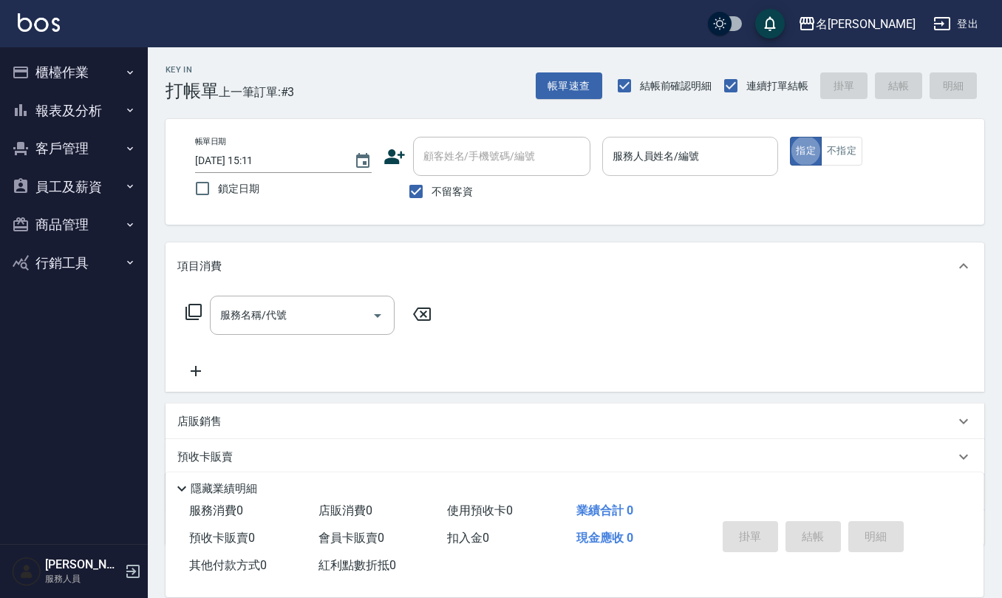
click at [625, 152] on input "服務人員姓名/編號" at bounding box center [690, 156] width 163 height 26
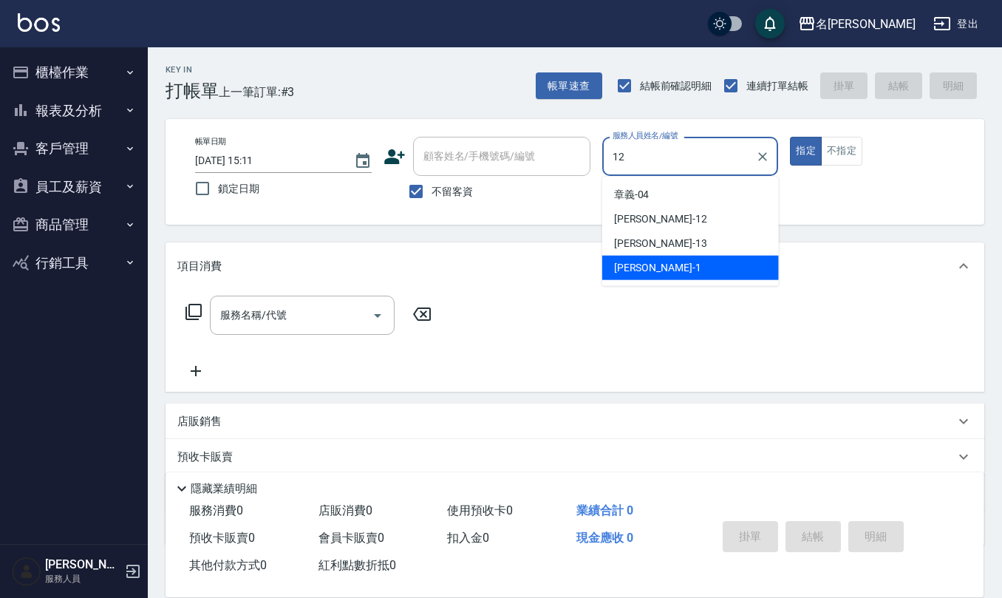
type input "[PERSON_NAME]-12"
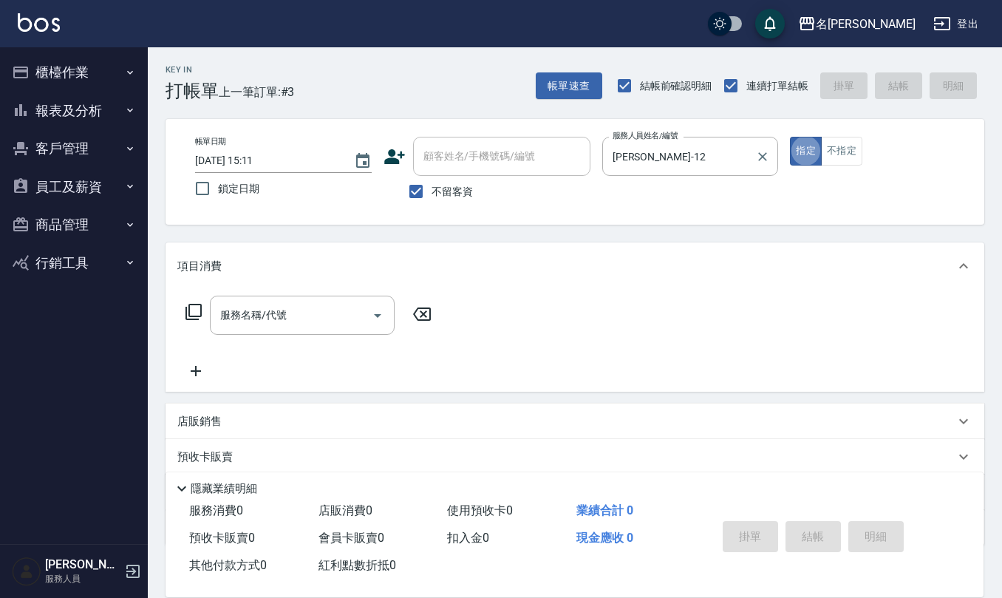
type button "true"
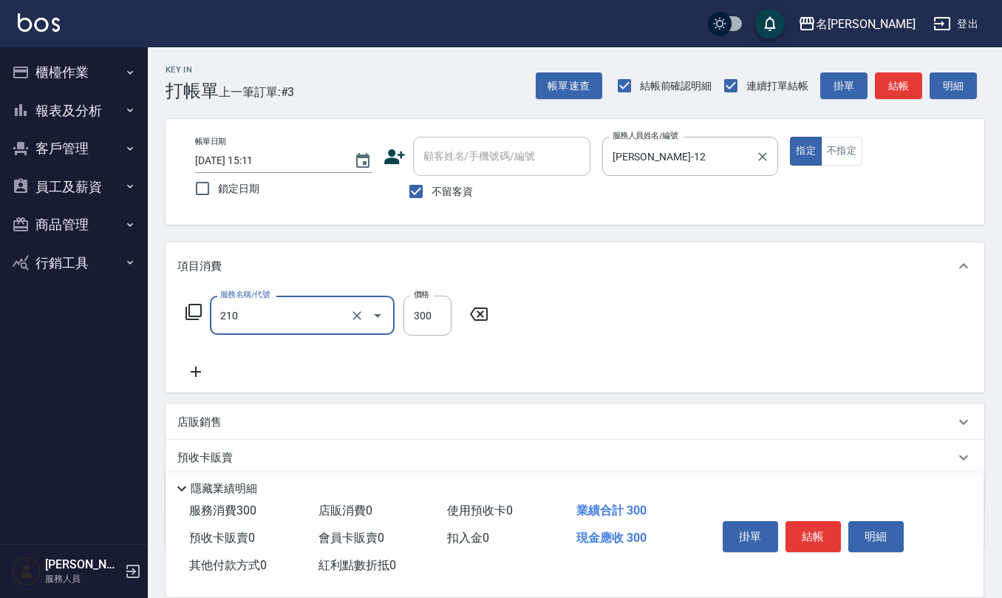
type input "[PERSON_NAME]洗髮精(210)"
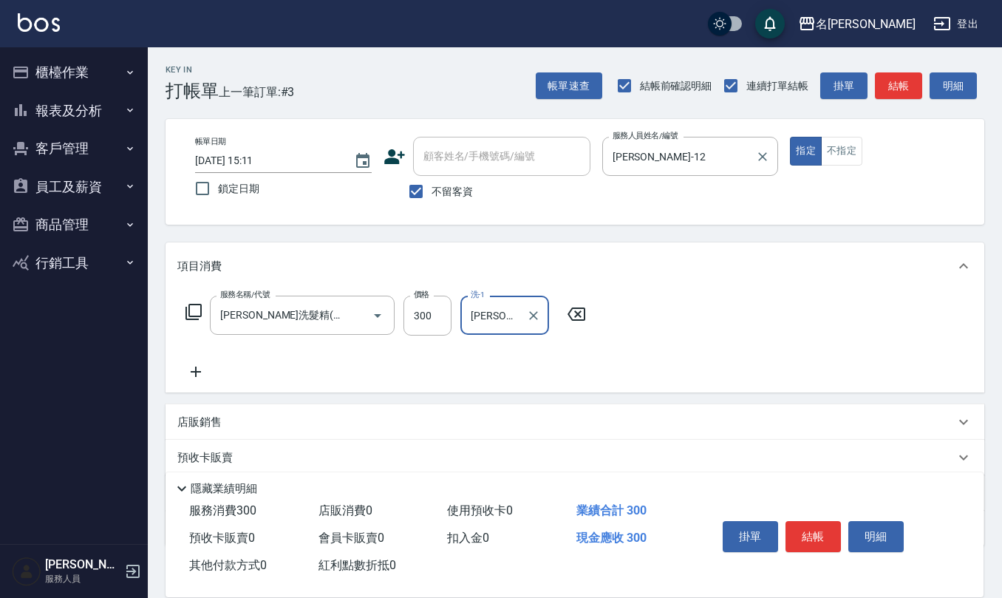
type input "[PERSON_NAME]-21"
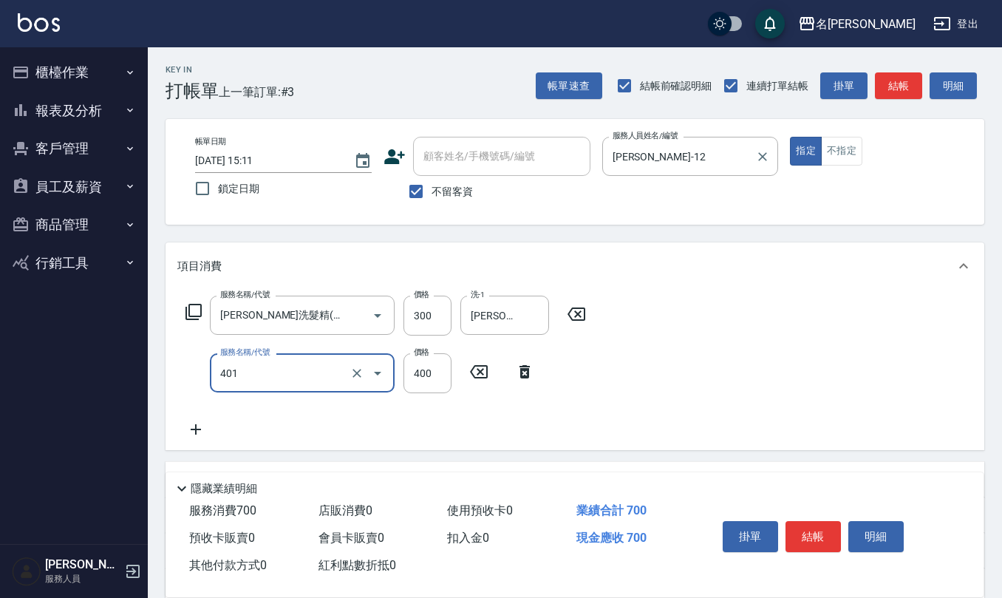
type input "剪髮(401)"
type input "250"
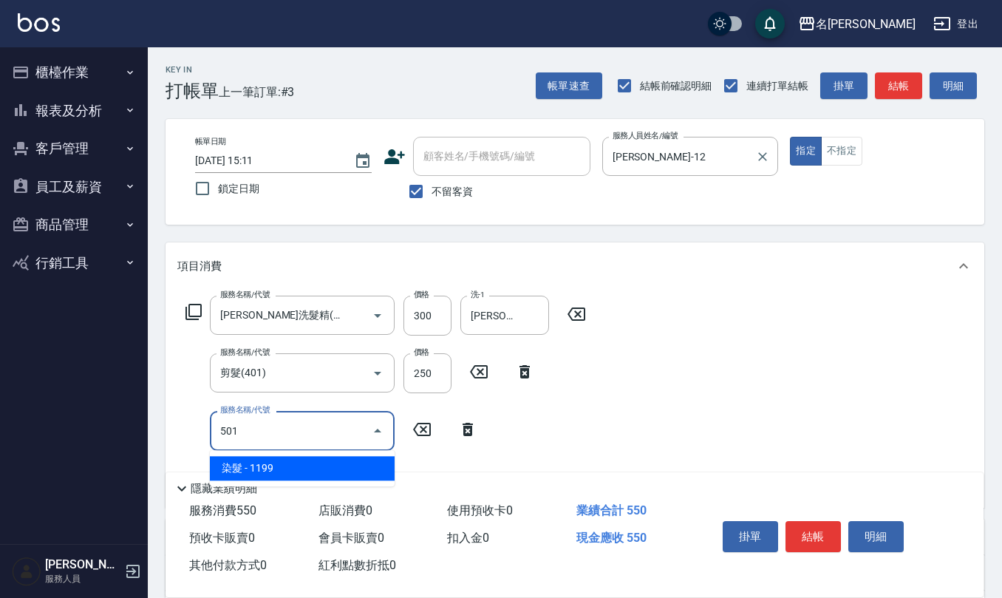
type input "染髮(501)"
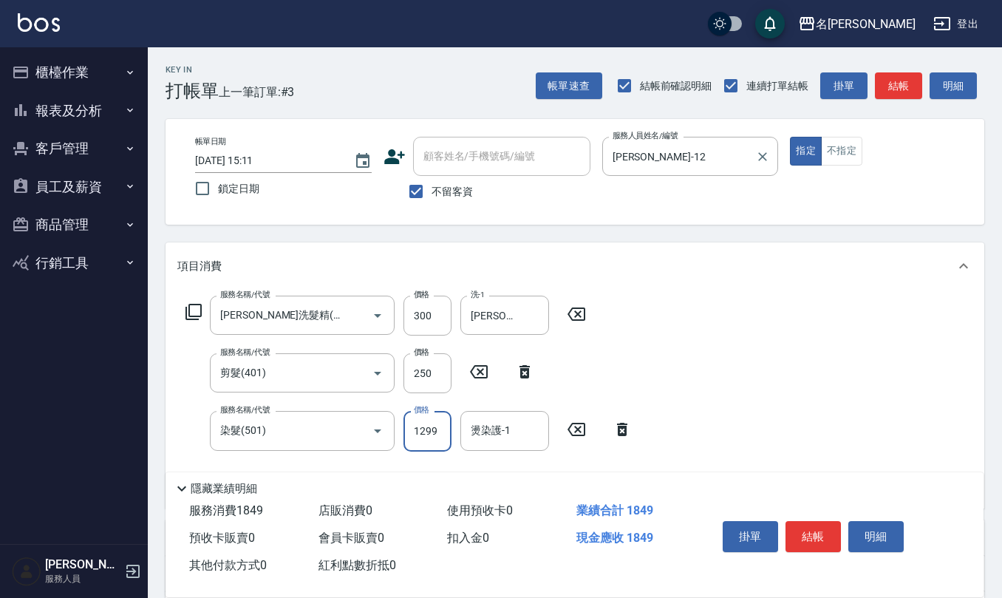
type input "1299"
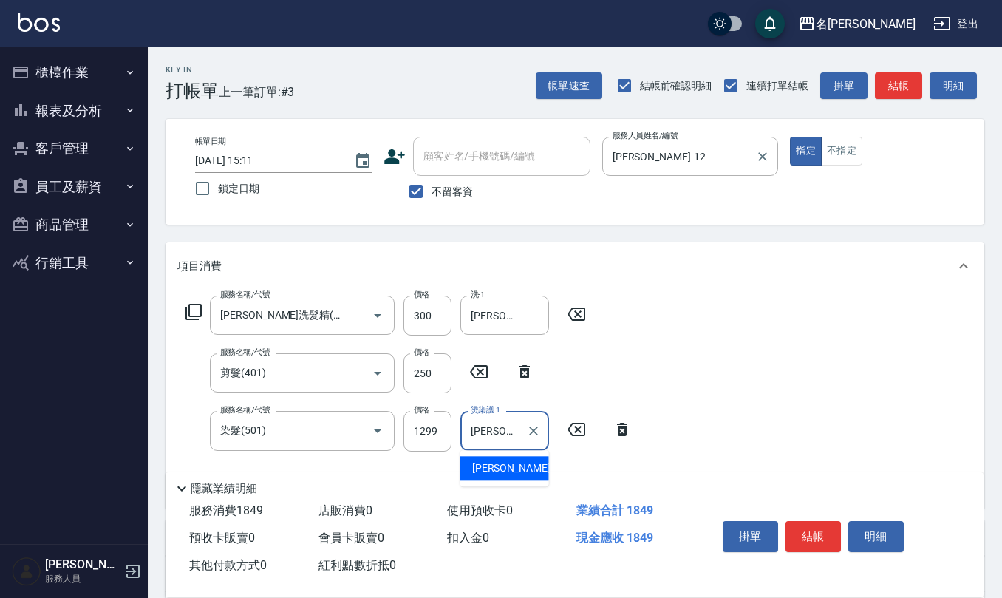
type input "[PERSON_NAME]-21"
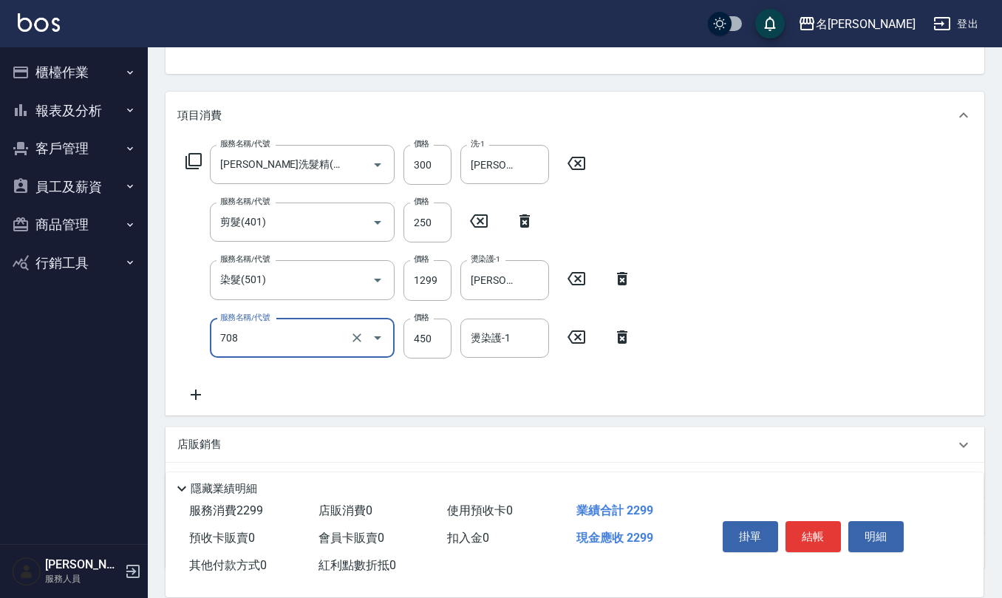
scroll to position [197, 0]
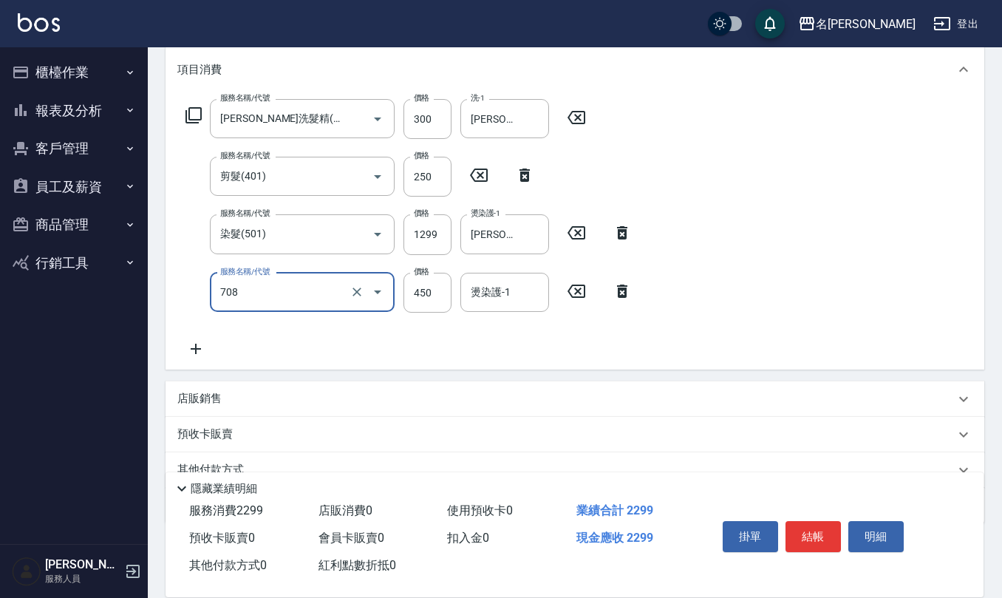
type input "松島舞鶴450(708)"
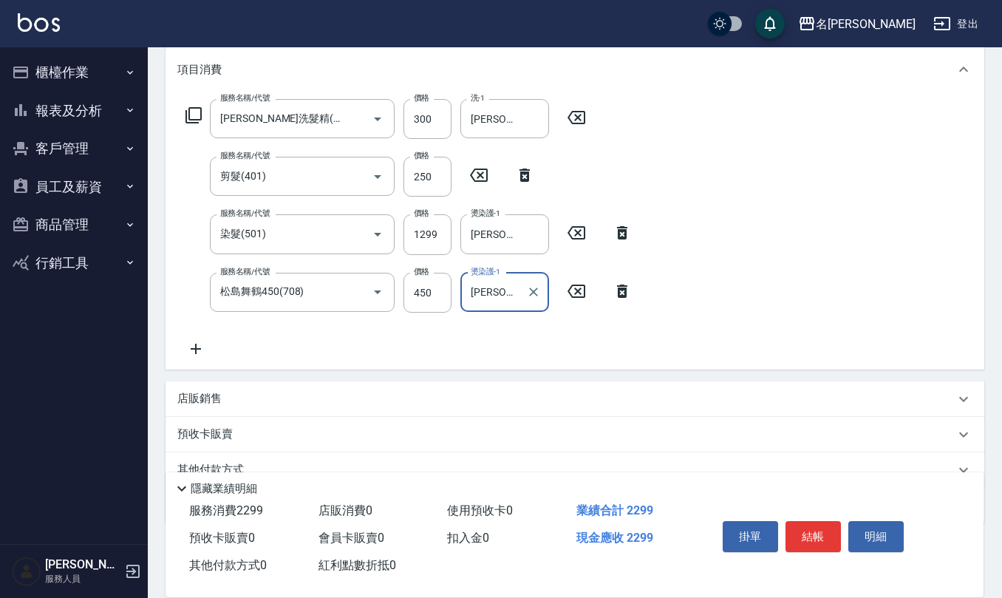
scroll to position [0, 0]
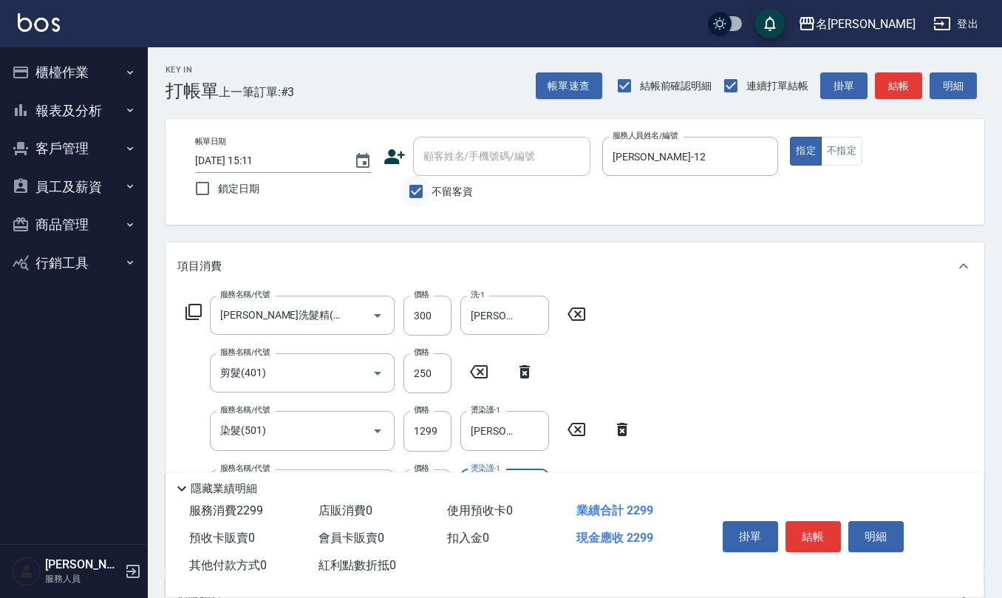
type input "[PERSON_NAME]-21"
click at [412, 198] on input "不留客資" at bounding box center [416, 191] width 31 height 31
checkbox input "false"
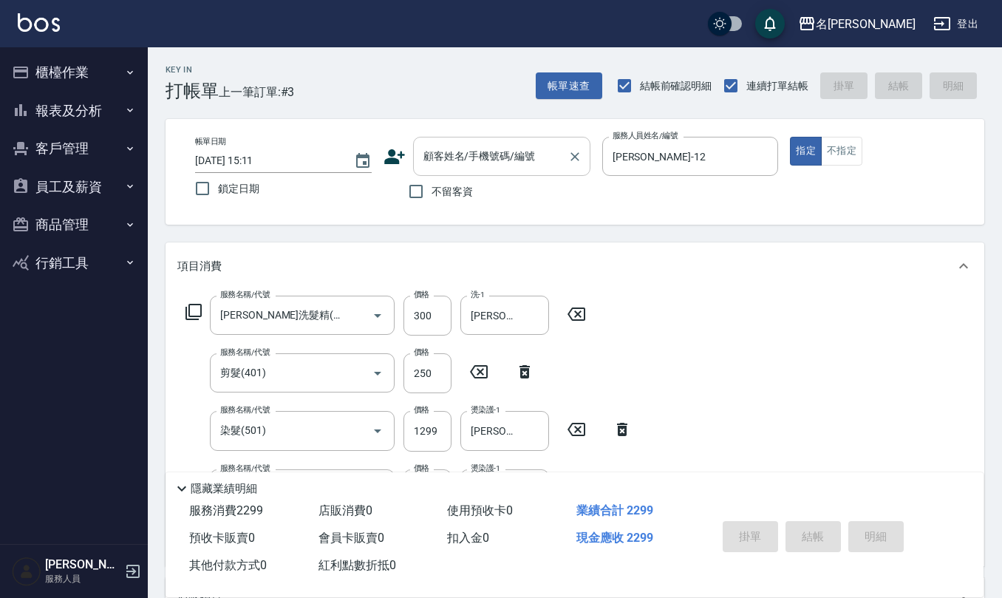
click at [439, 146] on div "顧客姓名/手機號碼/編號 顧客姓名/手機號碼/編號" at bounding box center [501, 156] width 177 height 39
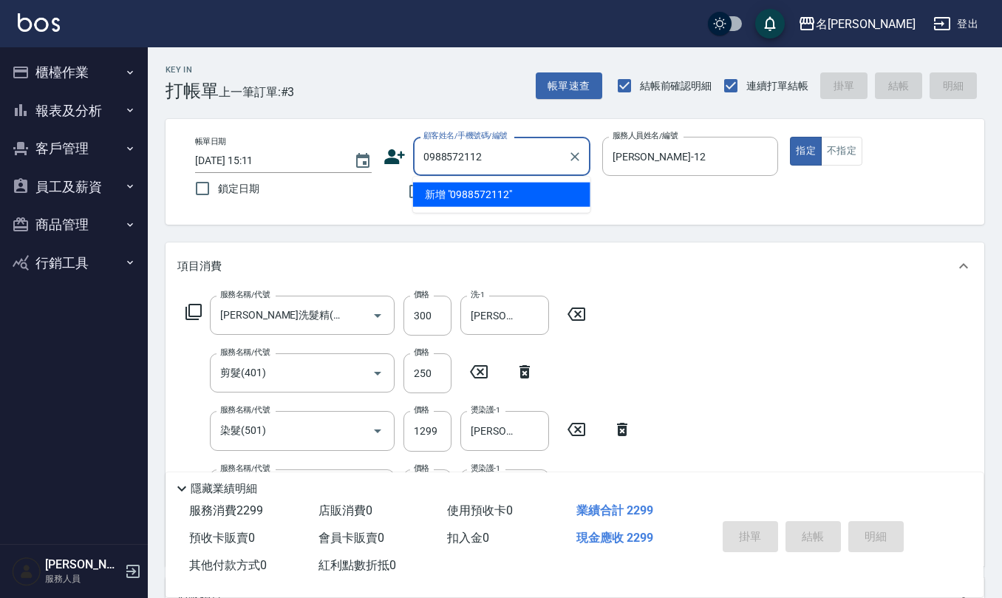
drag, startPoint x: 482, startPoint y: 157, endPoint x: 130, endPoint y: 145, distance: 352.0
click at [143, 146] on div "名留仁二 登出 櫃檯作業 打帳單 帳單列表 現金收支登錄 材料自購登錄 每日結帳 排班表 報表及分析 報表目錄 店家區間累計表 店家日報表 互助日報表 互助月…" at bounding box center [501, 447] width 1002 height 894
type input "0988572112"
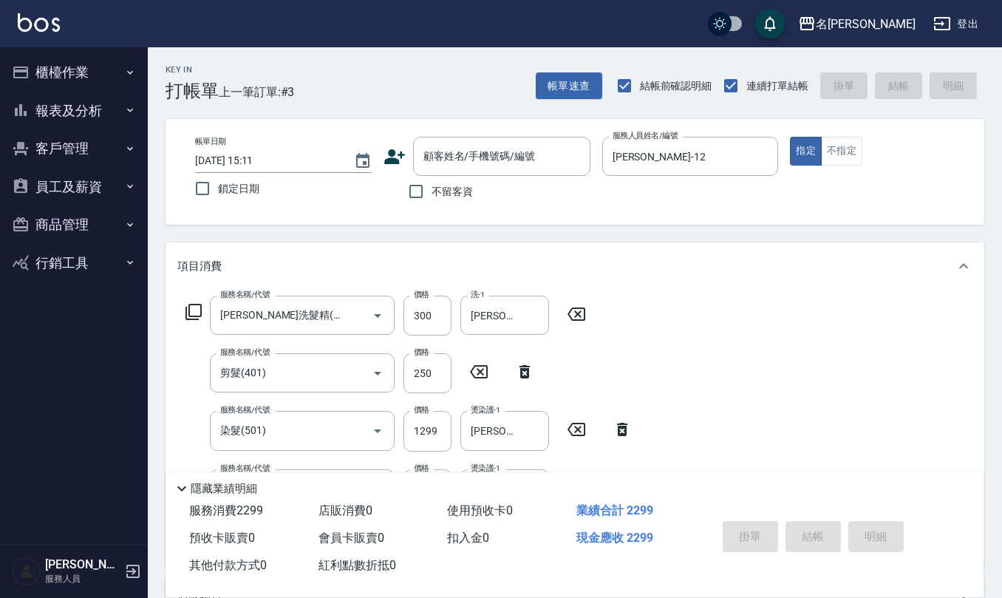
click at [387, 160] on icon at bounding box center [394, 156] width 21 height 15
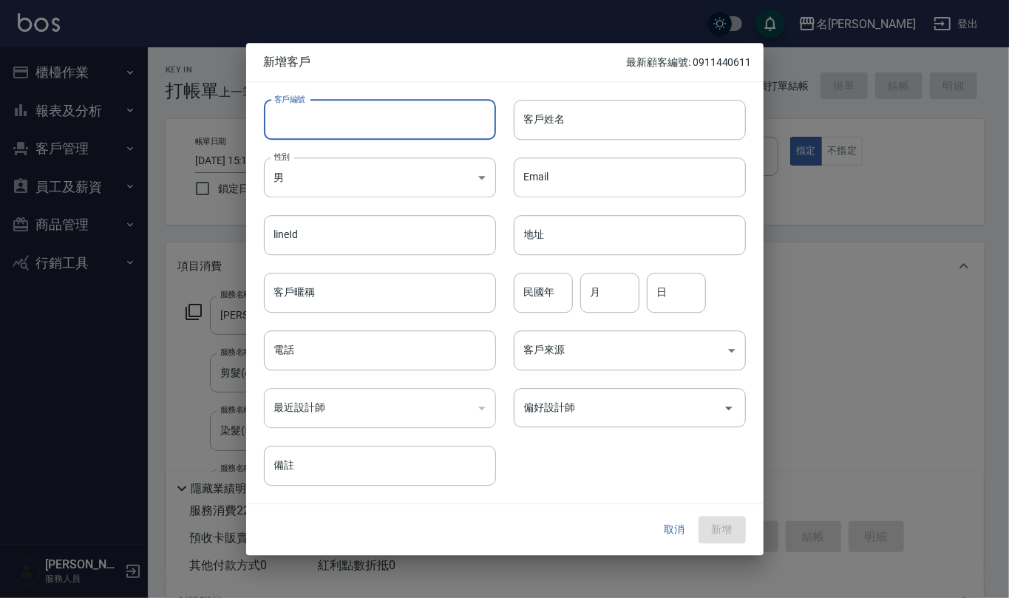
click at [415, 109] on input "客戶編號" at bounding box center [380, 120] width 232 height 40
paste input "0988572112"
type input "0988572112"
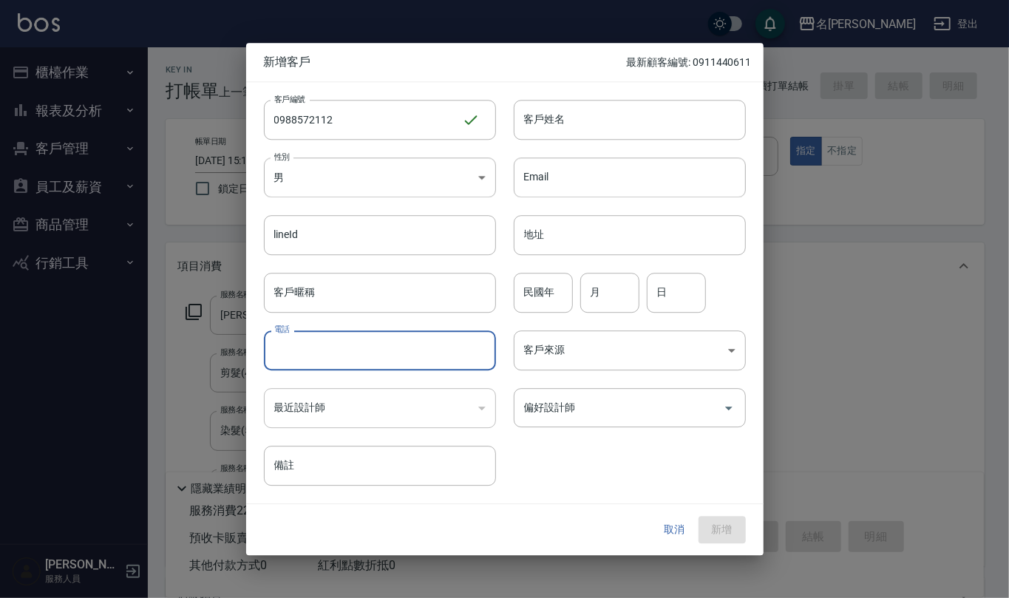
click at [371, 353] on input "電話" at bounding box center [380, 350] width 232 height 40
paste input "0988572112"
type input "0988572112"
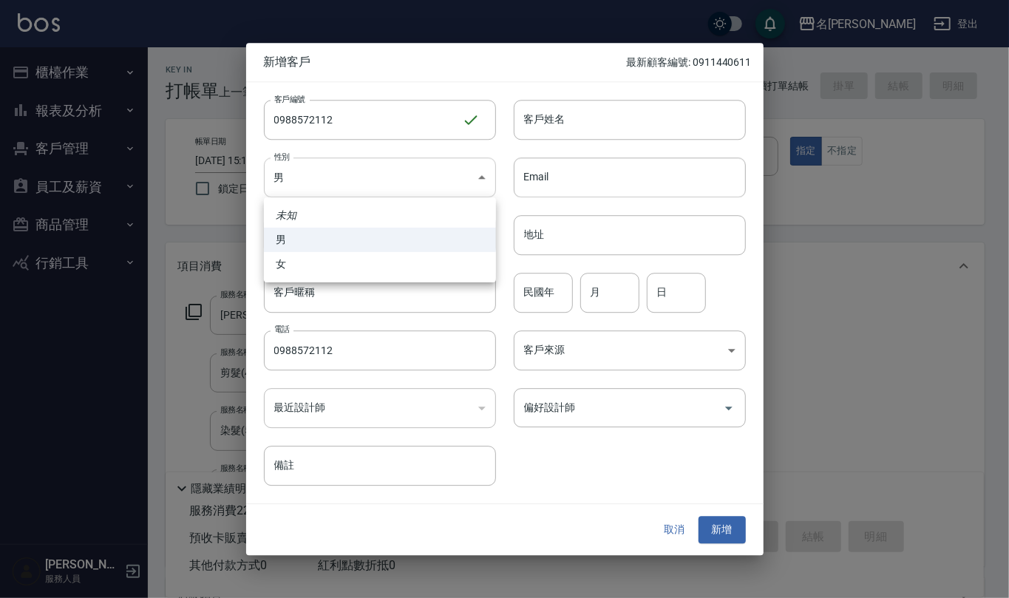
click at [409, 170] on body "名留仁二 登出 櫃檯作業 打帳單 帳單列表 現金收支登錄 材料自購登錄 每日結帳 排班表 報表及分析 報表目錄 店家區間累計表 店家日報表 互助日報表 互助月…" at bounding box center [504, 447] width 1009 height 894
click at [407, 265] on li "女" at bounding box center [380, 264] width 232 height 24
type input "[DEMOGRAPHIC_DATA]"
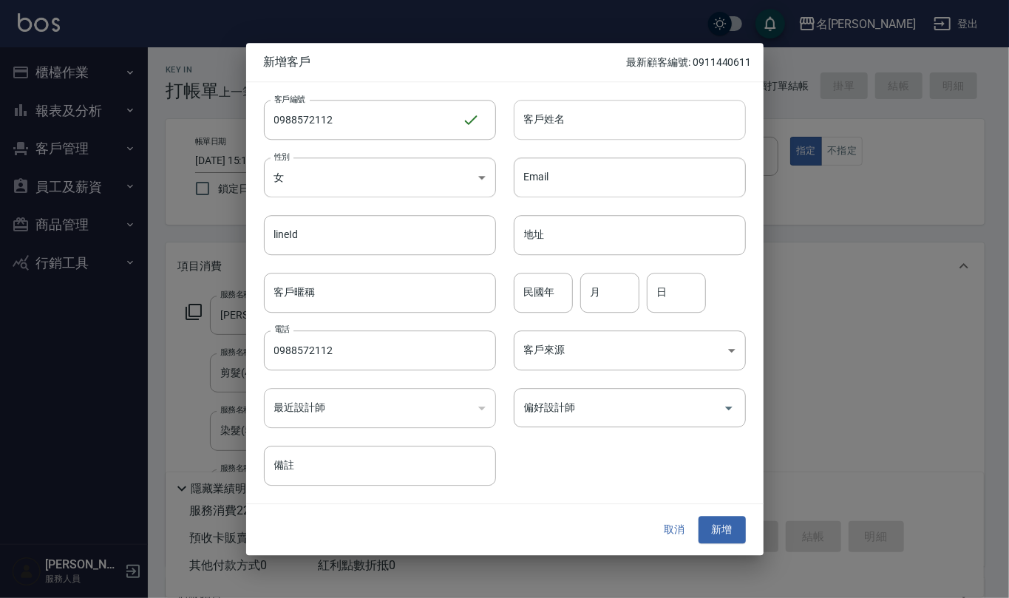
click at [616, 115] on input "客戶姓名" at bounding box center [630, 120] width 232 height 40
type input "ㄇ"
type input "[PERSON_NAME]"
drag, startPoint x: 562, startPoint y: 299, endPoint x: 559, endPoint y: 285, distance: 13.6
click at [562, 296] on input "民國年" at bounding box center [543, 293] width 59 height 40
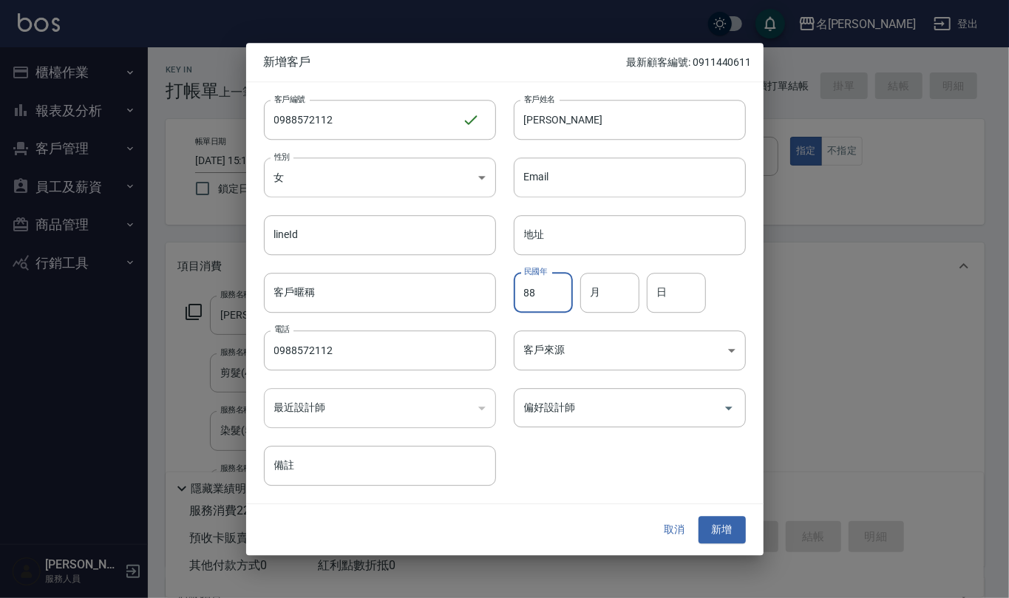
type input "88"
type input "7"
type input "13"
click at [723, 529] on button "新增" at bounding box center [721, 530] width 47 height 27
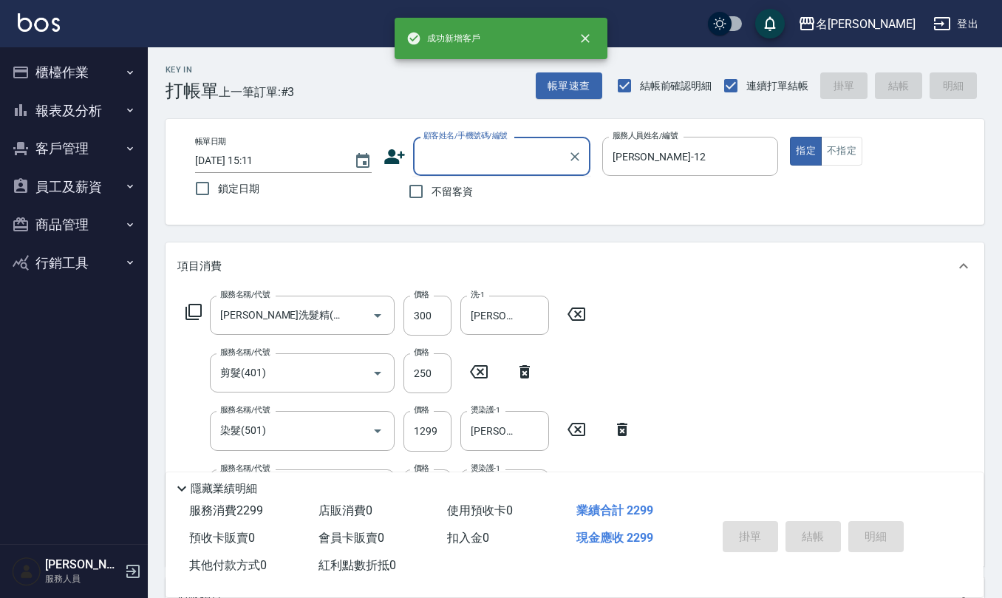
click at [435, 167] on input "顧客姓名/手機號碼/編號" at bounding box center [491, 156] width 142 height 26
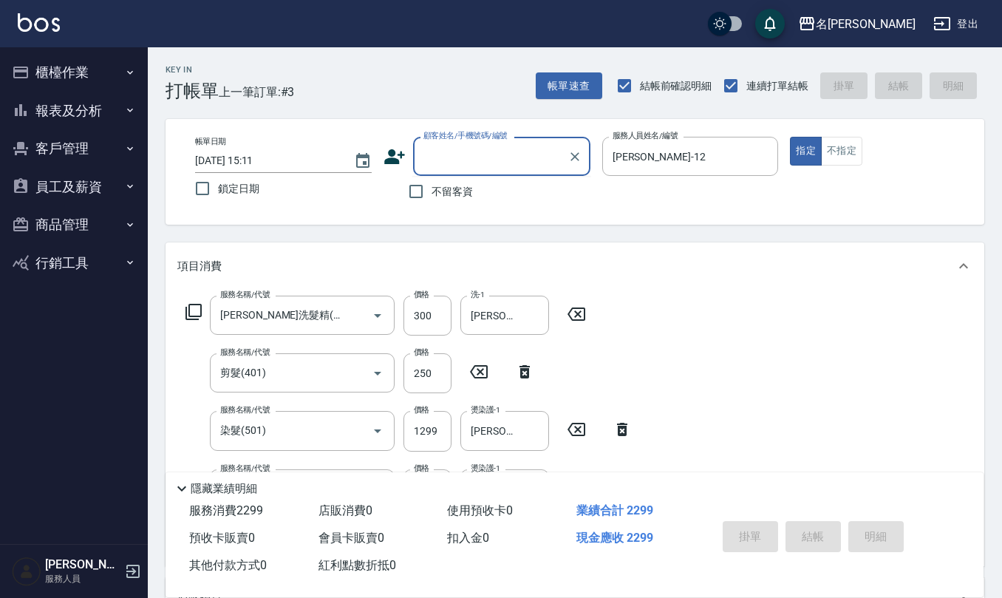
paste input "0988572112"
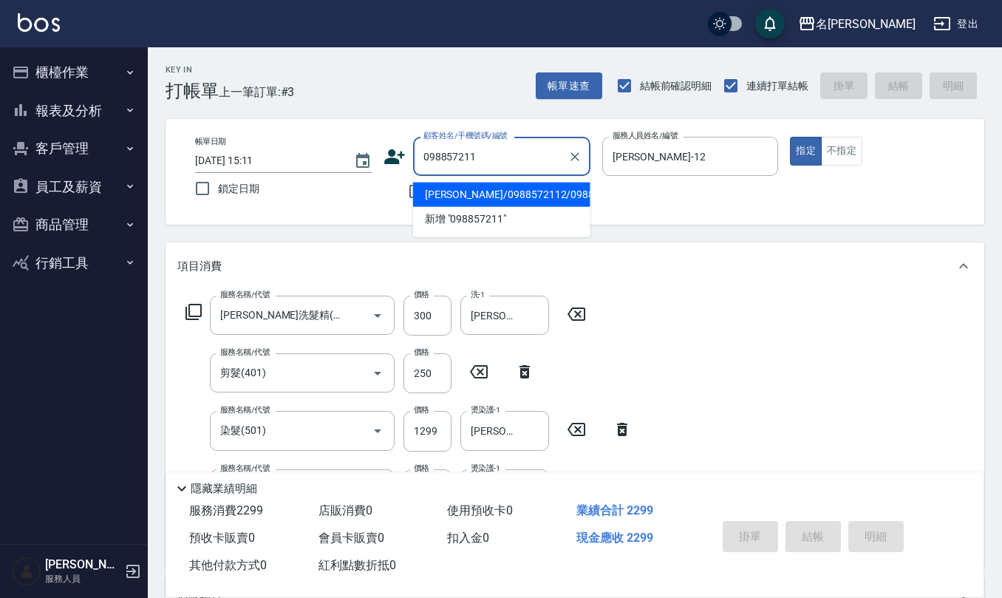
type input "[PERSON_NAME]/0988572112/0988572112"
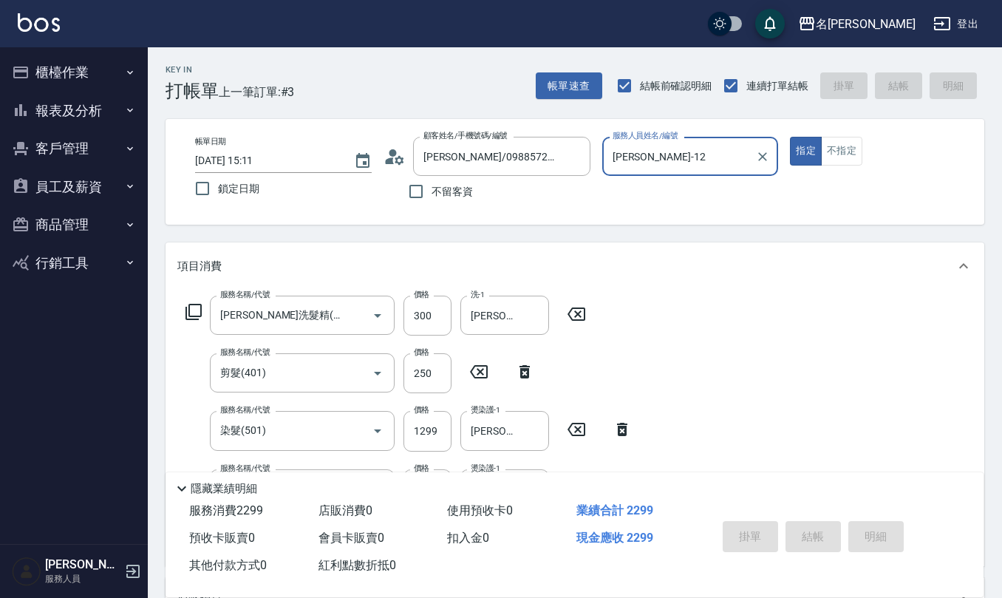
type input "[DATE] 16:41"
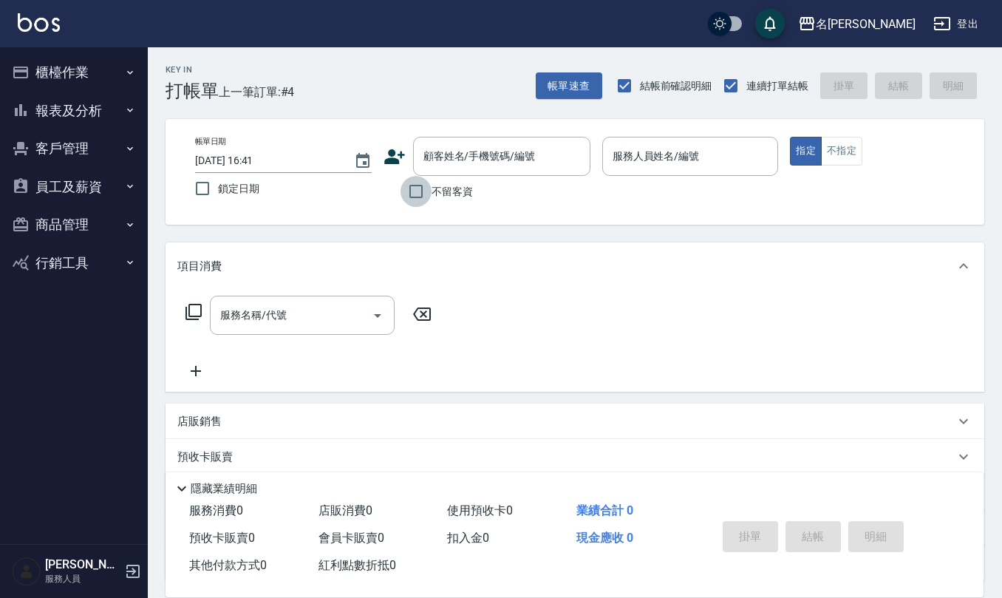
click at [429, 178] on input "不留客資" at bounding box center [416, 191] width 31 height 31
checkbox input "true"
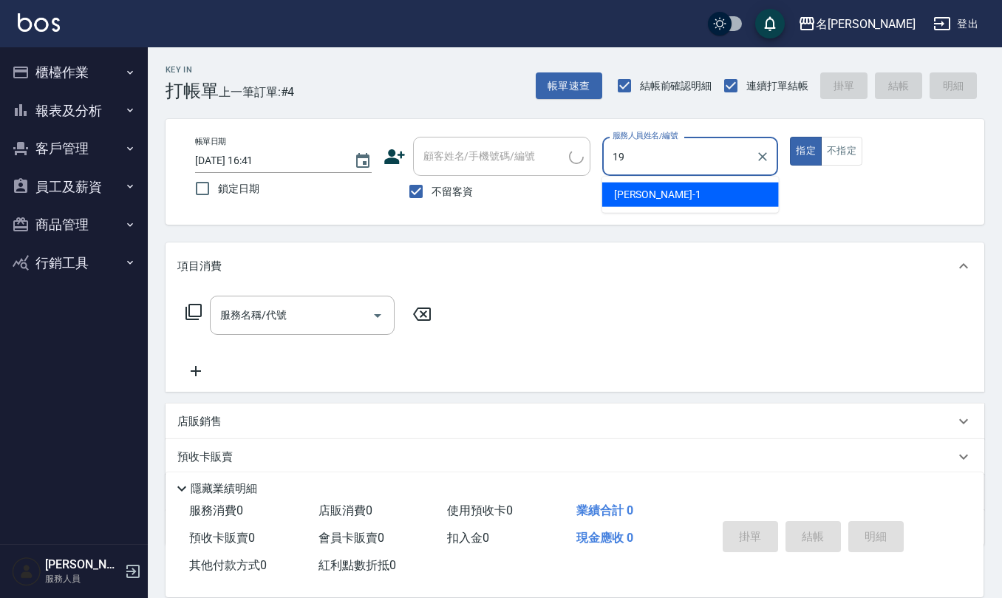
type input "19"
type input "[PERSON_NAME]/0926150524/"
type input "[PERSON_NAME]-19"
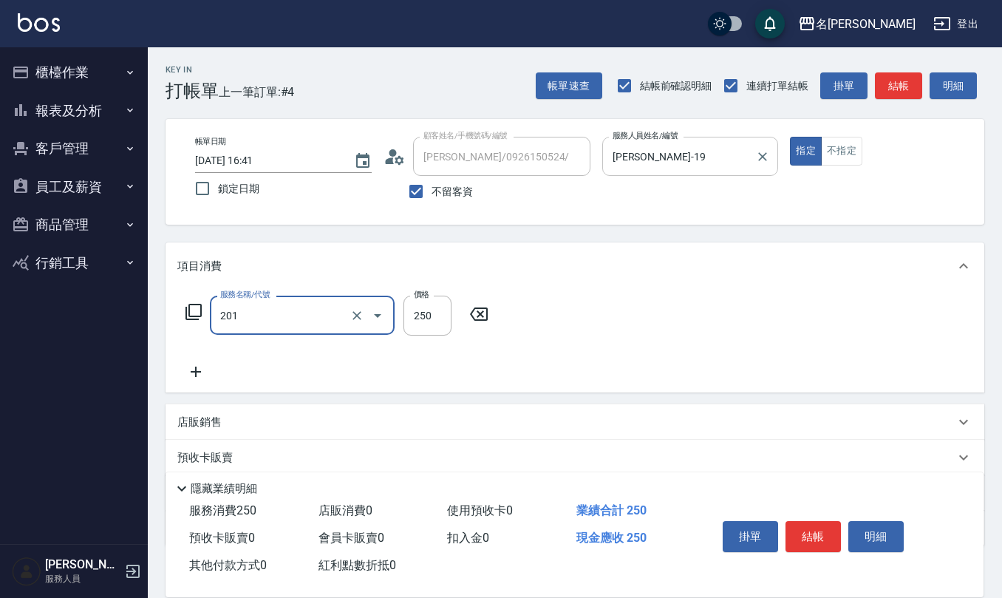
type input "洗髮(201)"
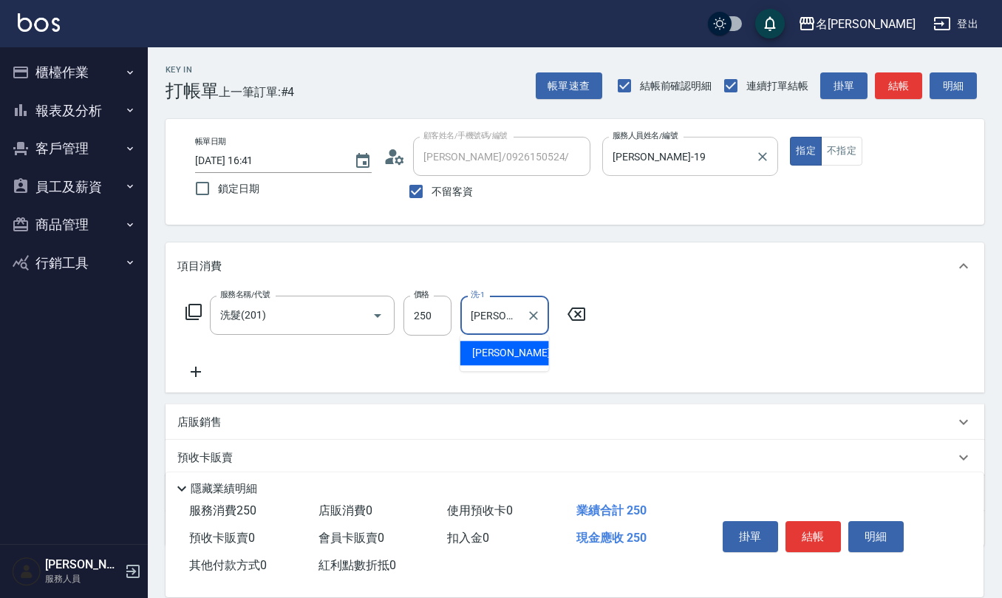
type input "[PERSON_NAME]-11"
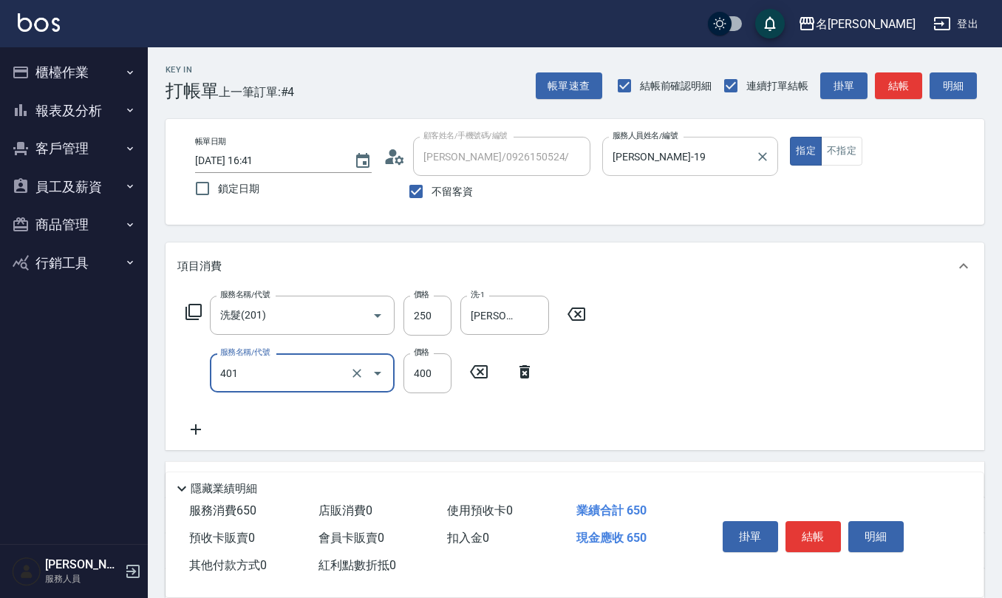
type input "剪髮(401)"
type input "500"
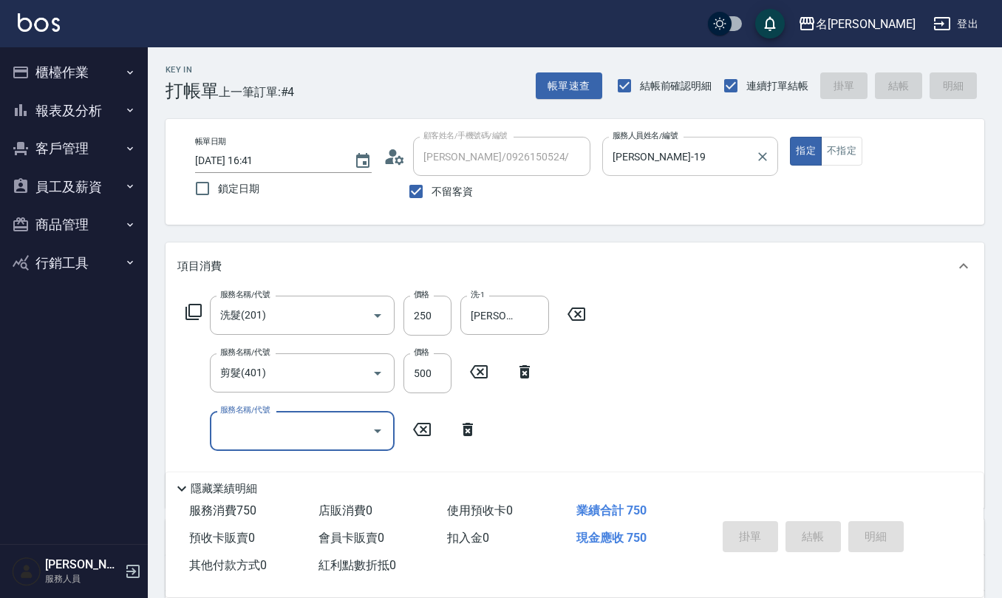
type input "[DATE] 16:42"
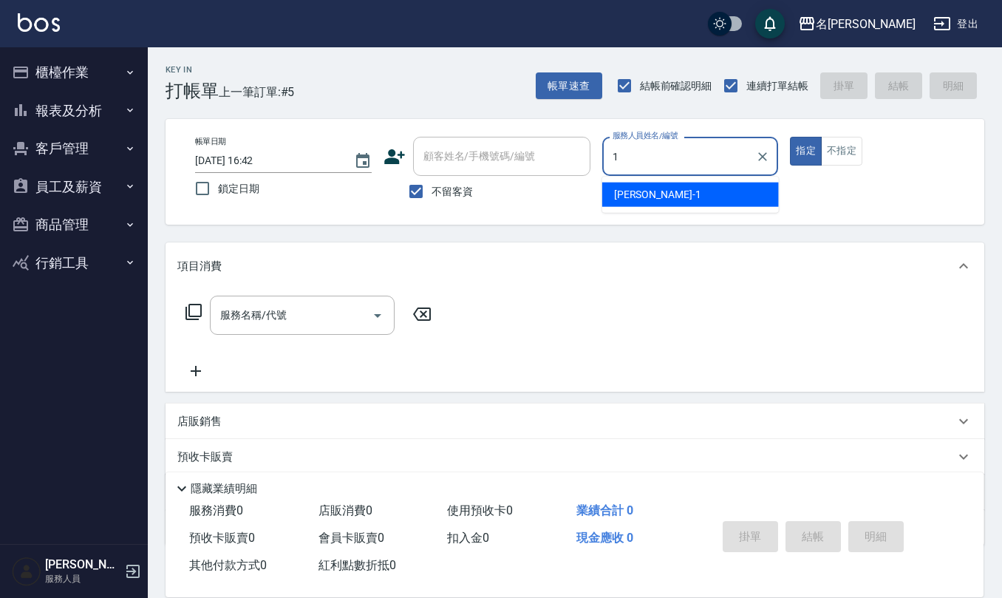
type input "[PERSON_NAME]1"
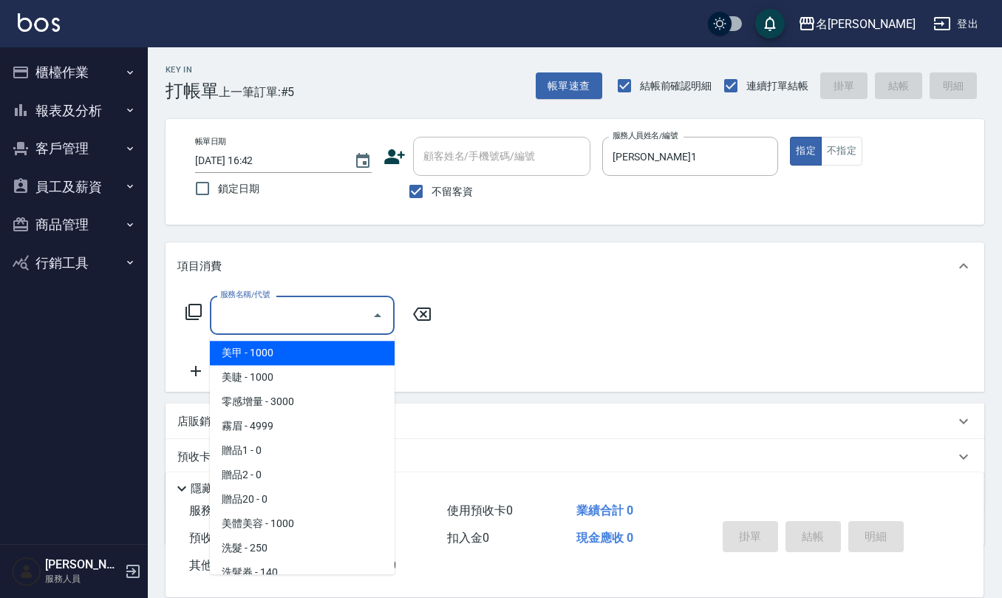
click at [260, 323] on input "服務名稱/代號" at bounding box center [291, 315] width 149 height 26
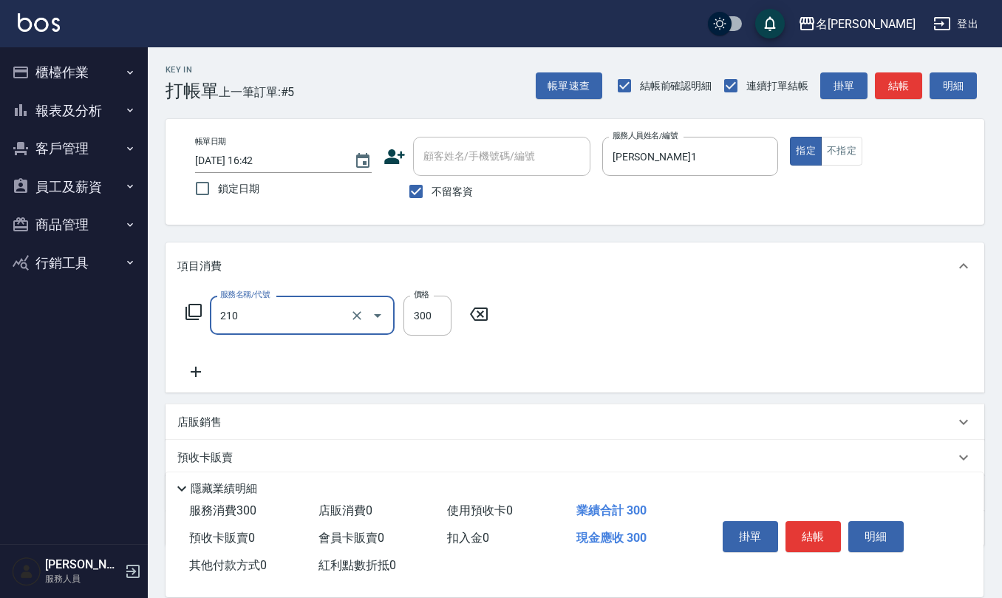
type input "[PERSON_NAME]洗髮精(210)"
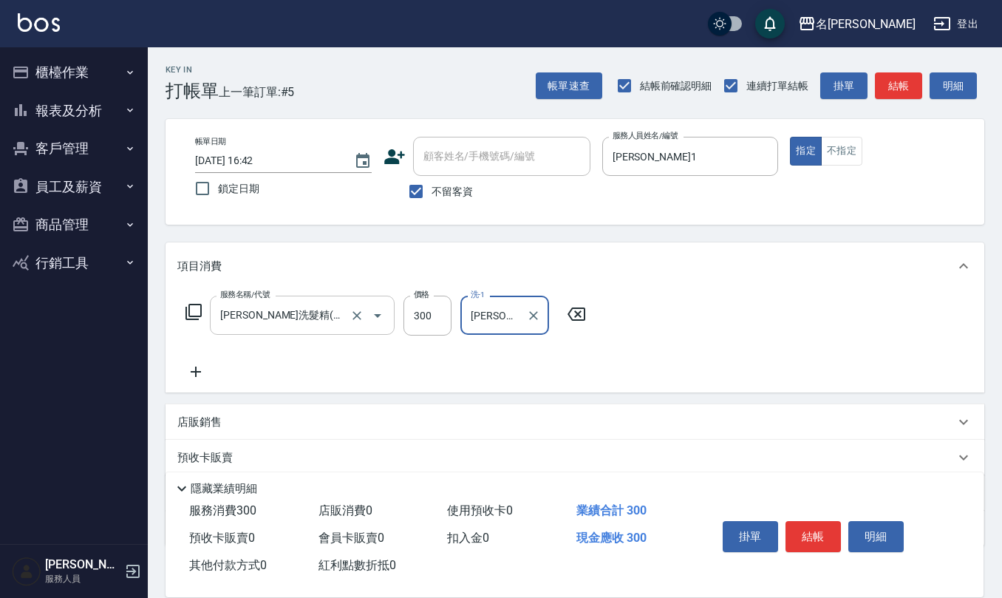
type input "[PERSON_NAME]-24"
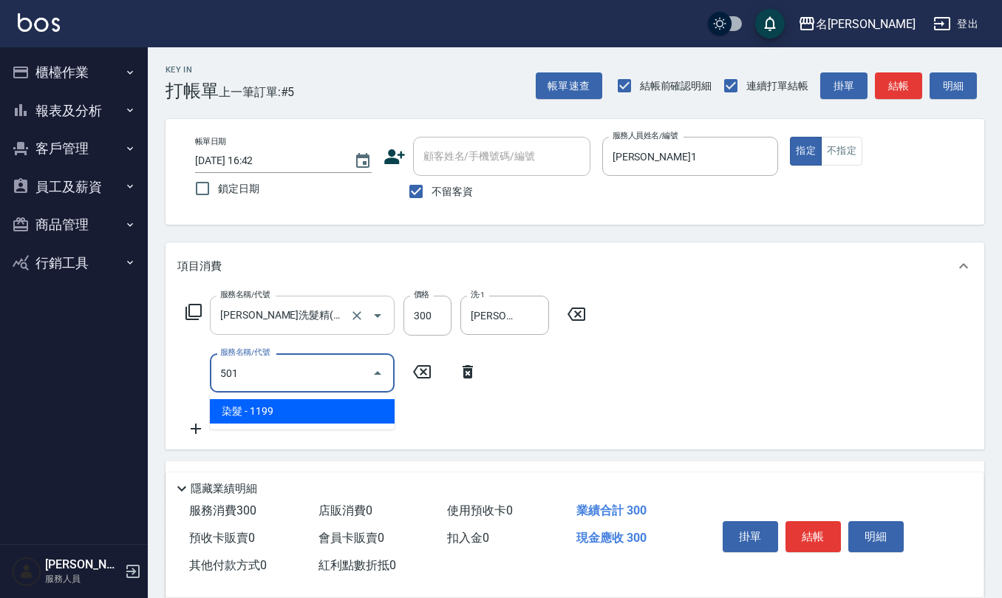
type input "染髮(501)"
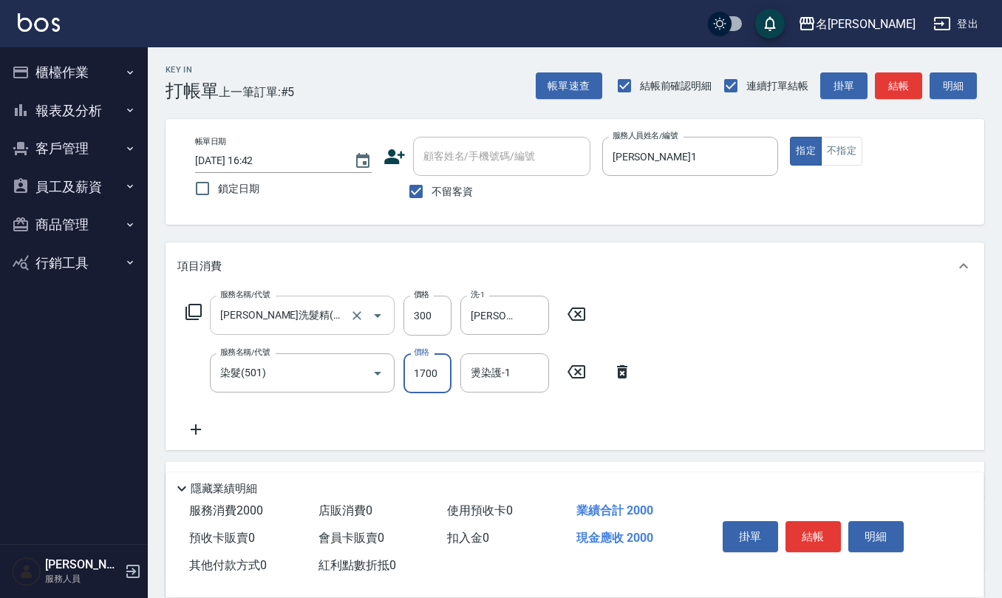
type input "1700"
type input "[PERSON_NAME]-24"
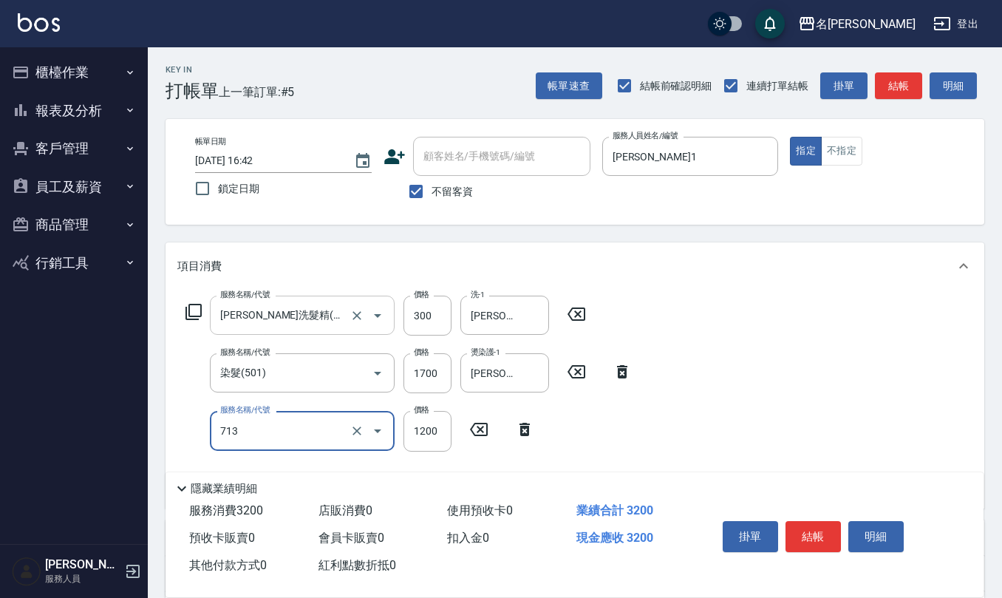
type input "水樣結構式1200(713)"
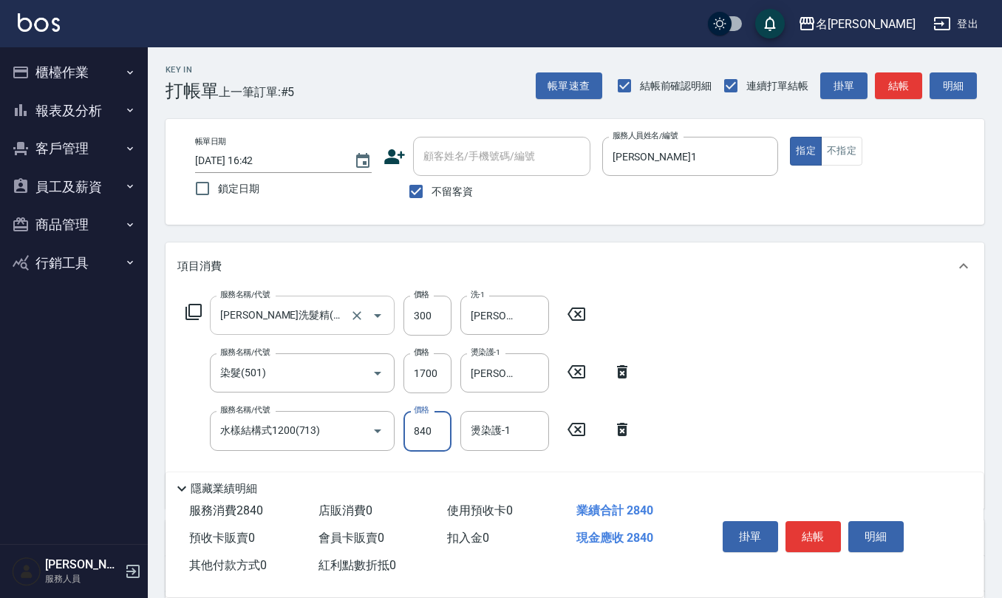
type input "840"
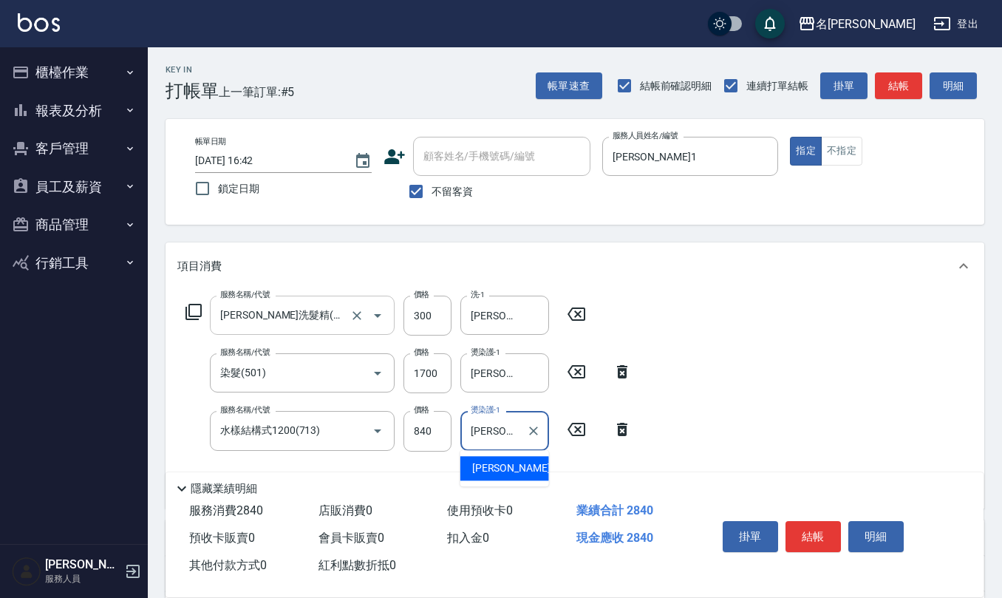
type input "[PERSON_NAME]-24"
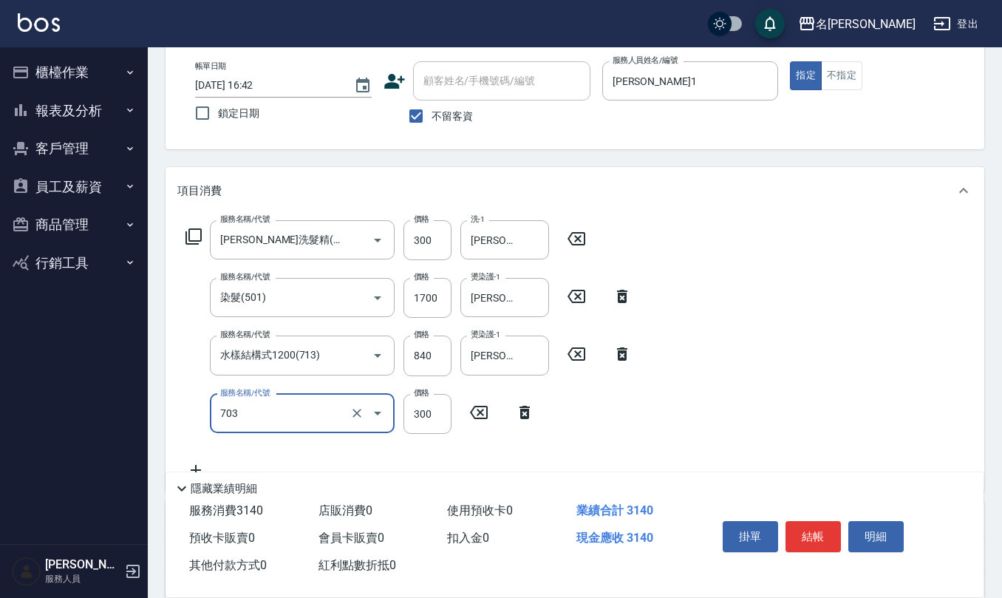
scroll to position [98, 0]
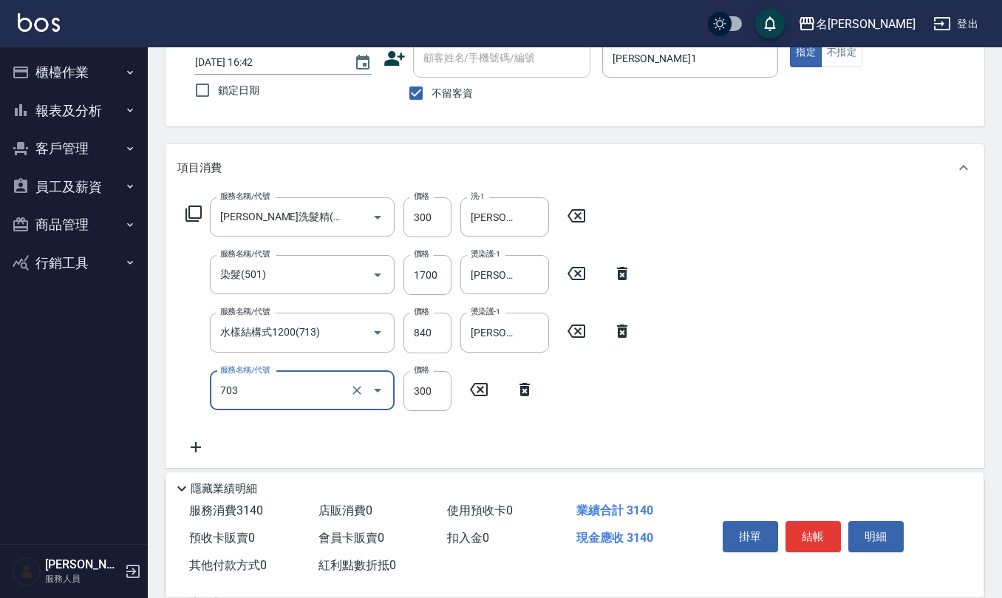
type input "(1236)設計師(703)"
type input "500"
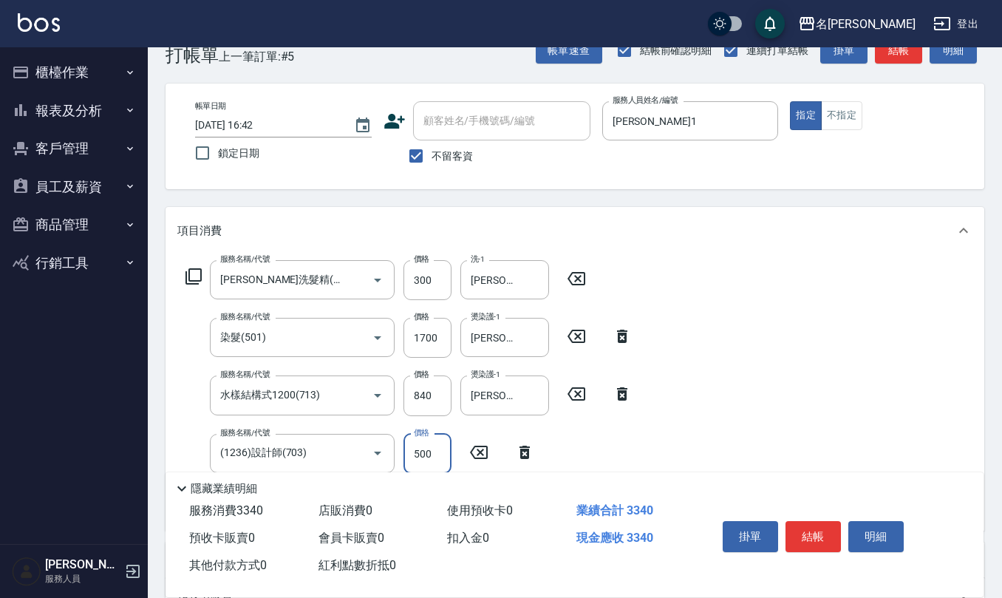
scroll to position [0, 0]
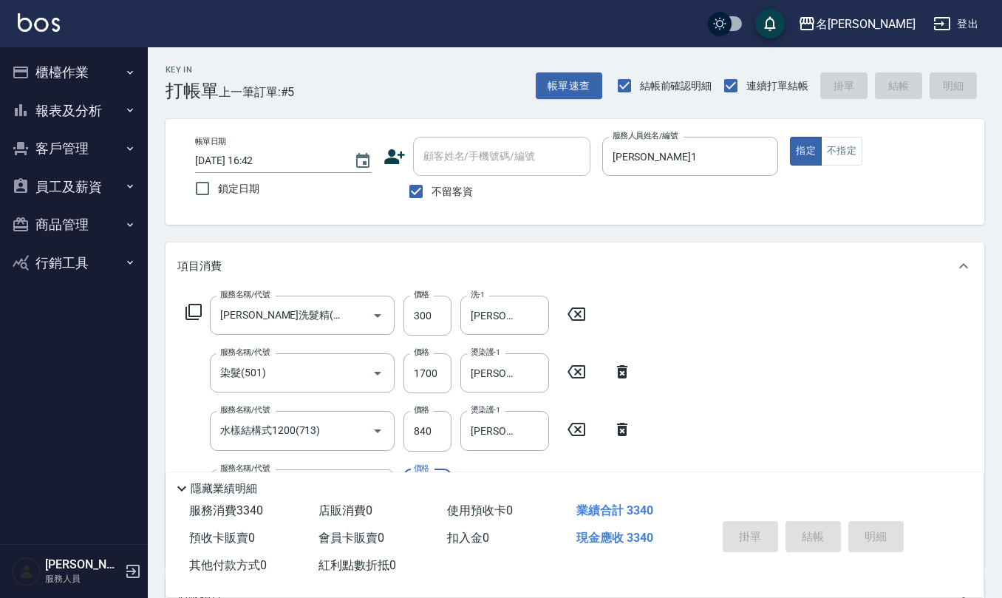
type input "[DATE] 16:43"
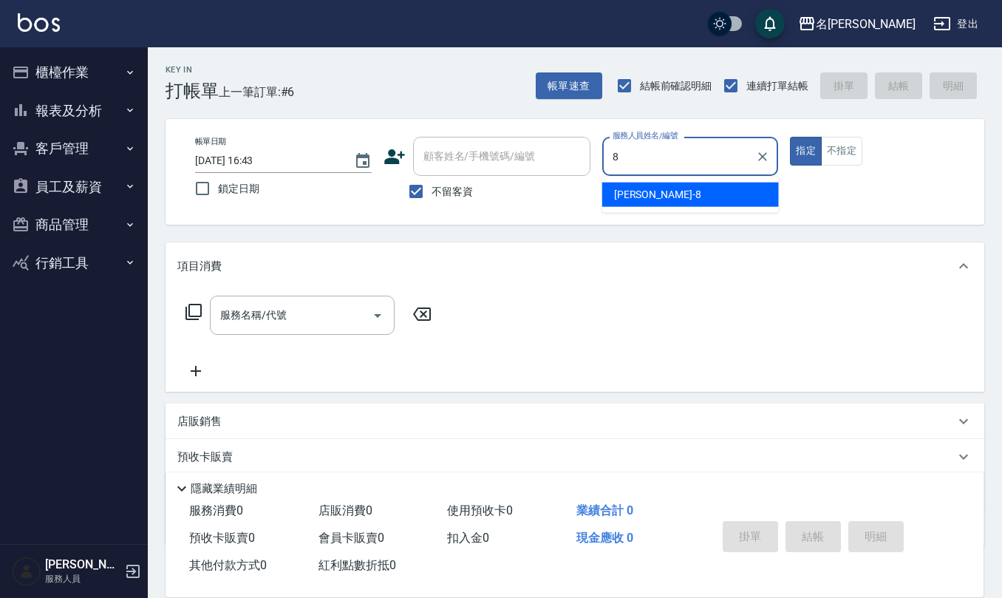
type input "[PERSON_NAME]-8"
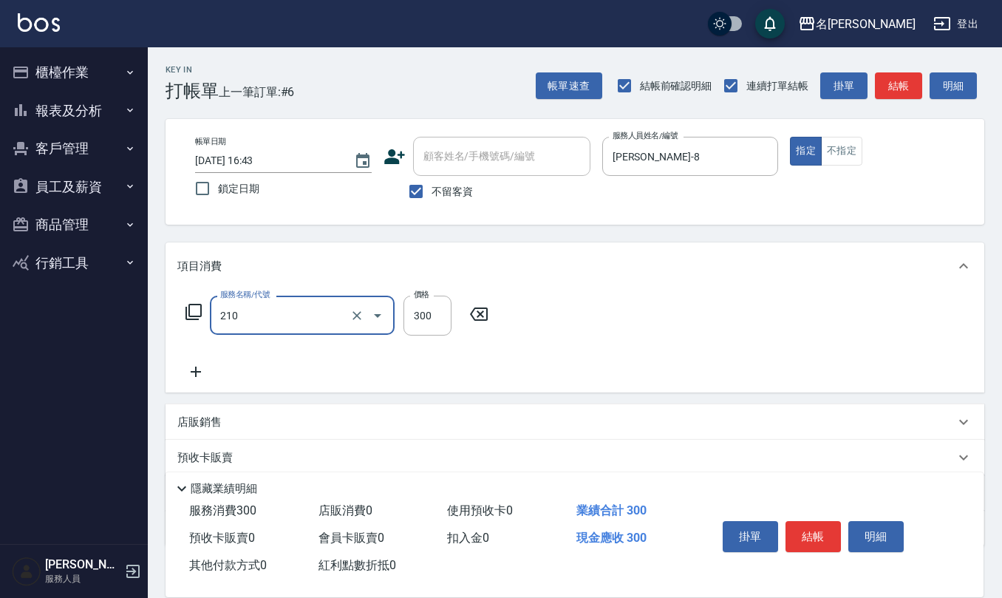
type input "[PERSON_NAME]洗髮精(210)"
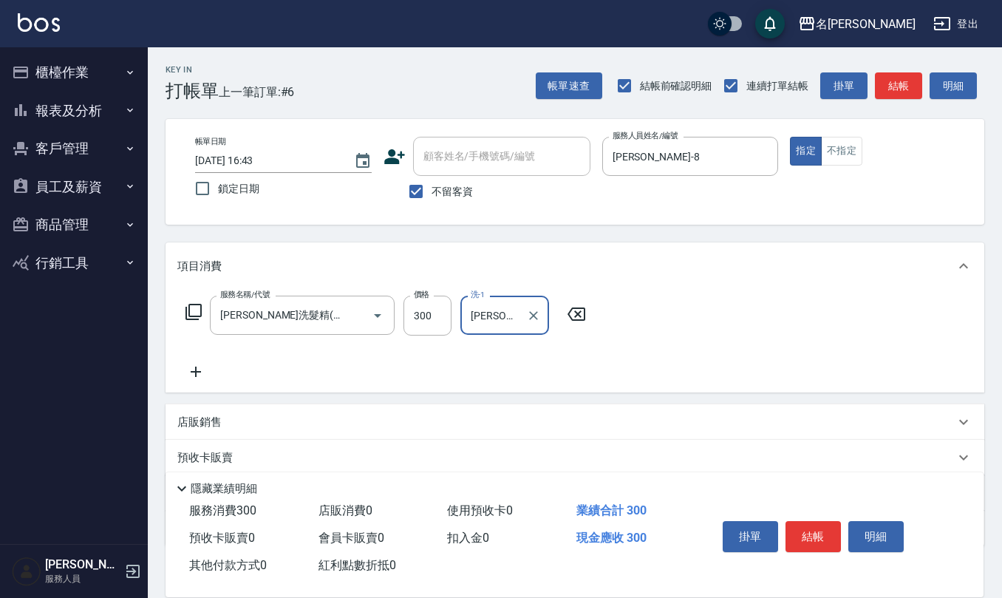
type input "[PERSON_NAME]-26"
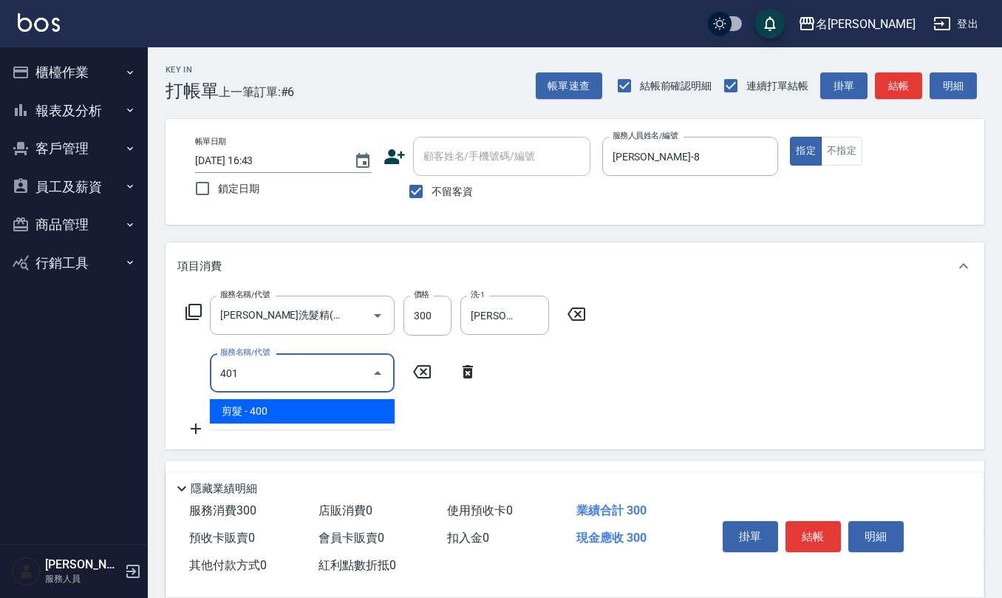
type input "剪髮(401)"
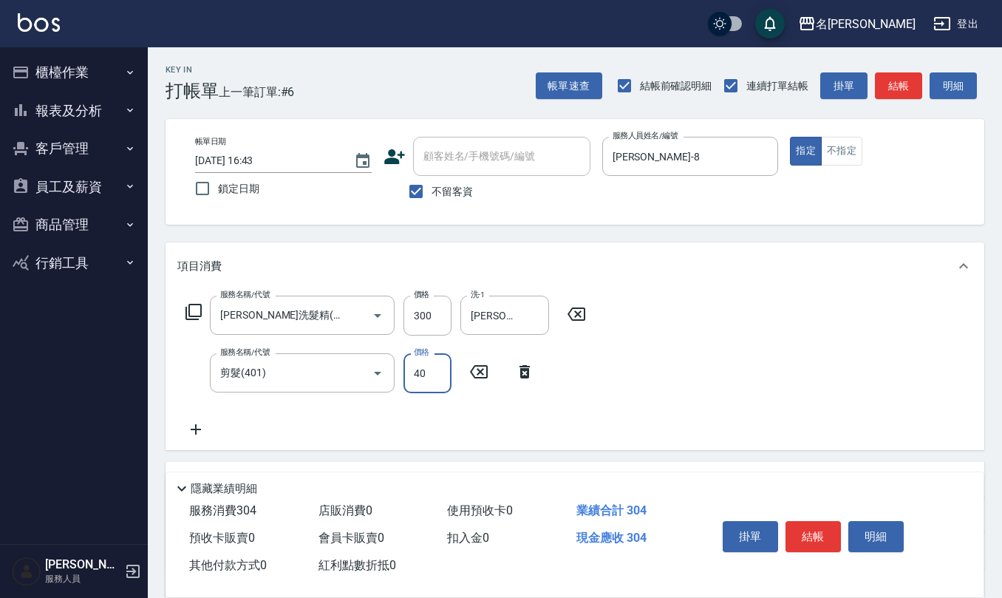
type input "400"
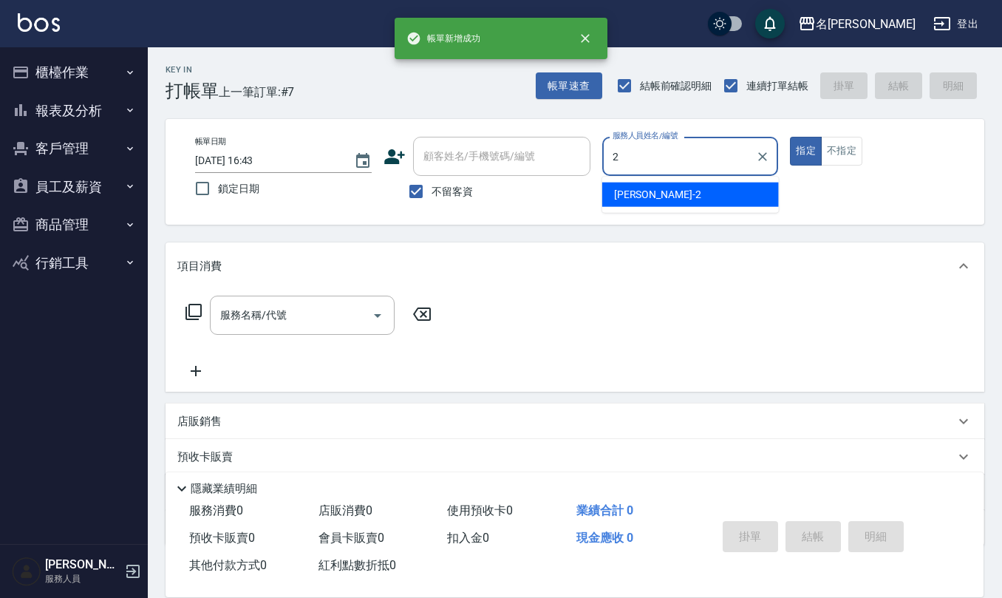
type input "[PERSON_NAME]-2"
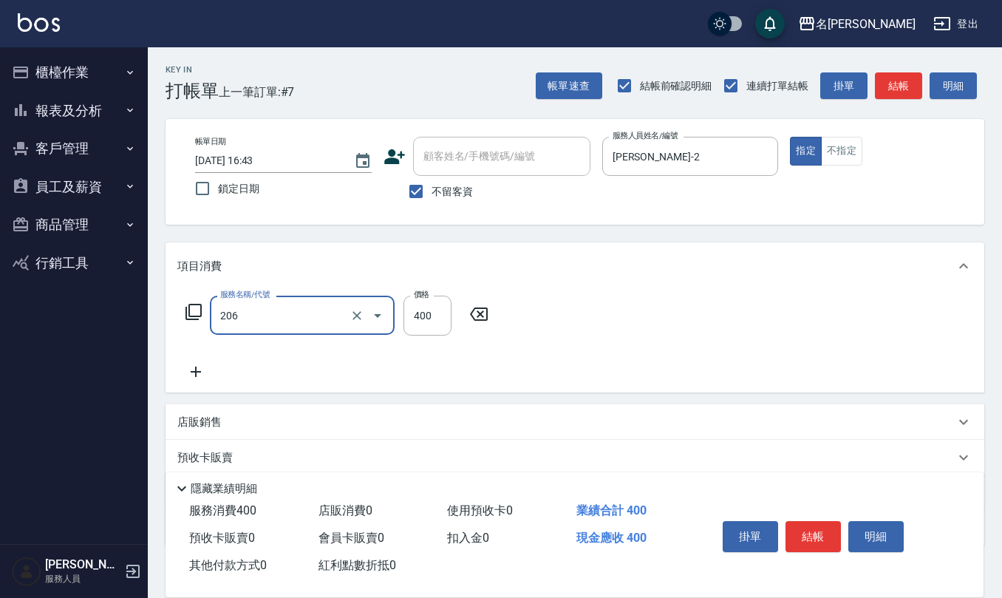
type input "健康洗(206)"
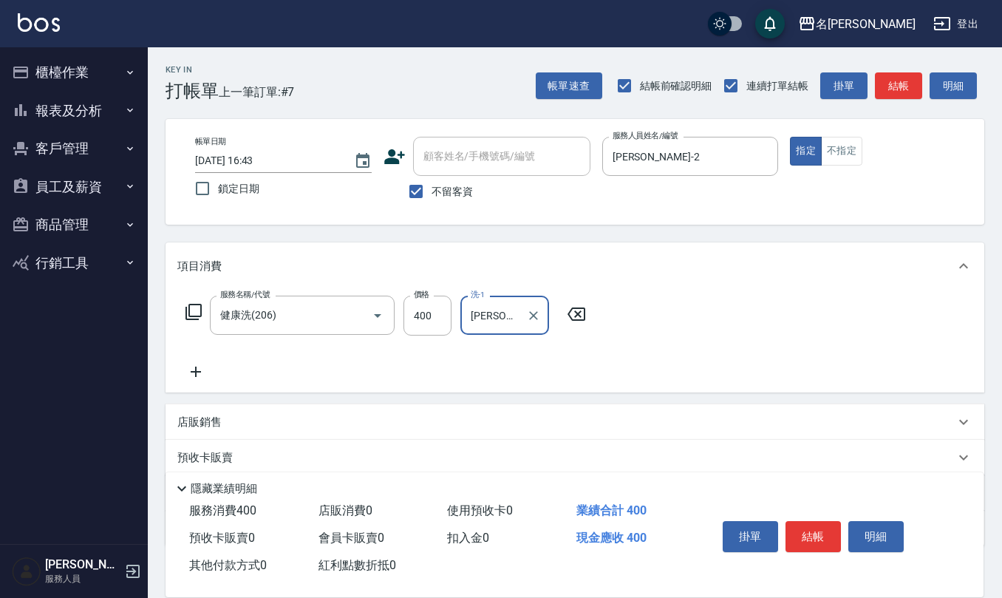
type input "[PERSON_NAME]-28"
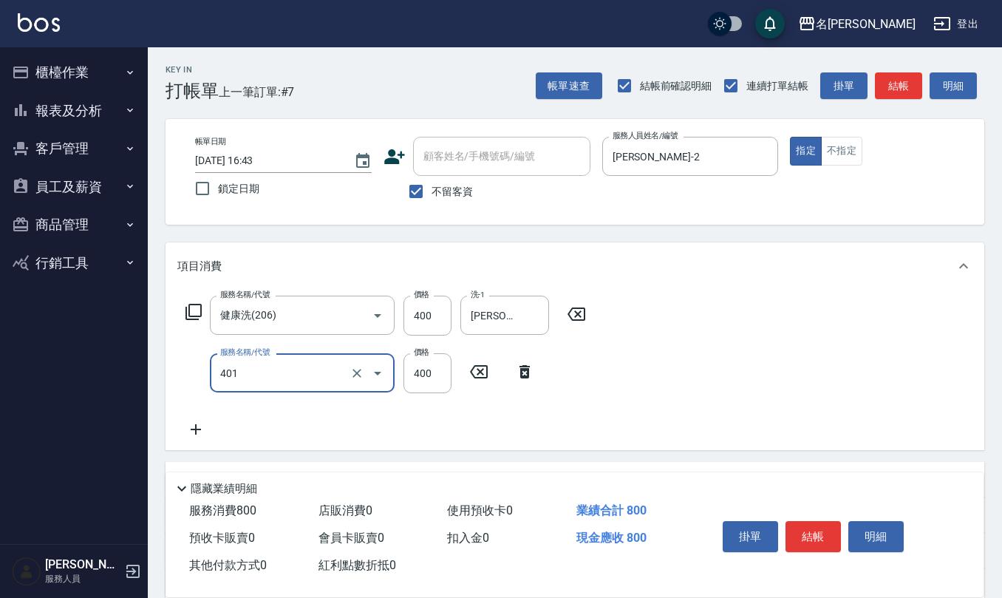
type input "剪髮(401)"
type input "350"
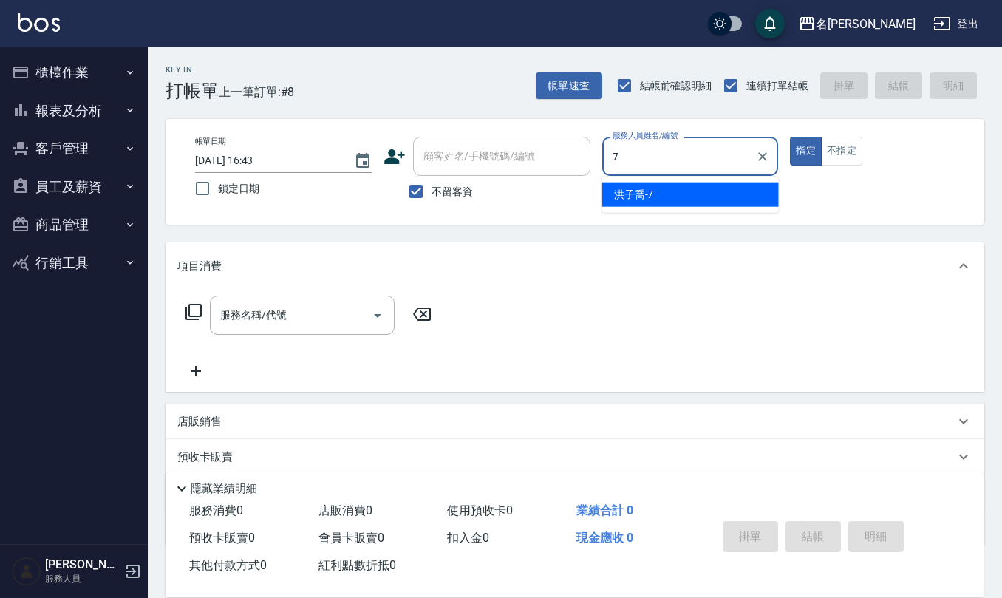
type input "[PERSON_NAME]-7"
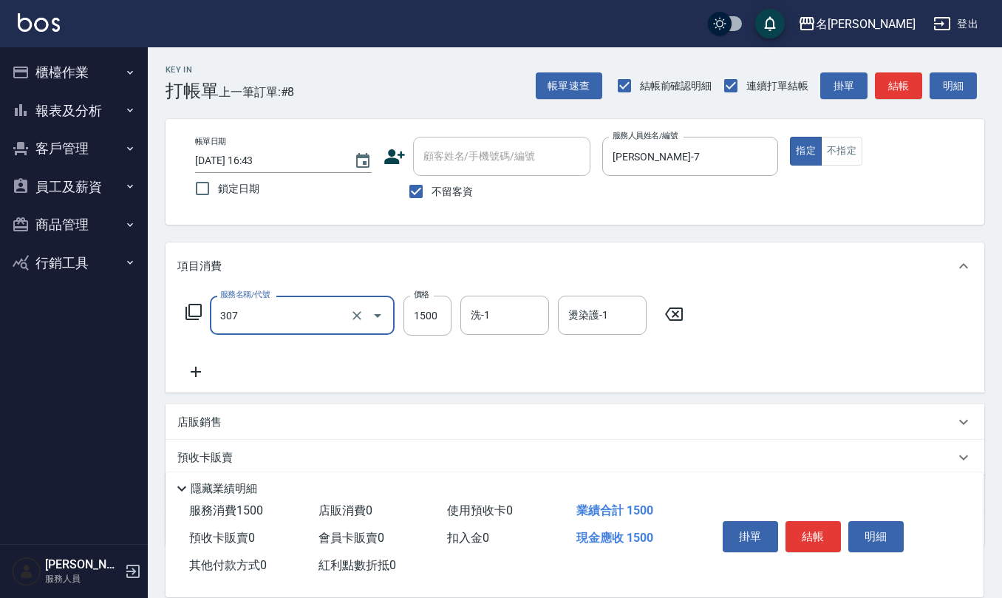
type input "EF麥拉寧燙髮1500(307)"
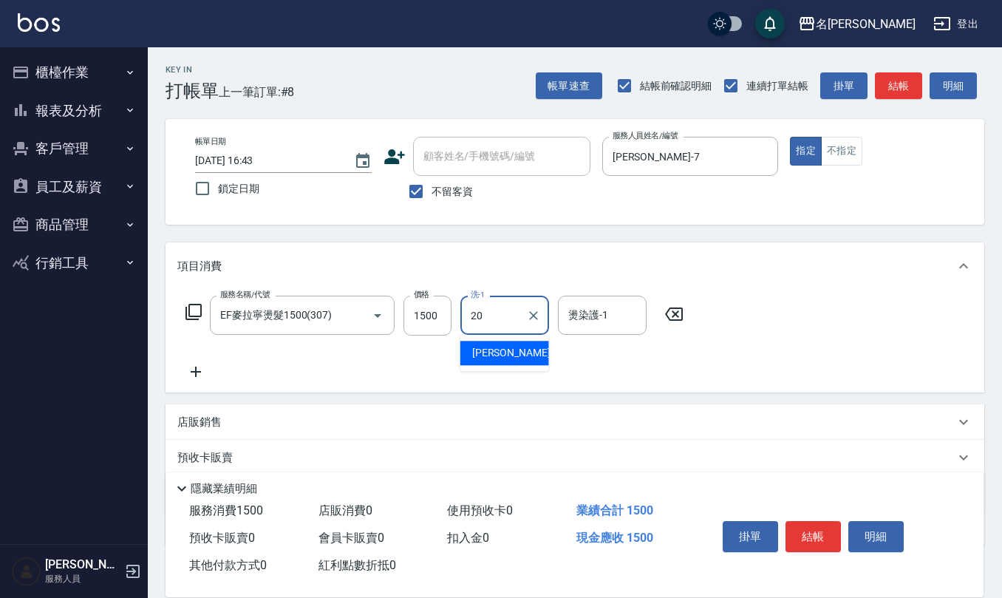
type input "[PERSON_NAME]-20"
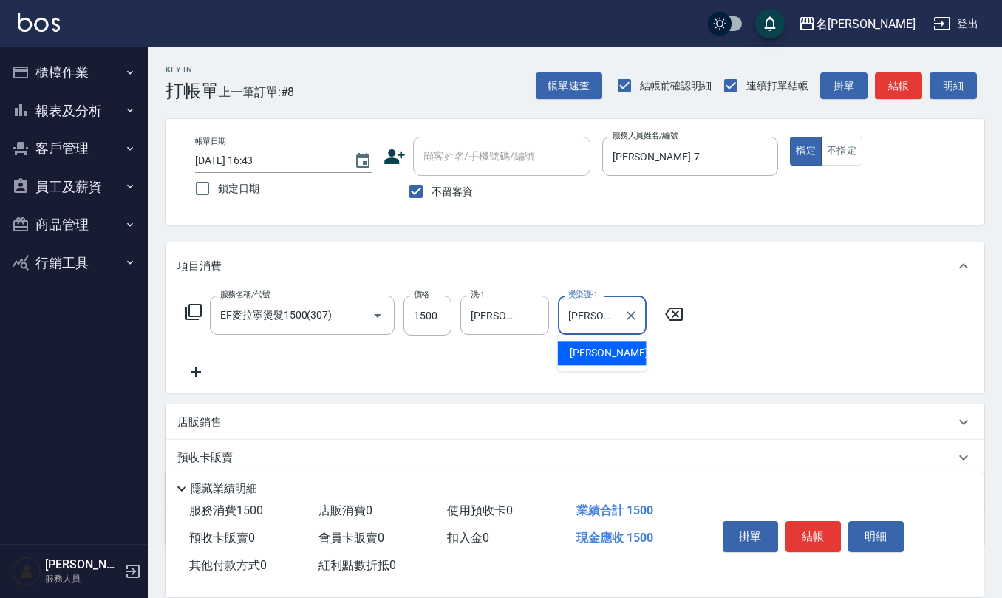
type input "[PERSON_NAME]-20"
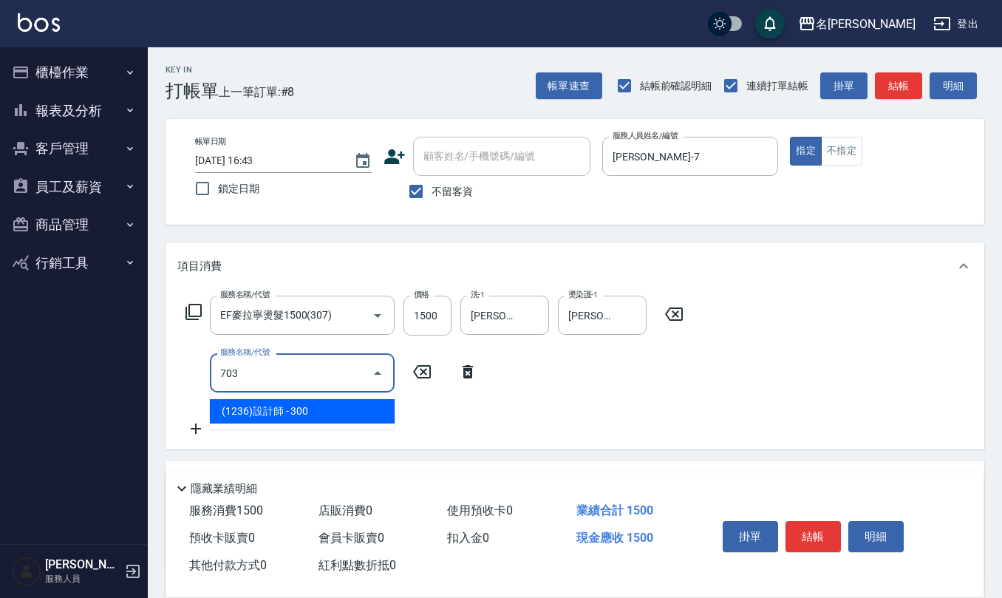
type input "(1236)設計師(703)"
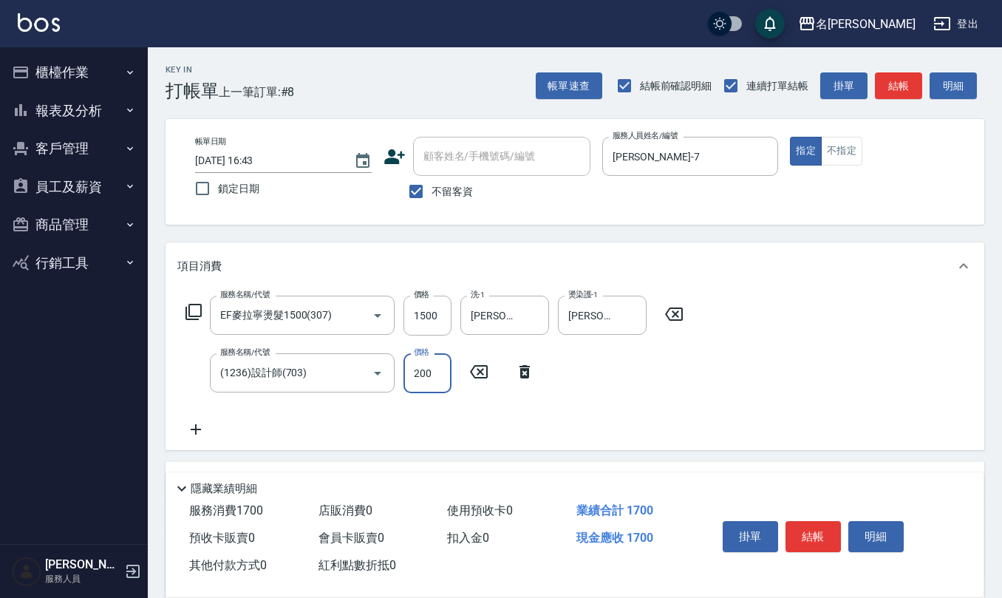
type input "200"
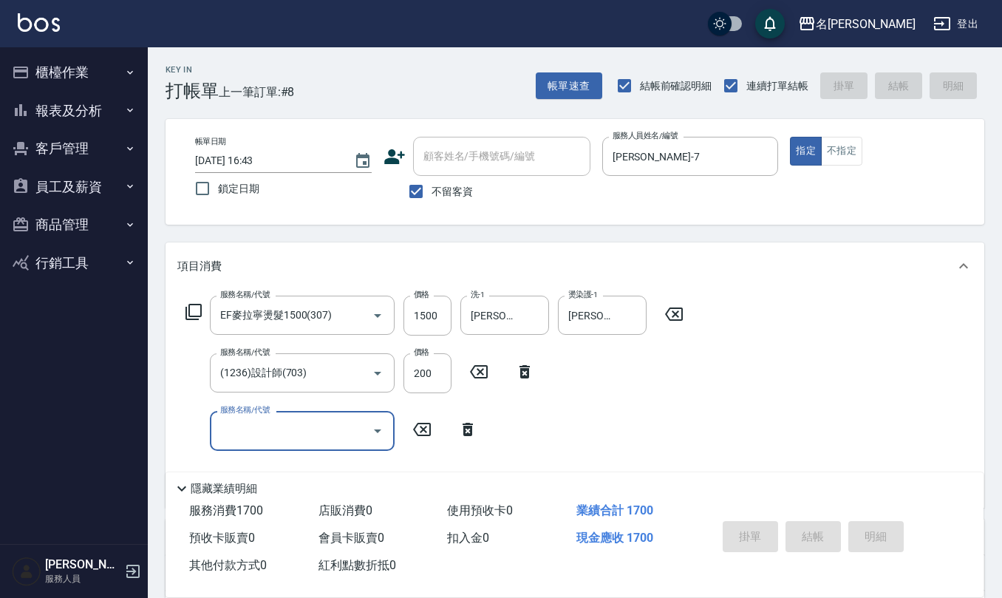
type input "[DATE] 16:44"
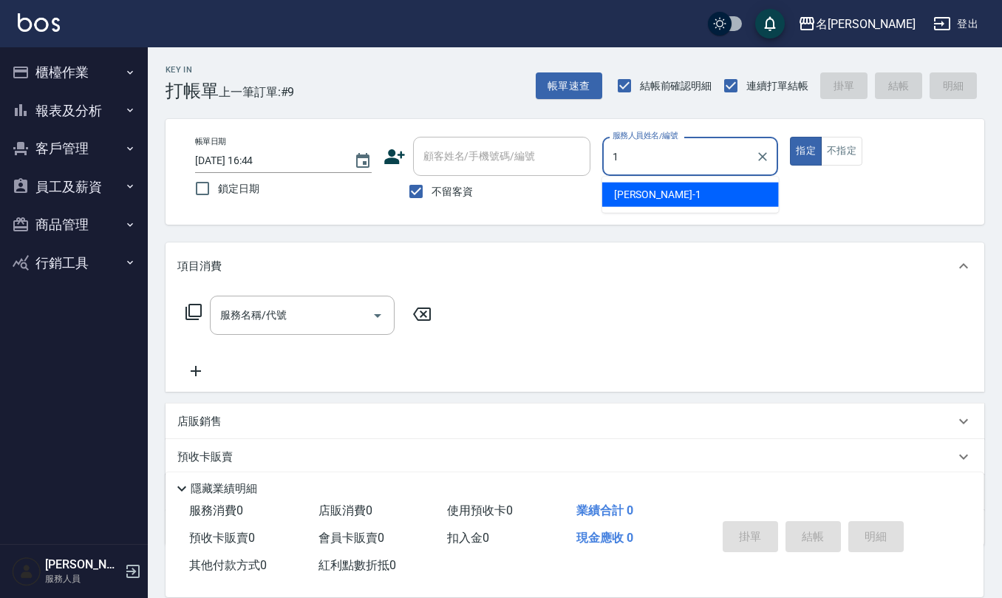
type input "[PERSON_NAME]1"
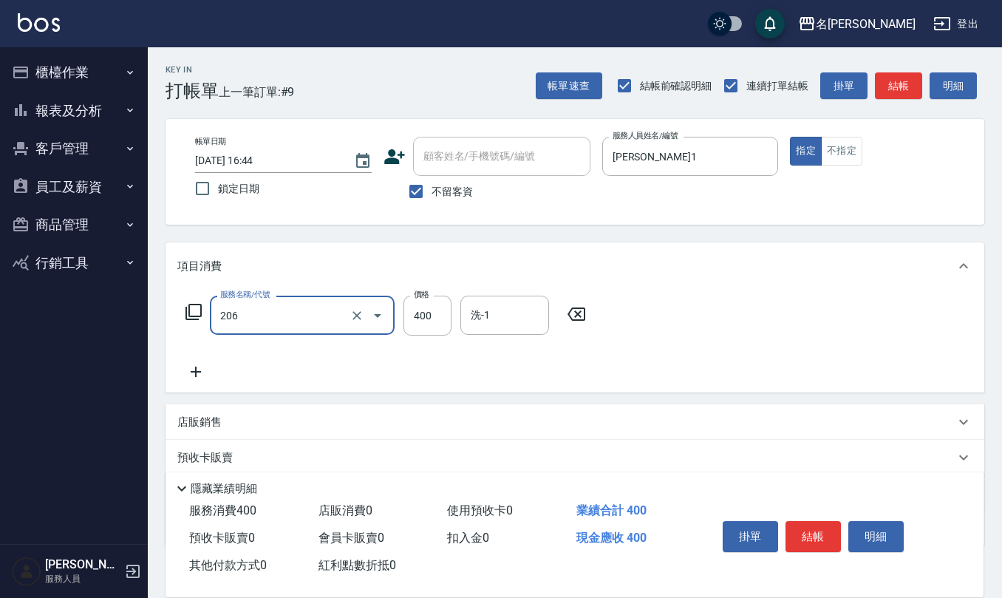
type input "健康洗(206)"
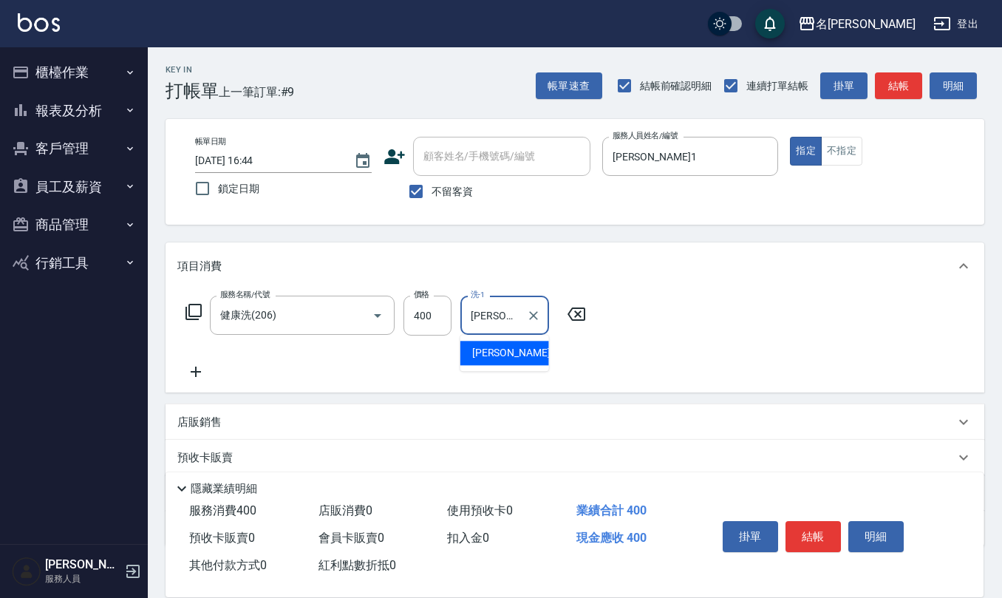
type input "[PERSON_NAME]-11"
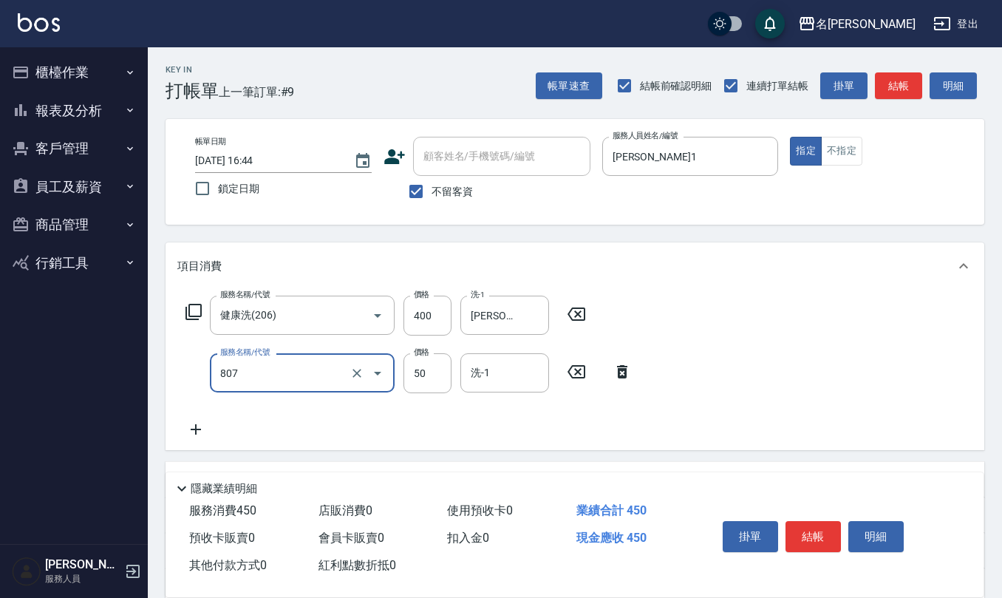
type input "TG護髮素(潤絲)(807)"
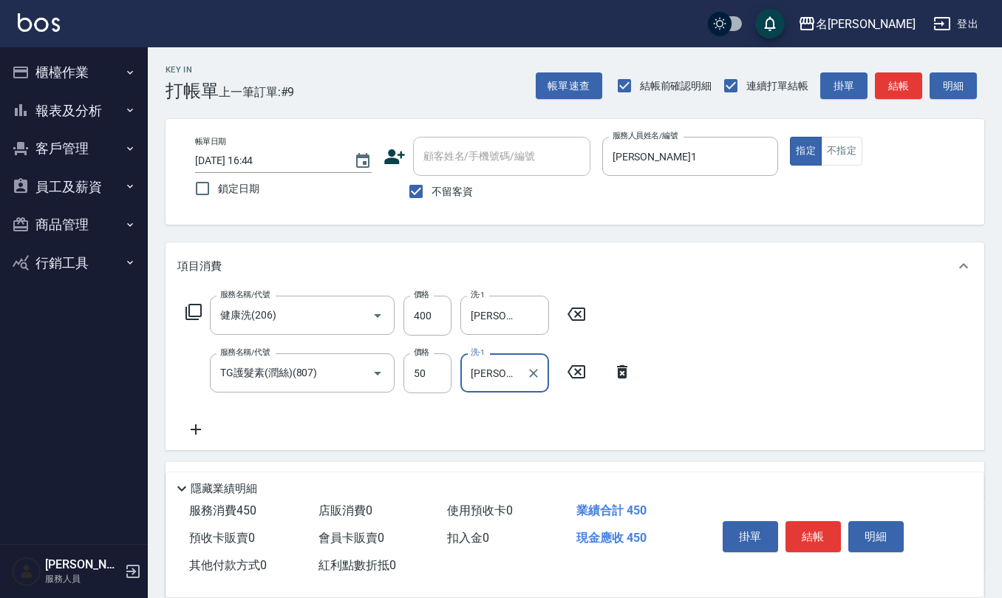
type input "[PERSON_NAME]-11"
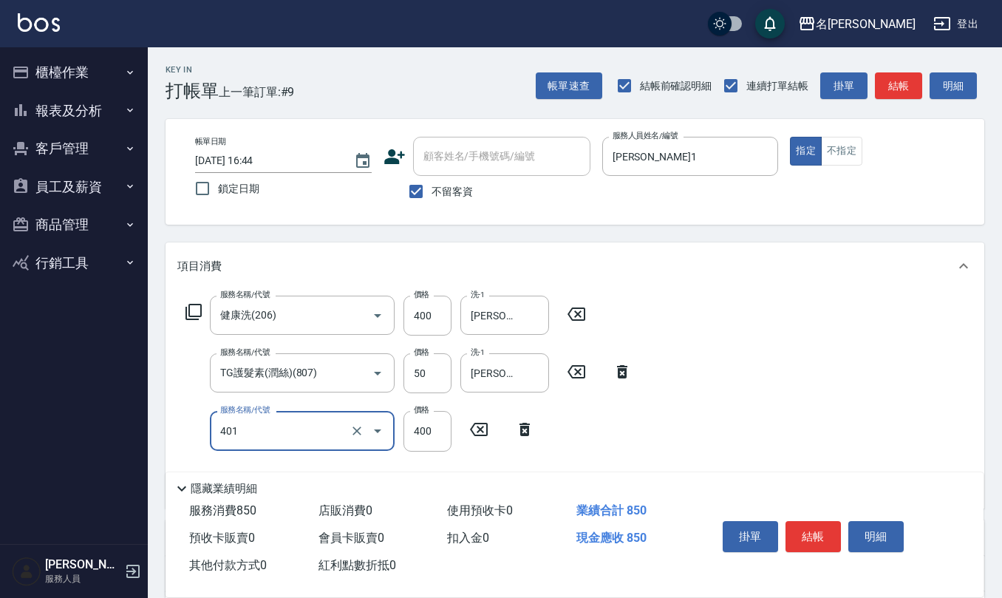
type input "剪髮(401)"
type input "50"
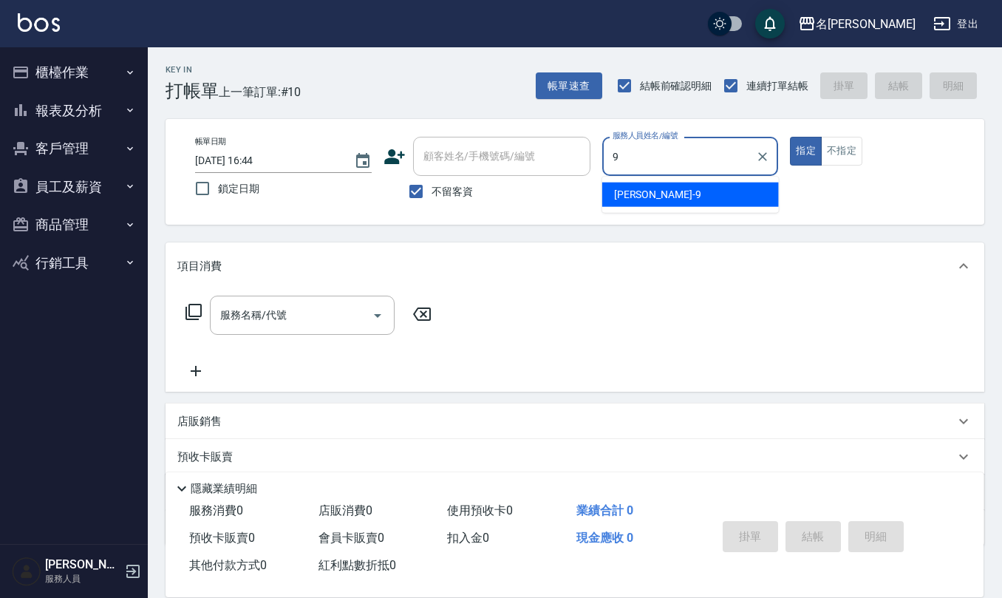
type input "[PERSON_NAME]-9"
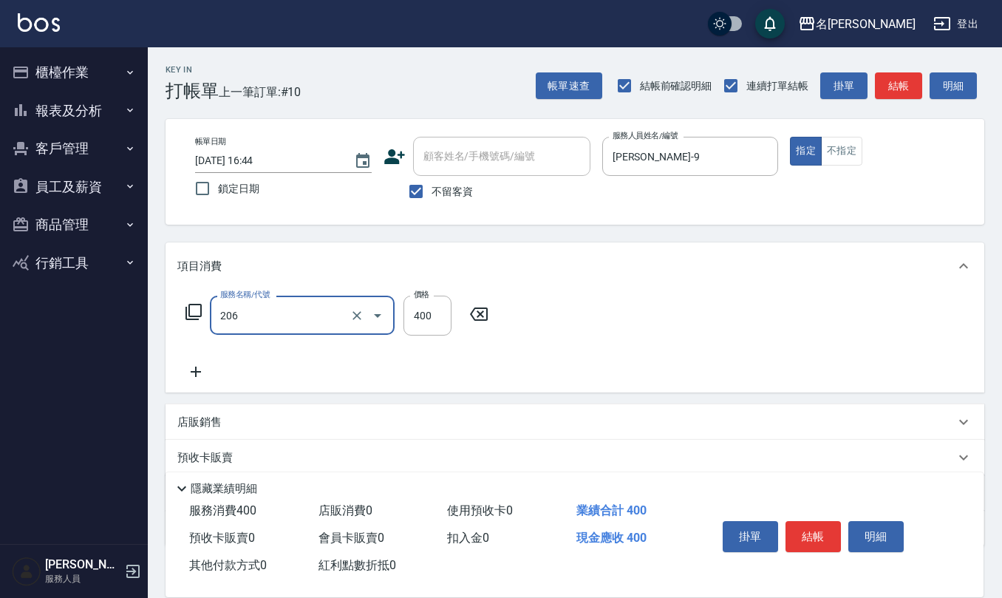
type input "健康洗(206)"
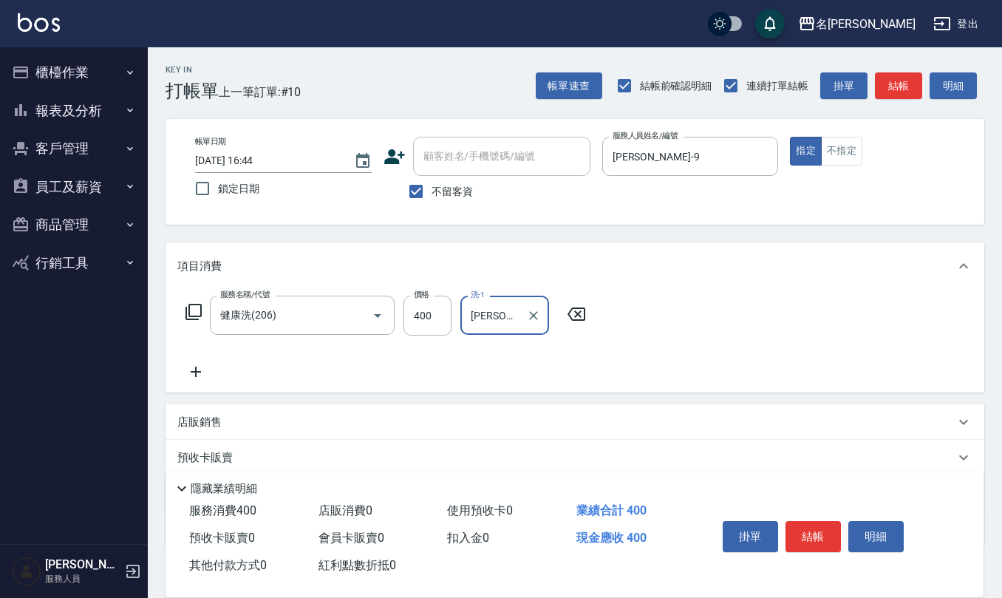
type input "[PERSON_NAME]5"
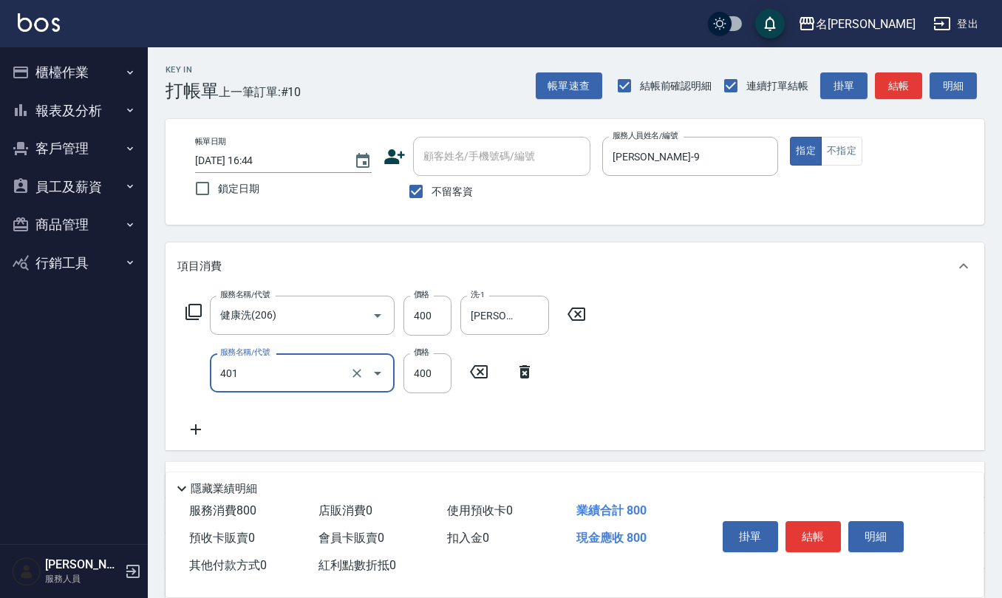
type input "剪髮(401)"
type input "300"
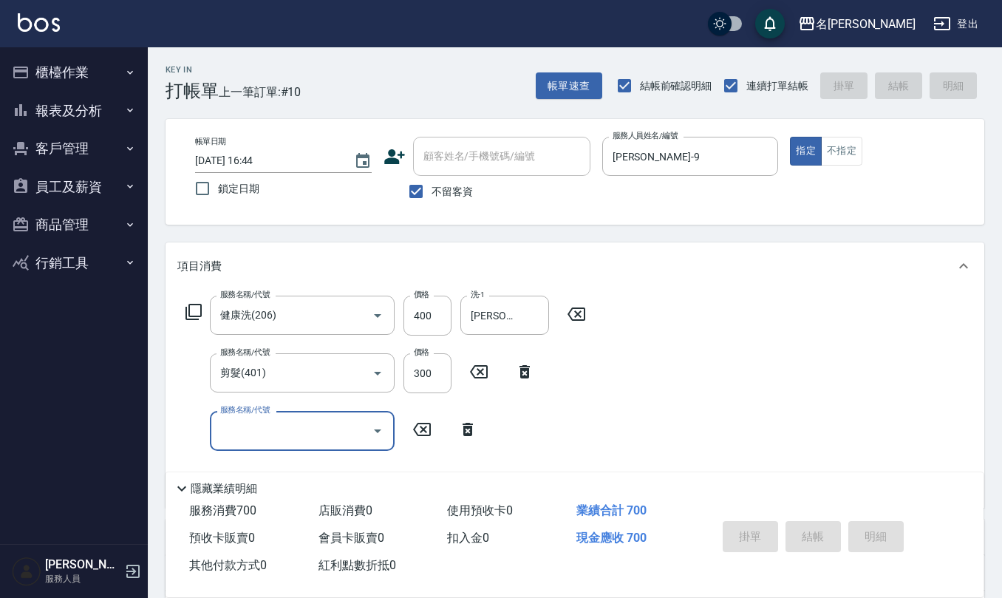
type input "[DATE] 16:45"
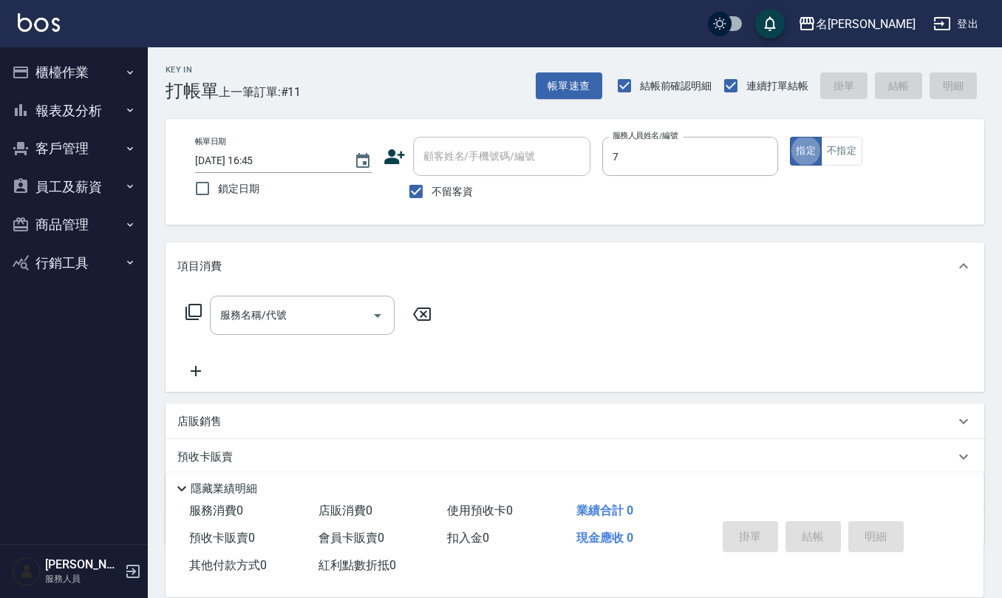
type input "[PERSON_NAME]-7"
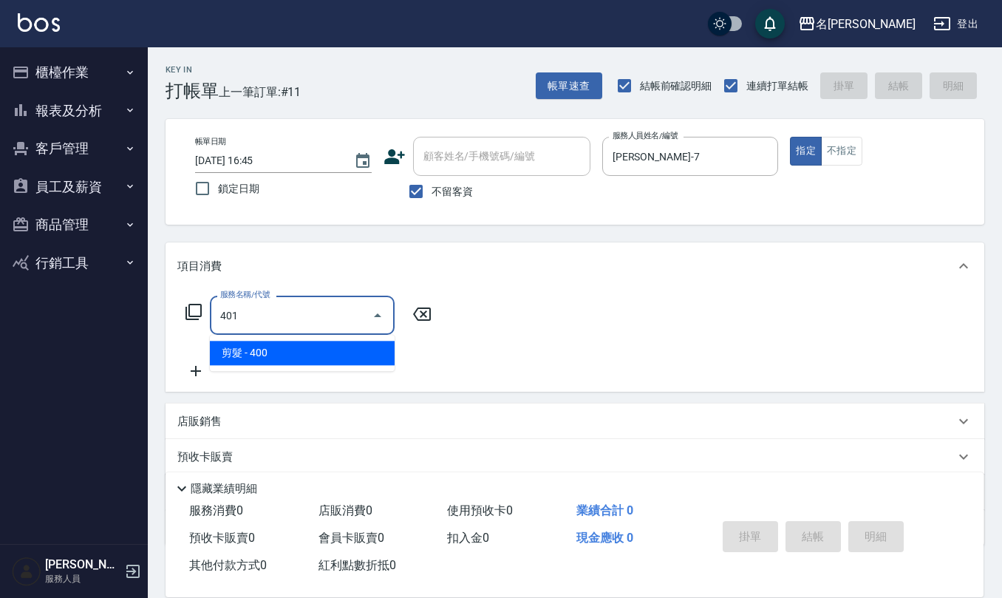
type input "剪髮(401)"
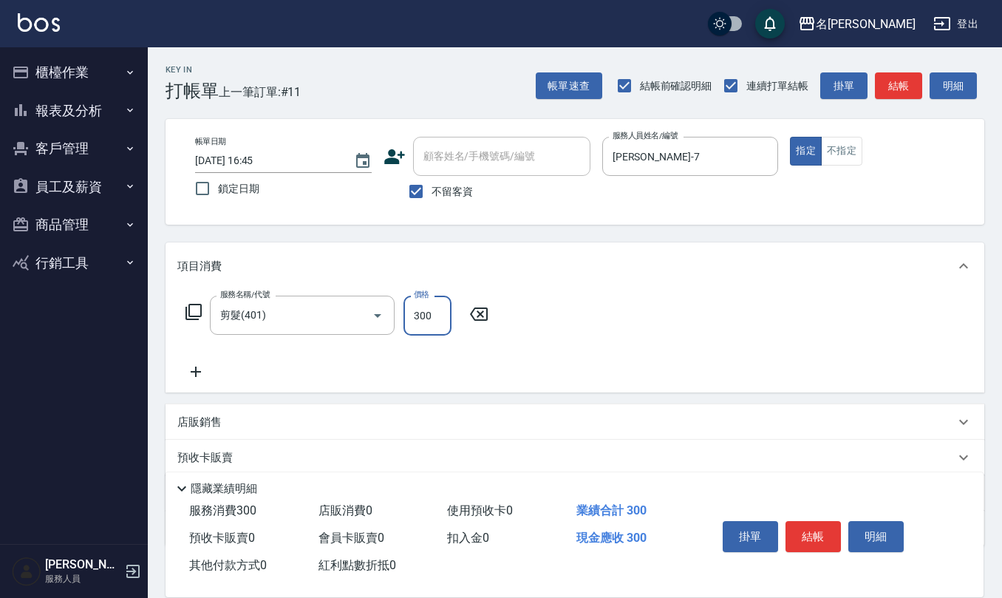
type input "300"
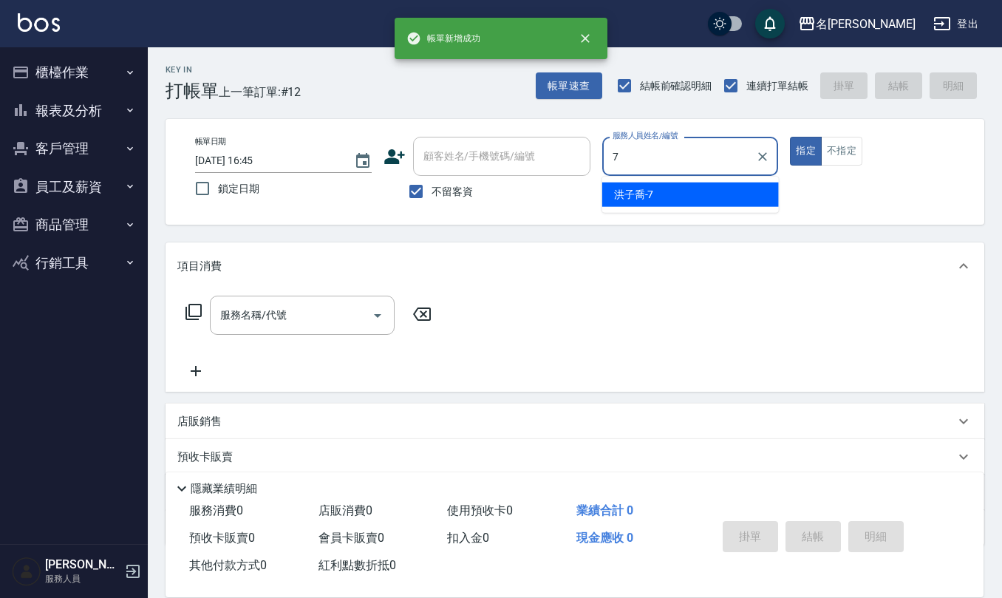
type input "[PERSON_NAME]-7"
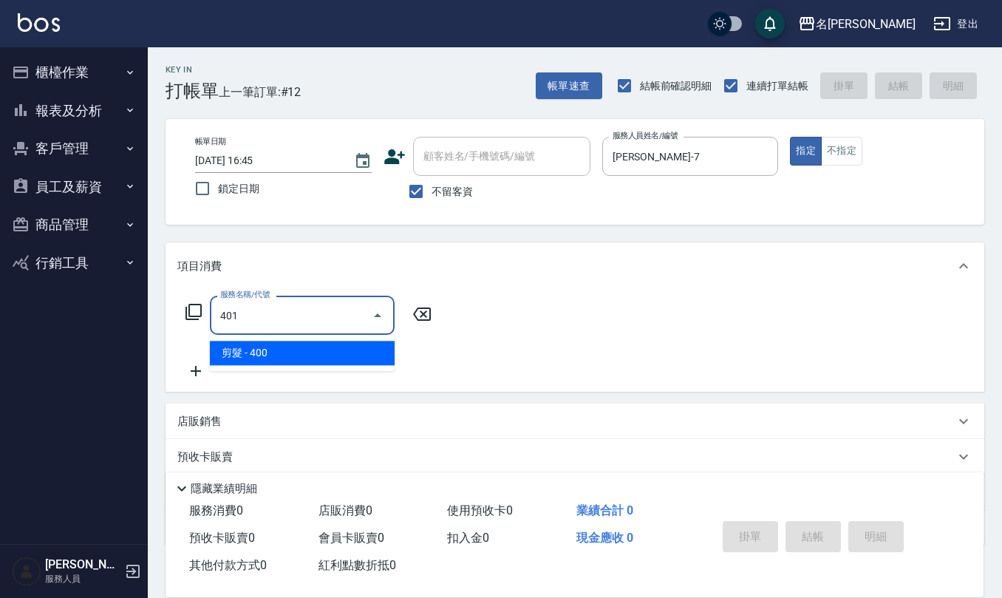
type input "剪髮(401)"
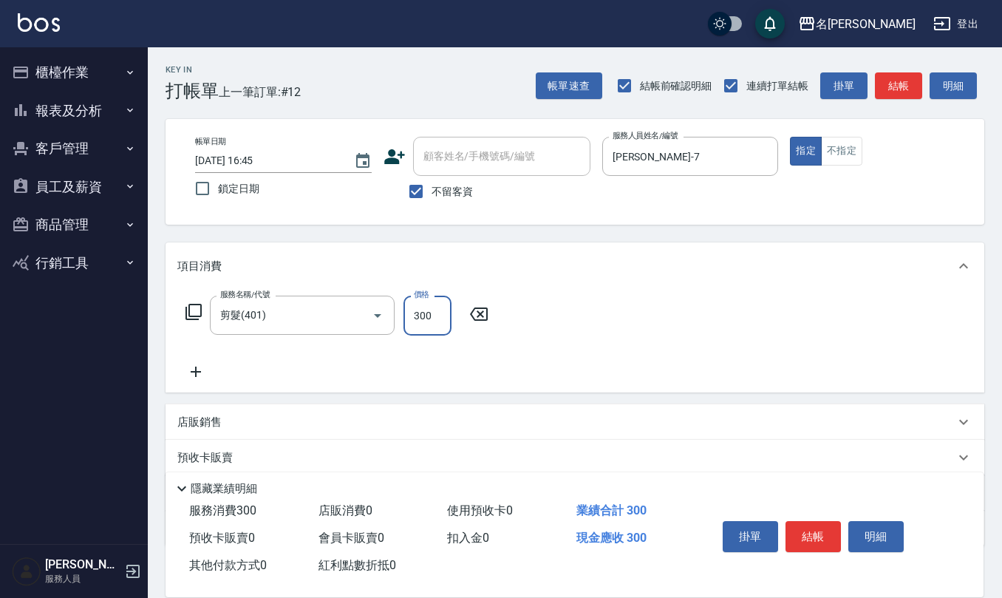
type input "300"
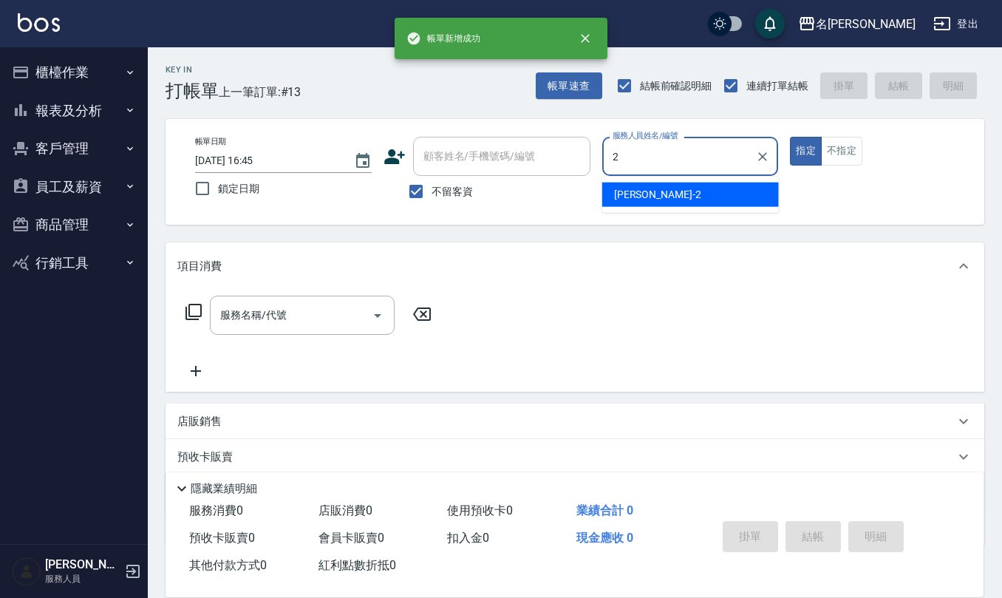
type input "[PERSON_NAME]-2"
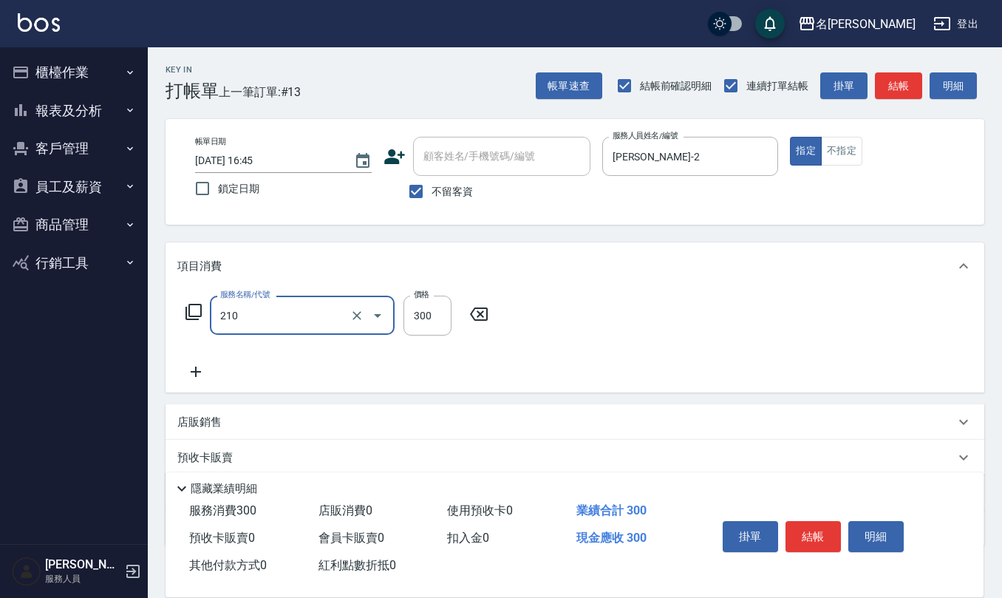
type input "[PERSON_NAME]洗髮精(210)"
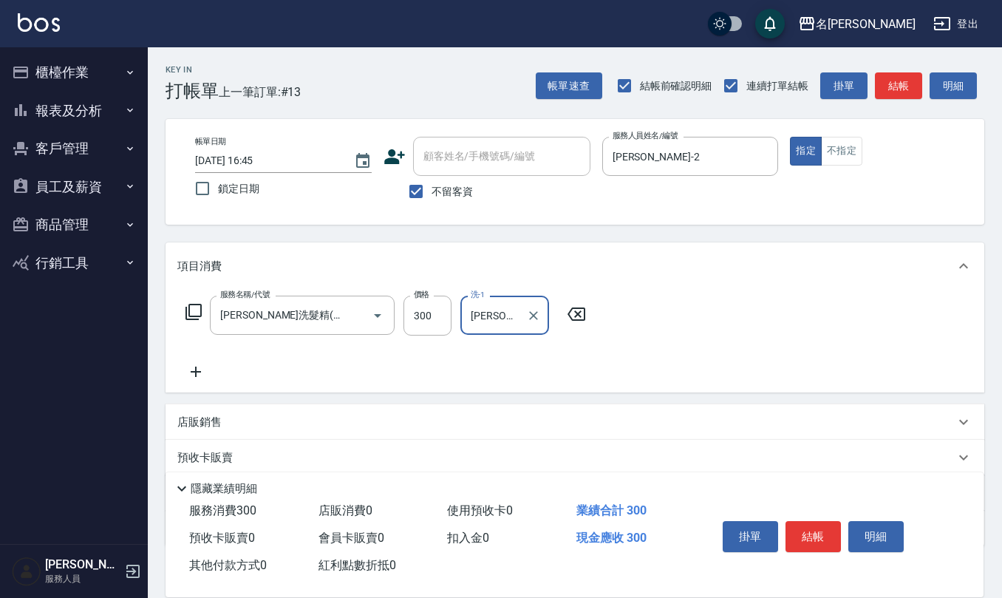
type input "[PERSON_NAME]-26"
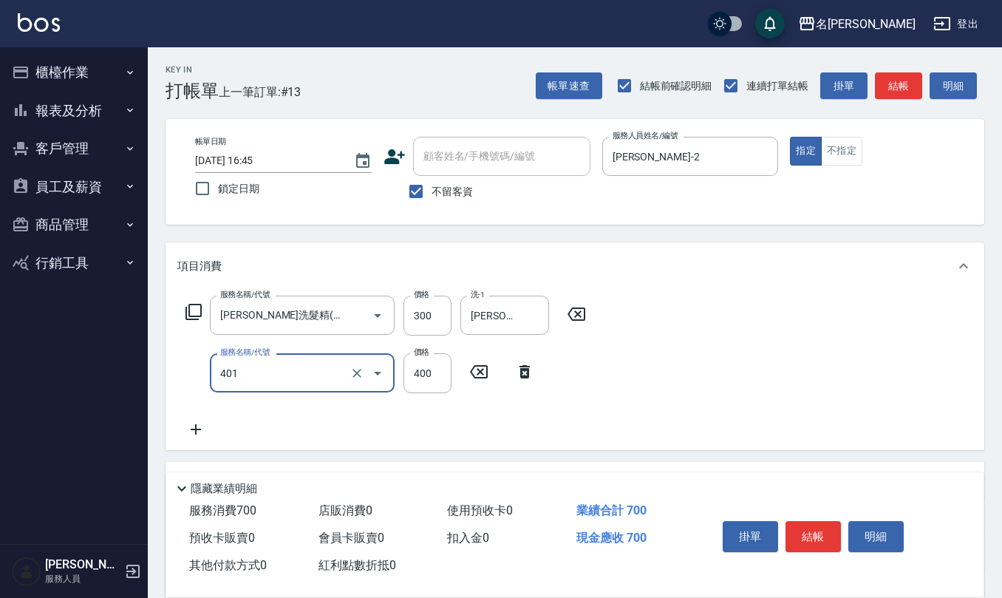
type input "剪髮(401)"
type input "350"
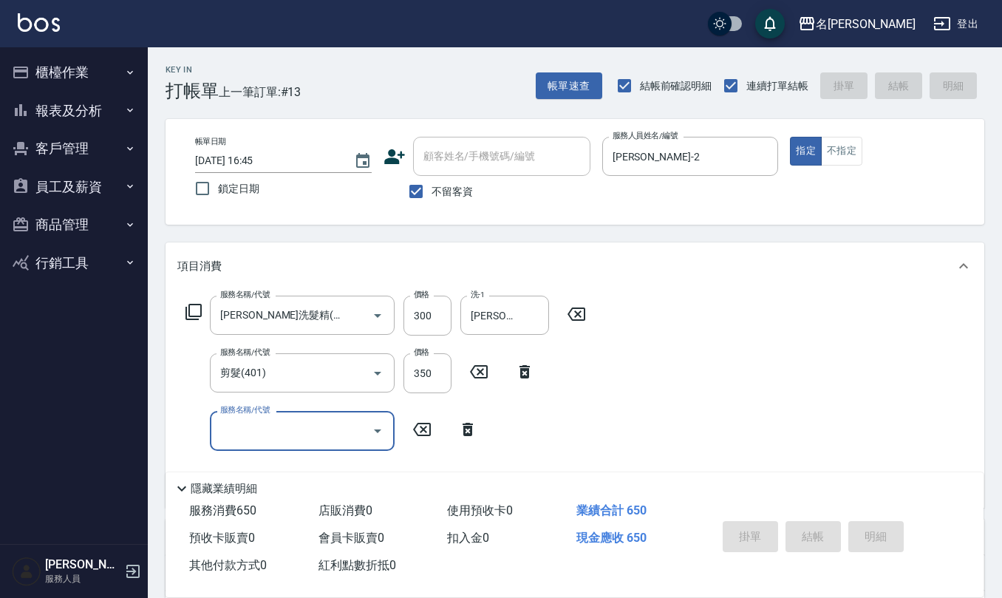
type input "[DATE] 16:46"
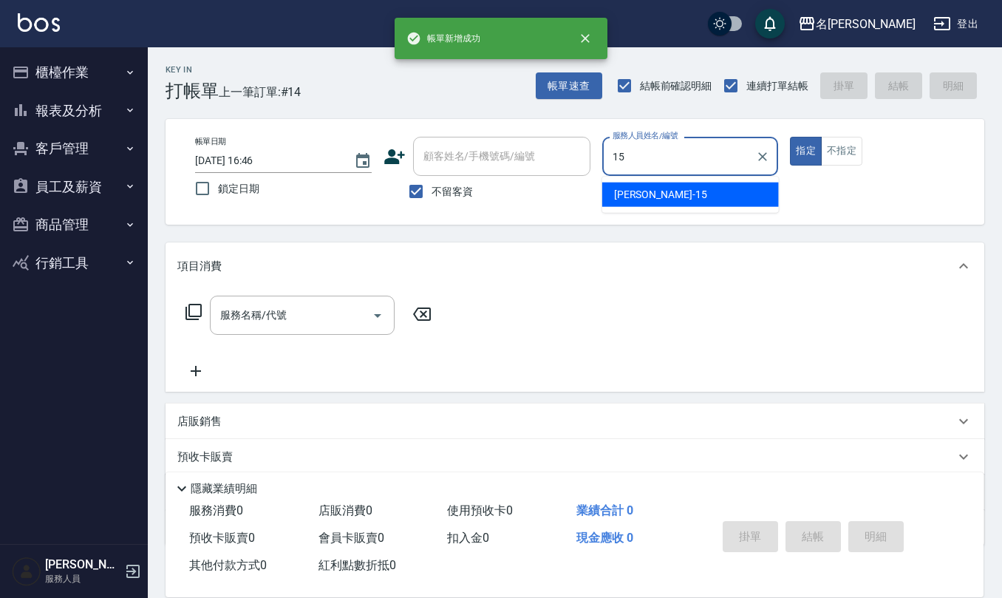
type input "[PERSON_NAME]-15"
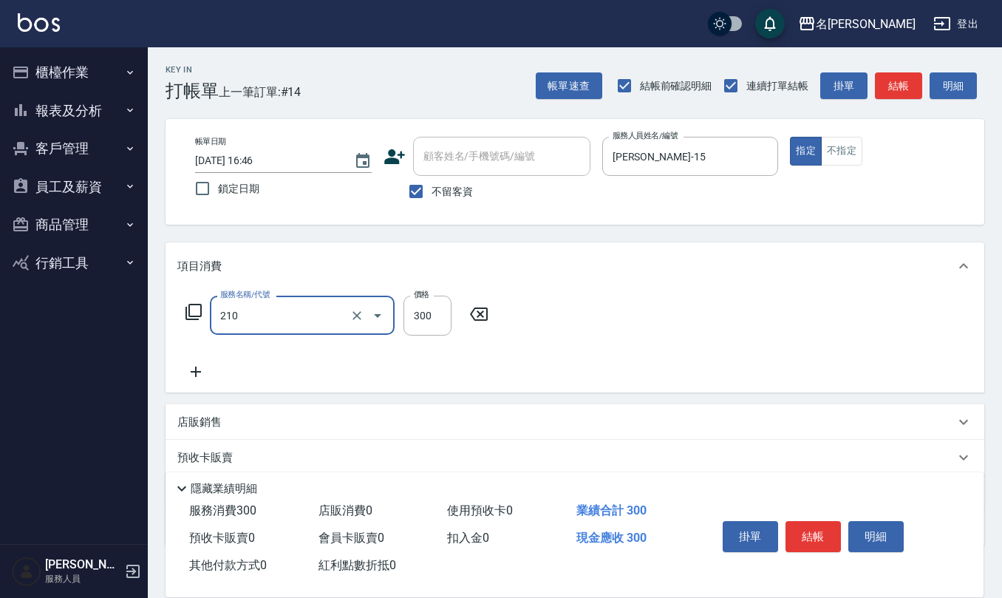
type input "[PERSON_NAME]洗髮精(210)"
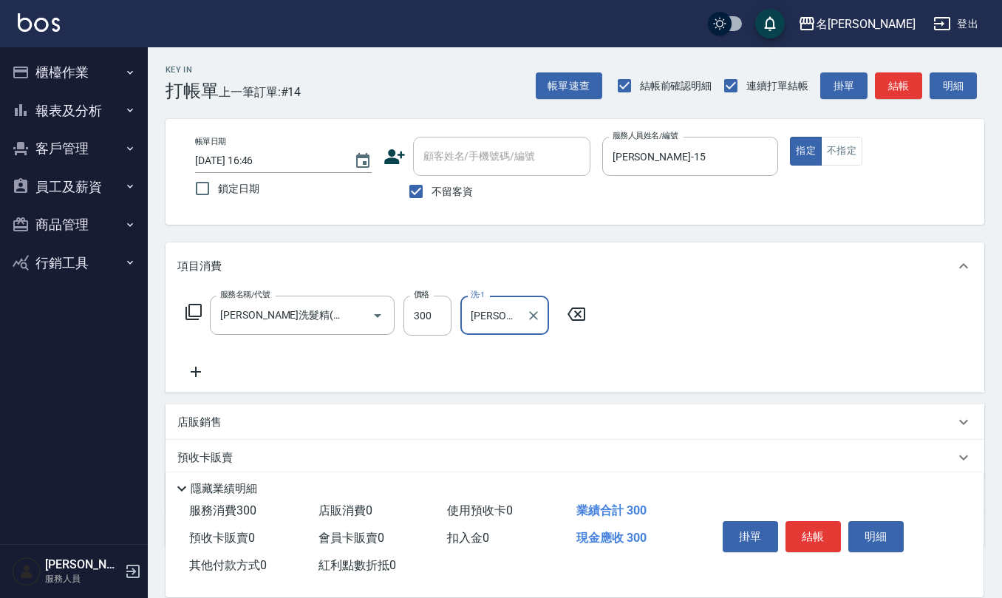
type input "[PERSON_NAME]-20"
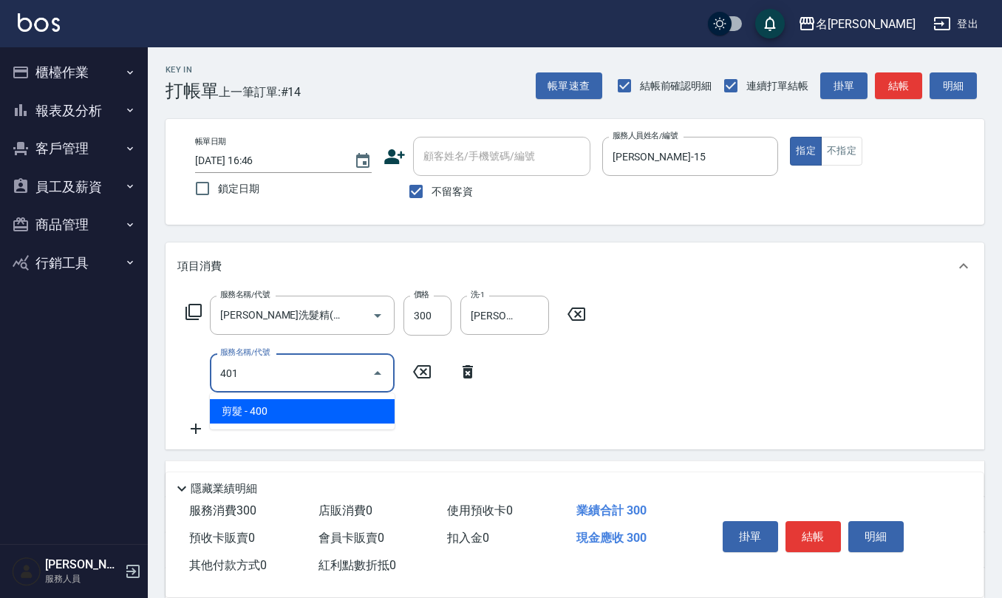
type input "剪髮(401)"
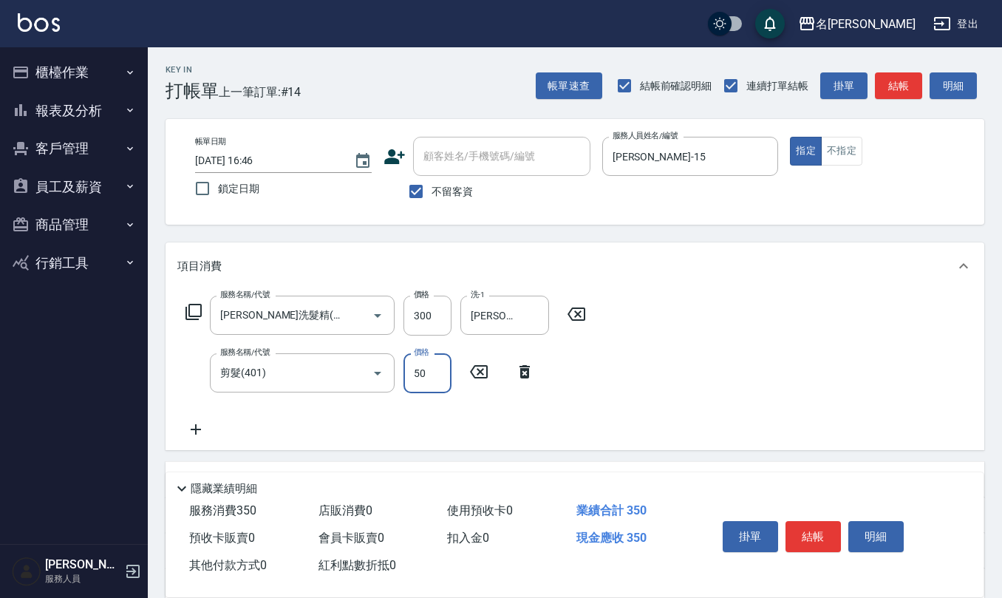
type input "50"
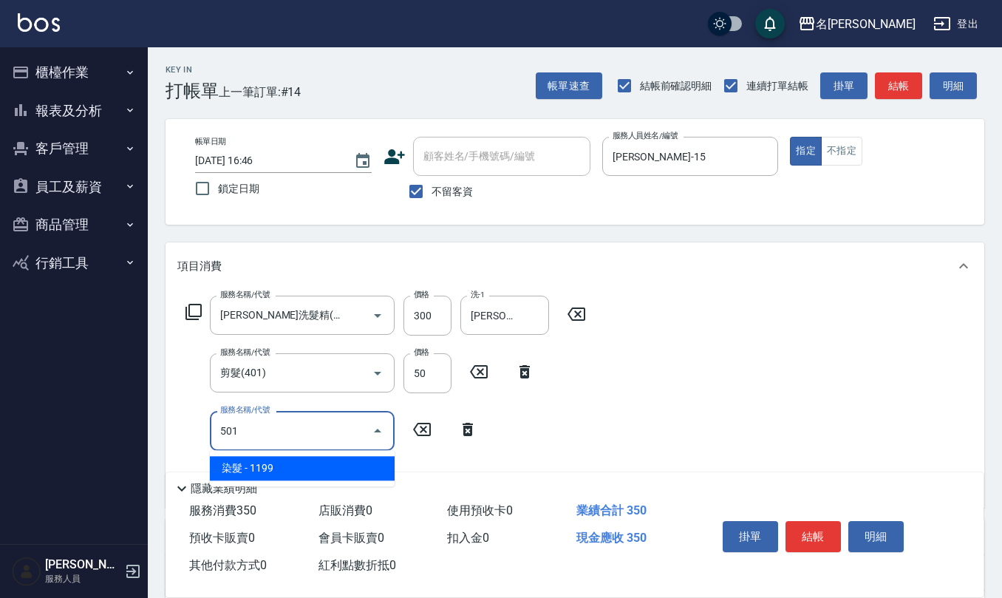
type input "染髮(501)"
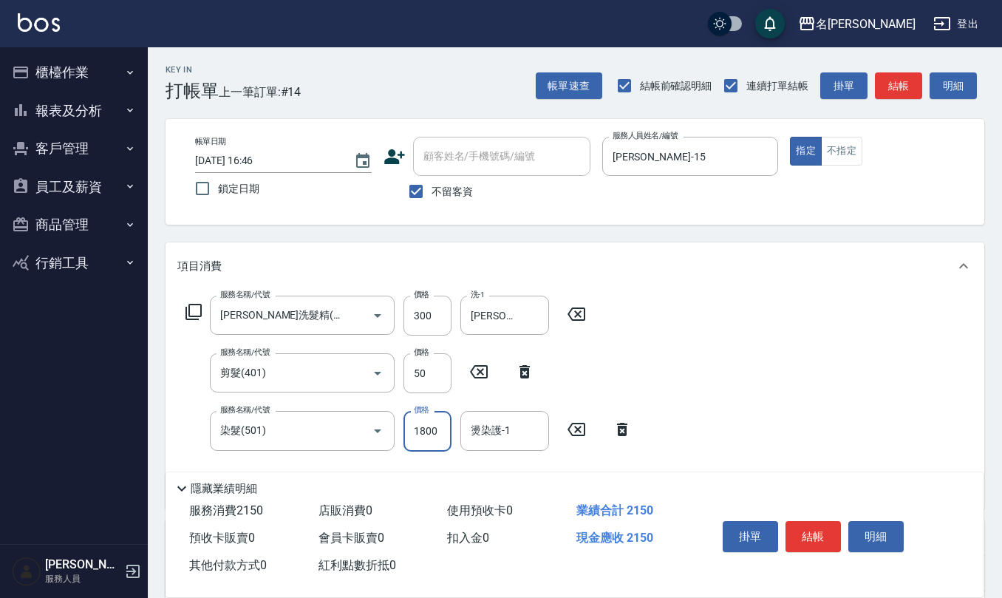
type input "1800"
type input "[PERSON_NAME]-20"
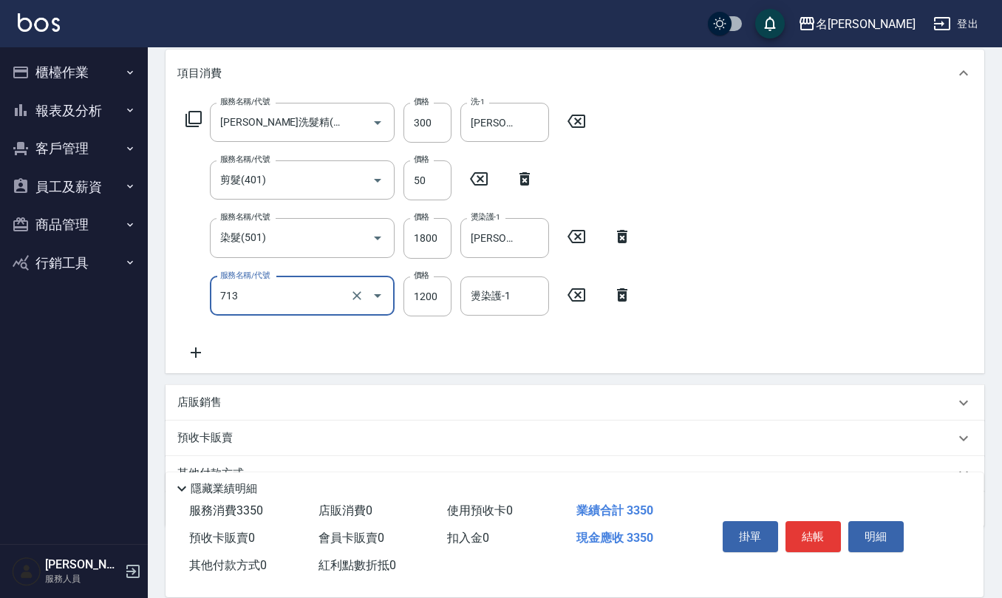
scroll to position [197, 0]
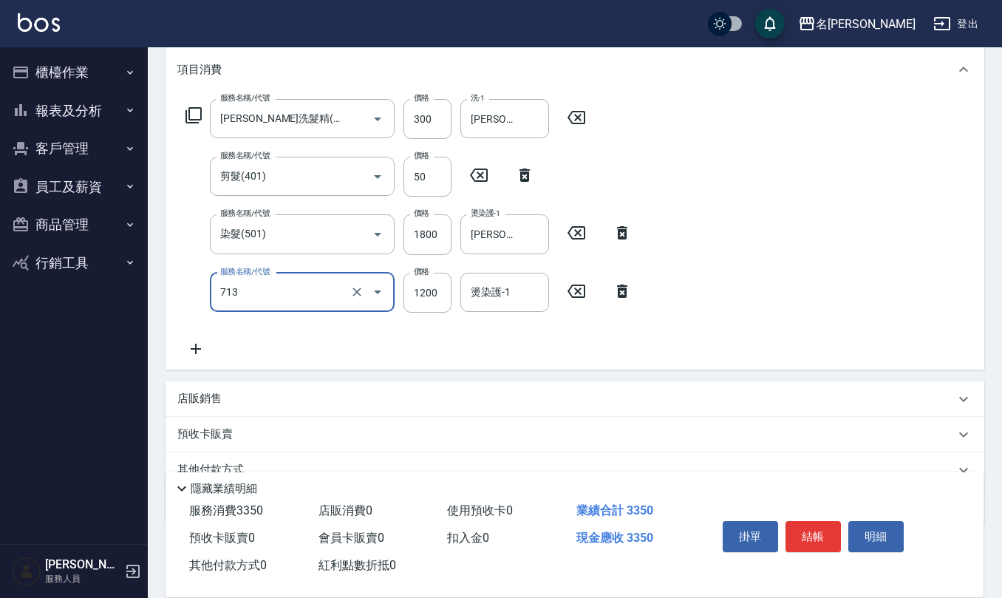
type input "水樣結構式1200(713)"
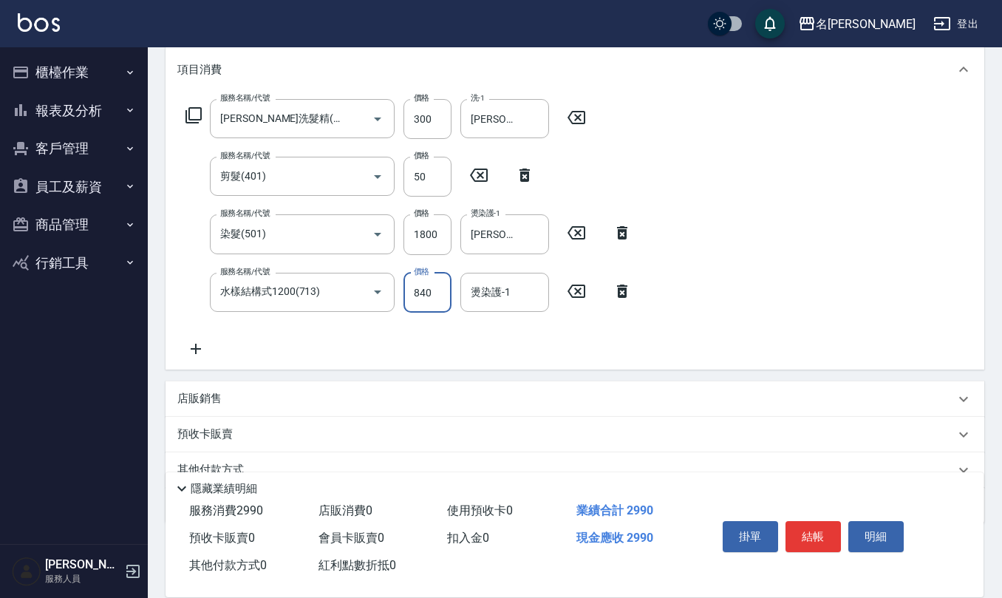
type input "840"
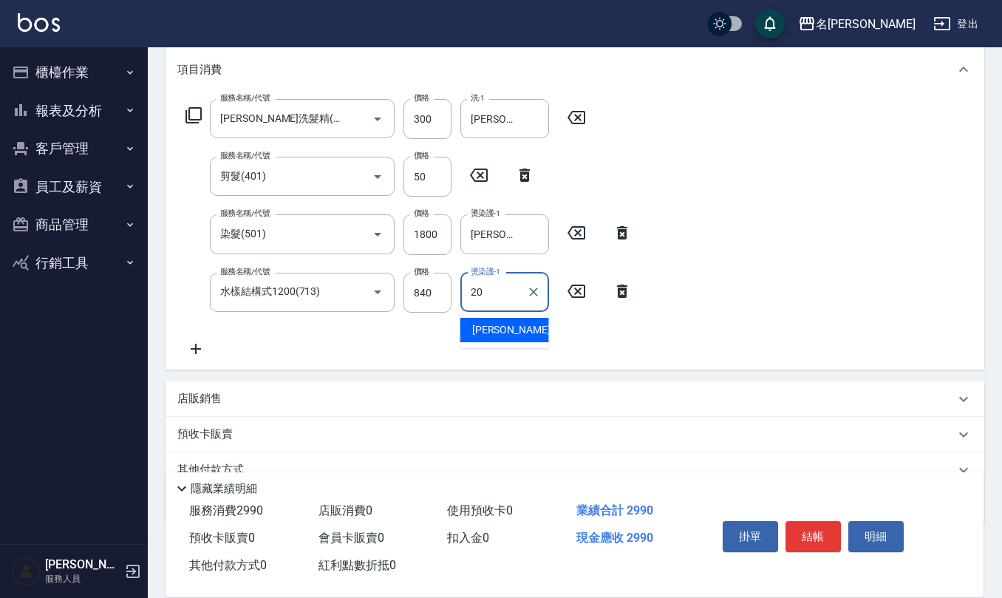
type input "[PERSON_NAME]-20"
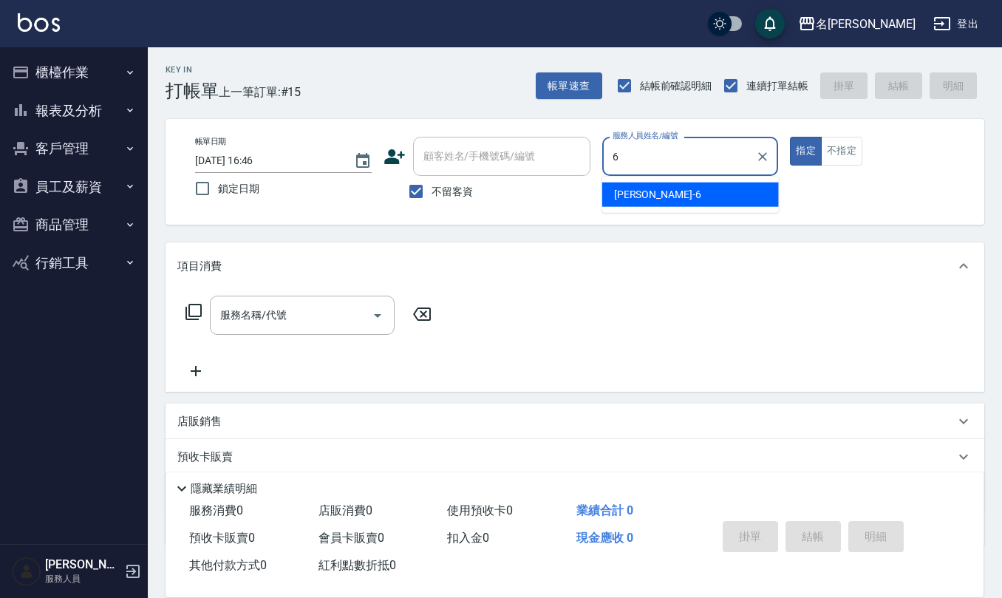
type input "[PERSON_NAME]-6"
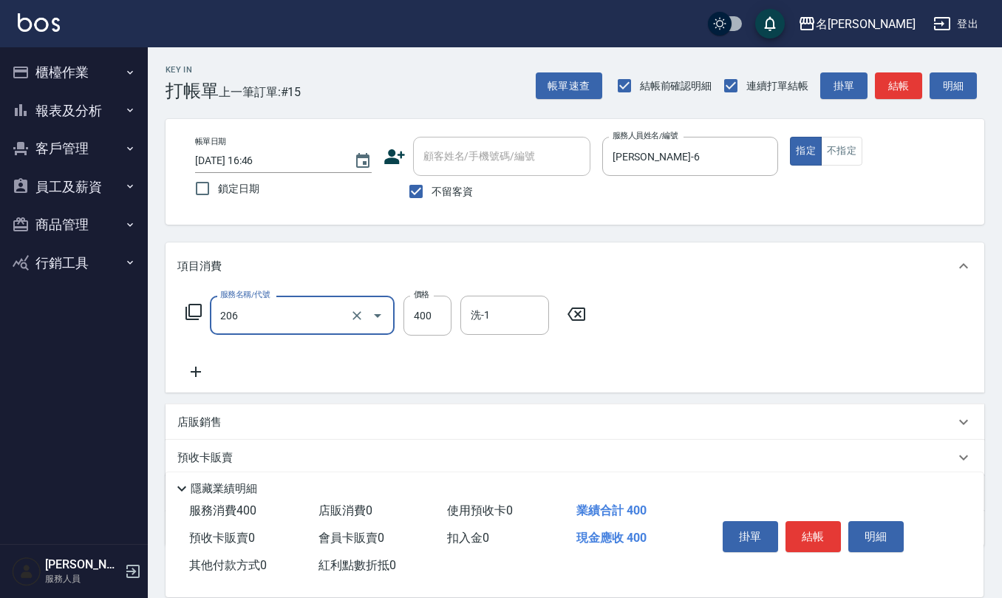
type input "健康洗(206)"
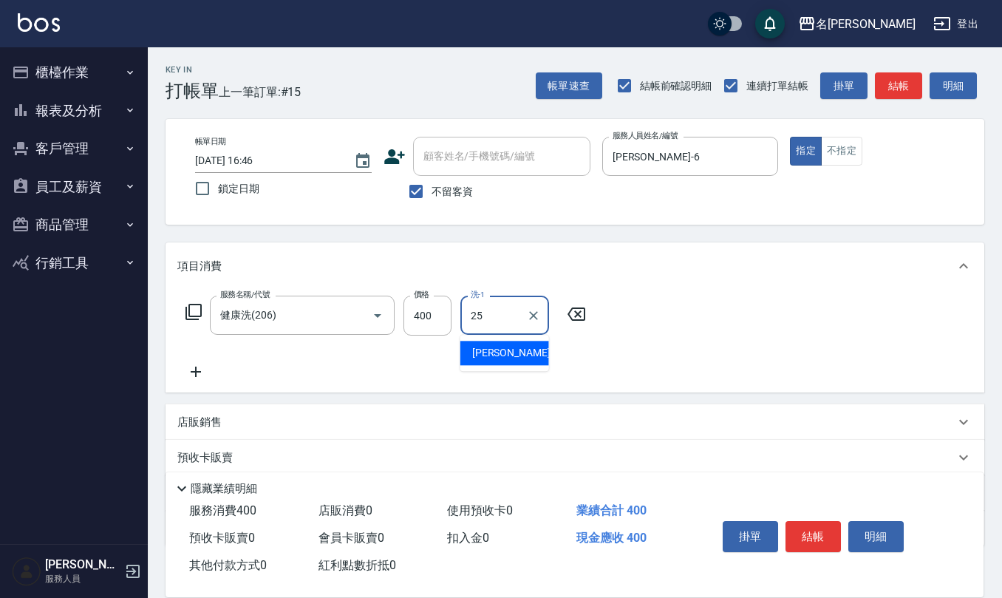
type input "[PERSON_NAME]-25"
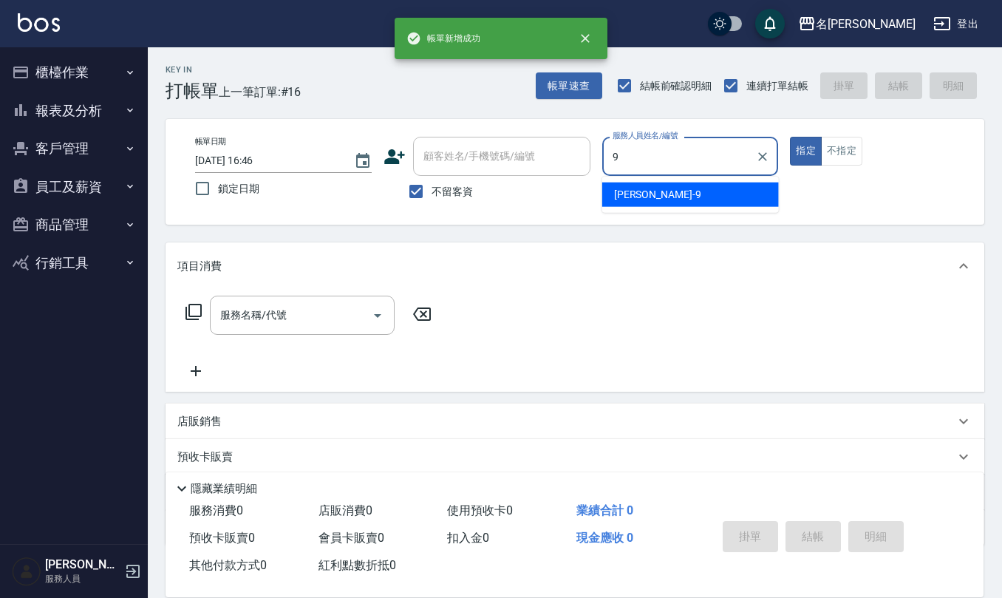
type input "[PERSON_NAME]-9"
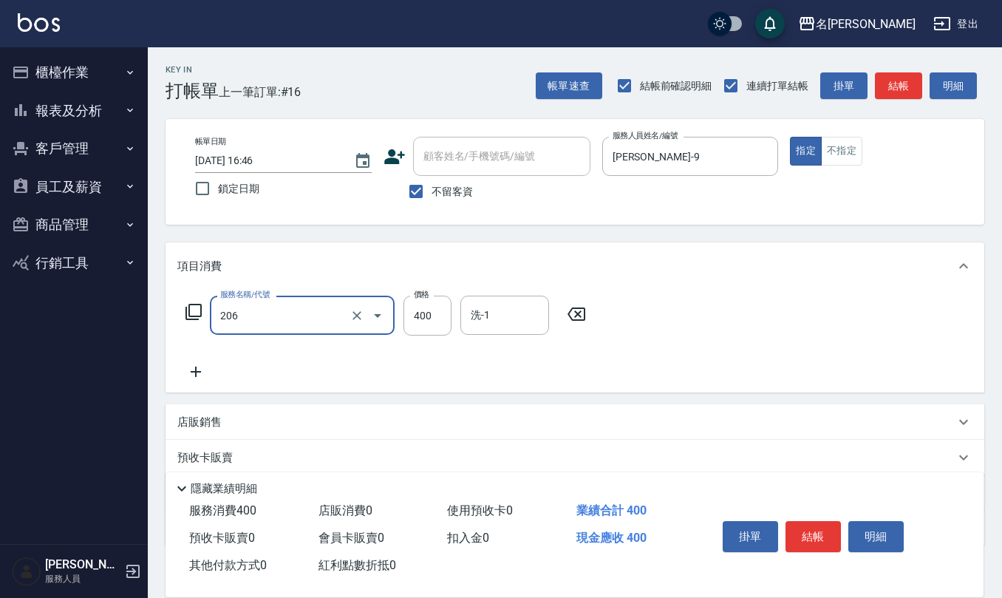
type input "健康洗(206)"
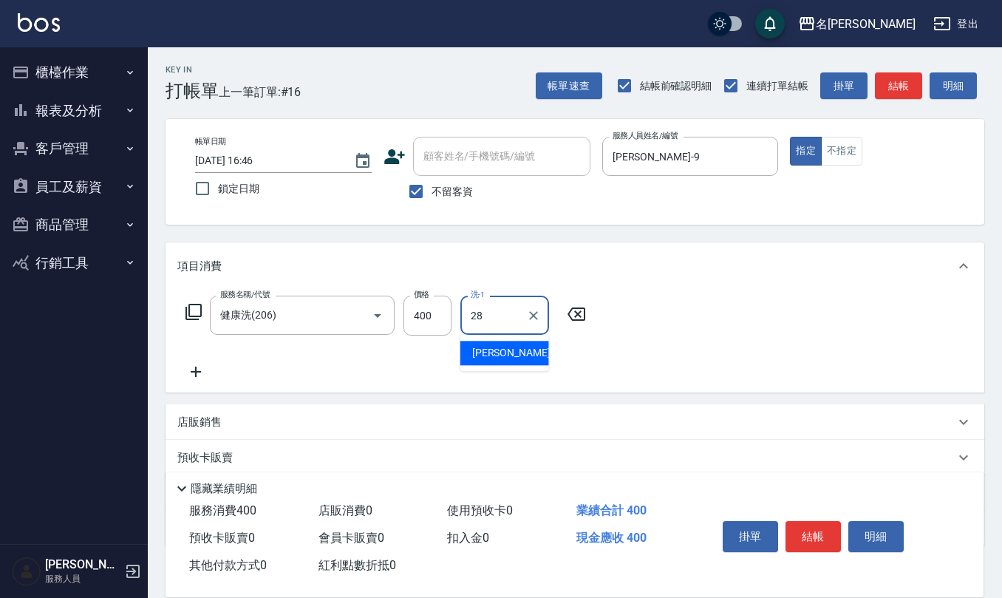
type input "[PERSON_NAME]-28"
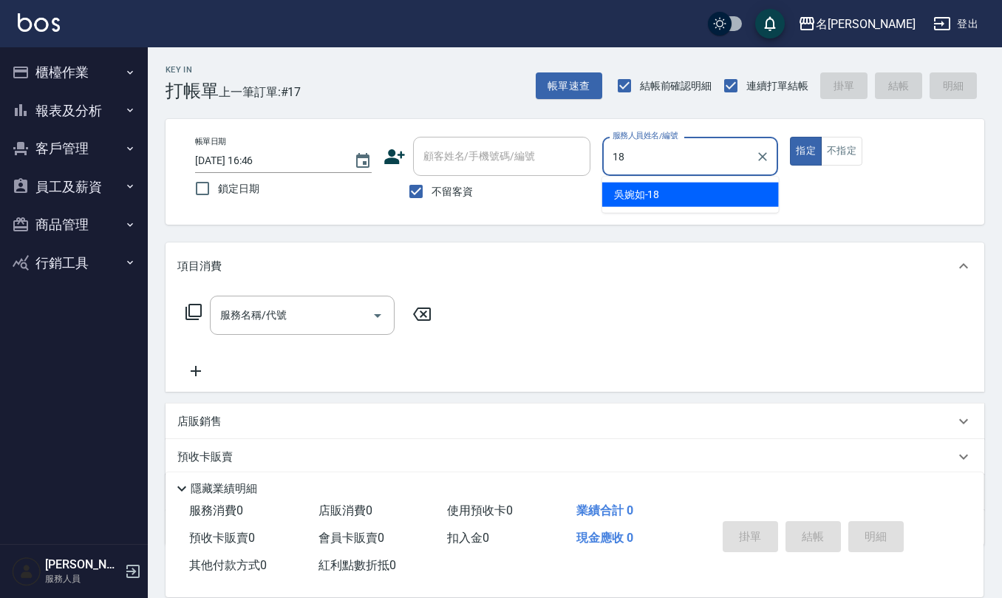
type input "[PERSON_NAME]-18"
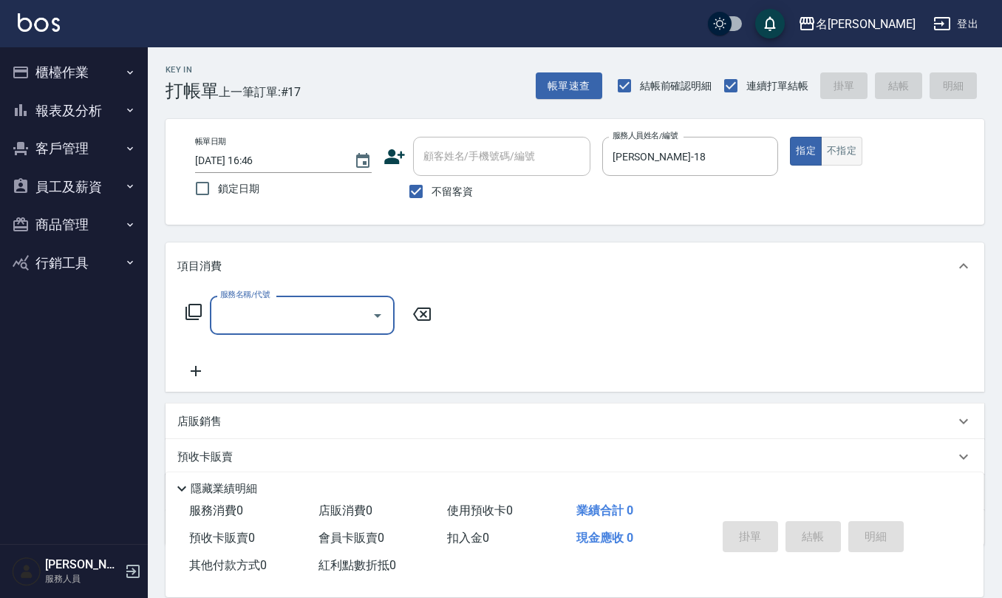
click at [846, 149] on button "不指定" at bounding box center [841, 151] width 41 height 29
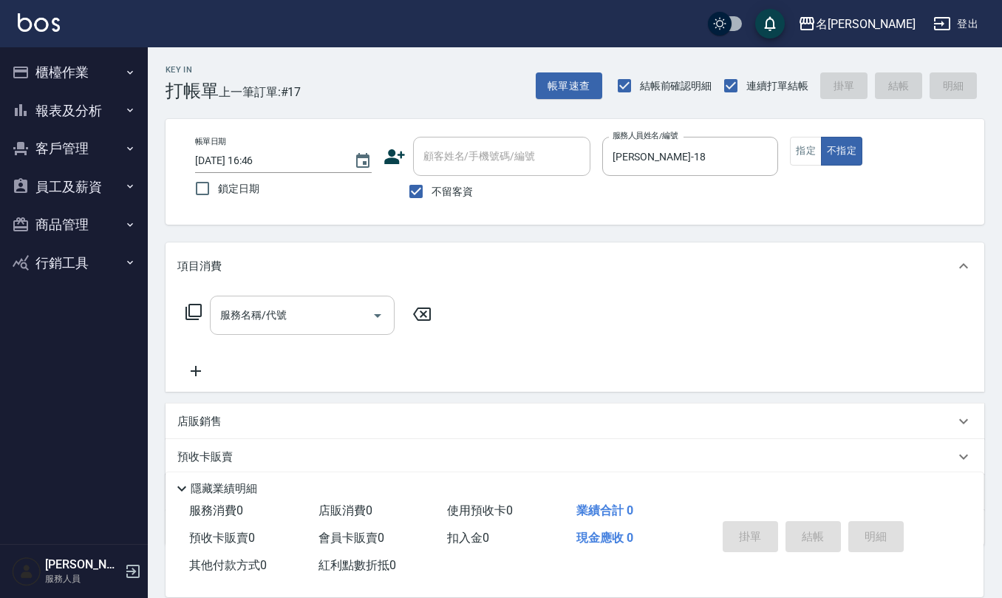
click at [288, 296] on div "服務名稱/代號" at bounding box center [302, 315] width 185 height 39
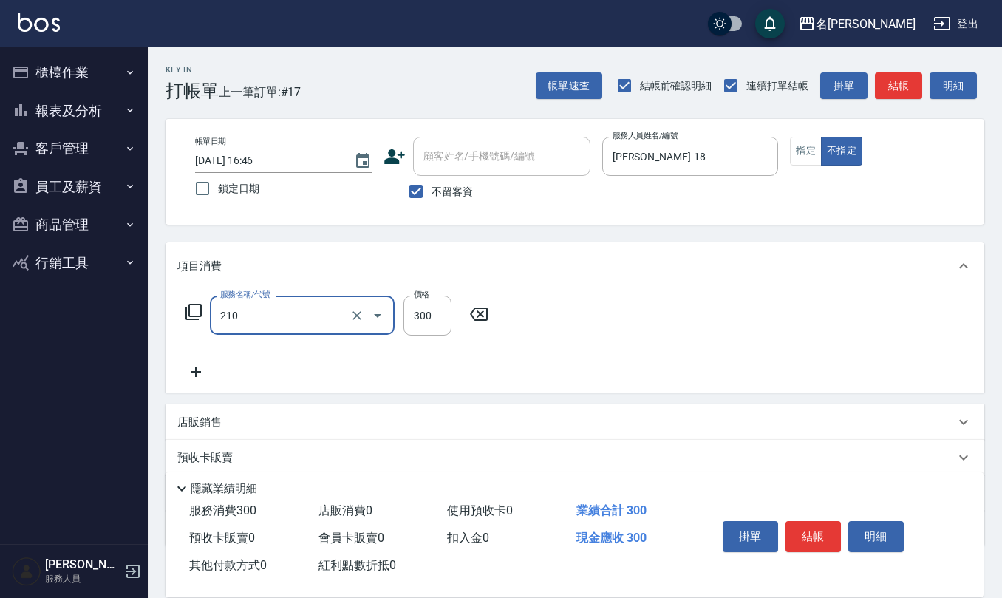
type input "[PERSON_NAME]洗髮精(210)"
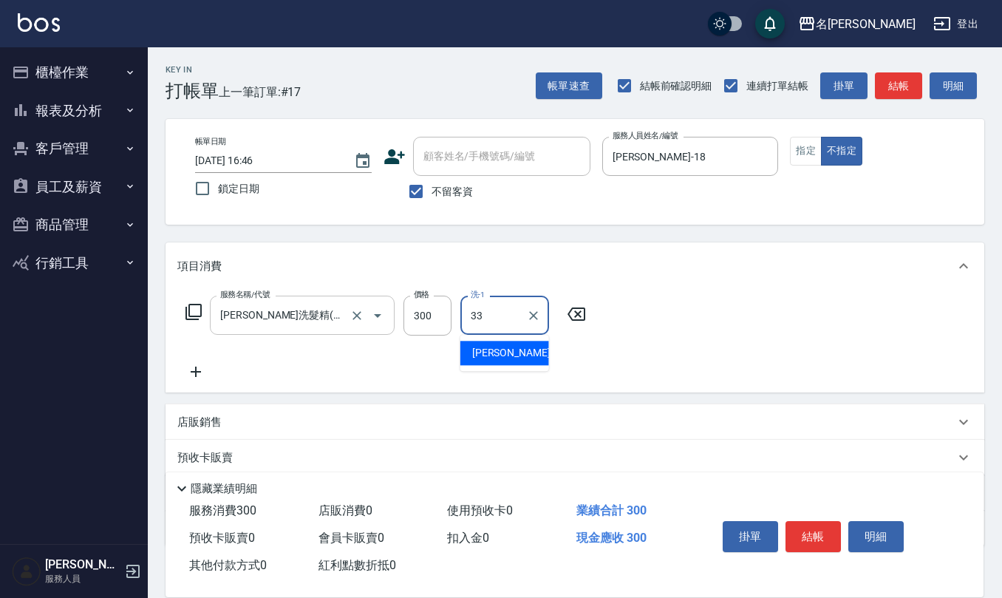
type input "[PERSON_NAME]-33"
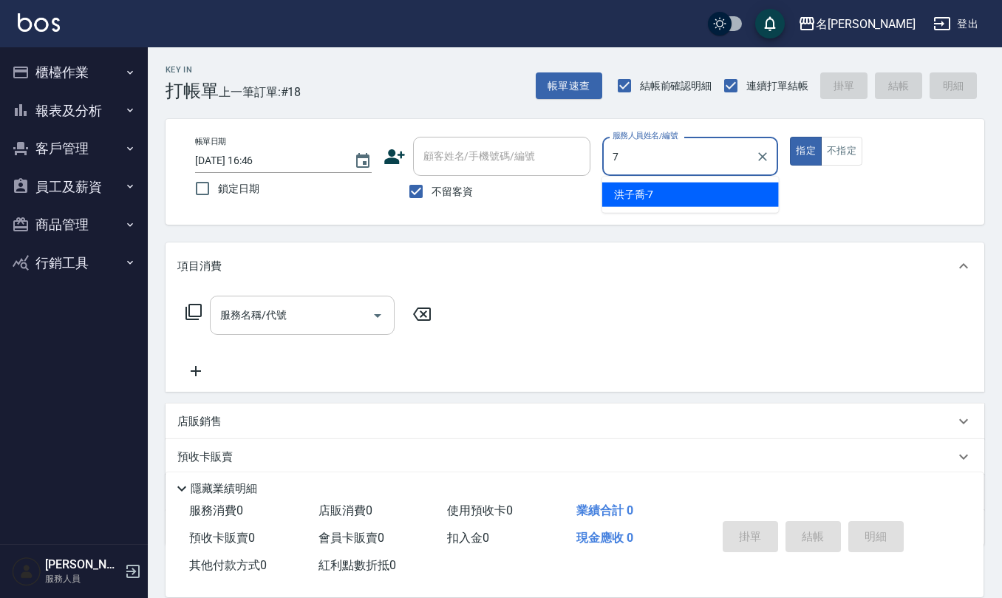
type input "[PERSON_NAME]-7"
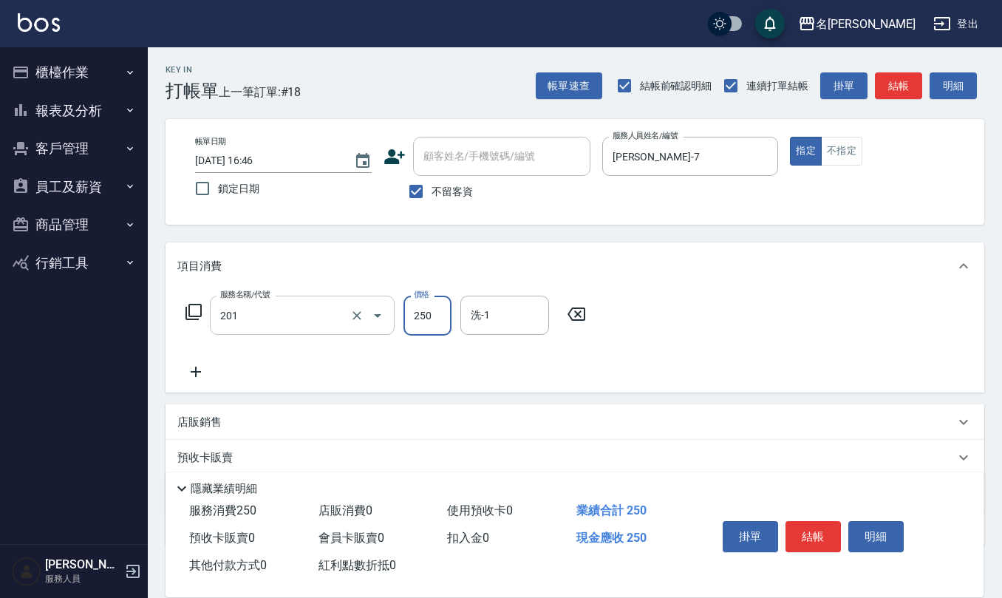
type input "洗髮(201)"
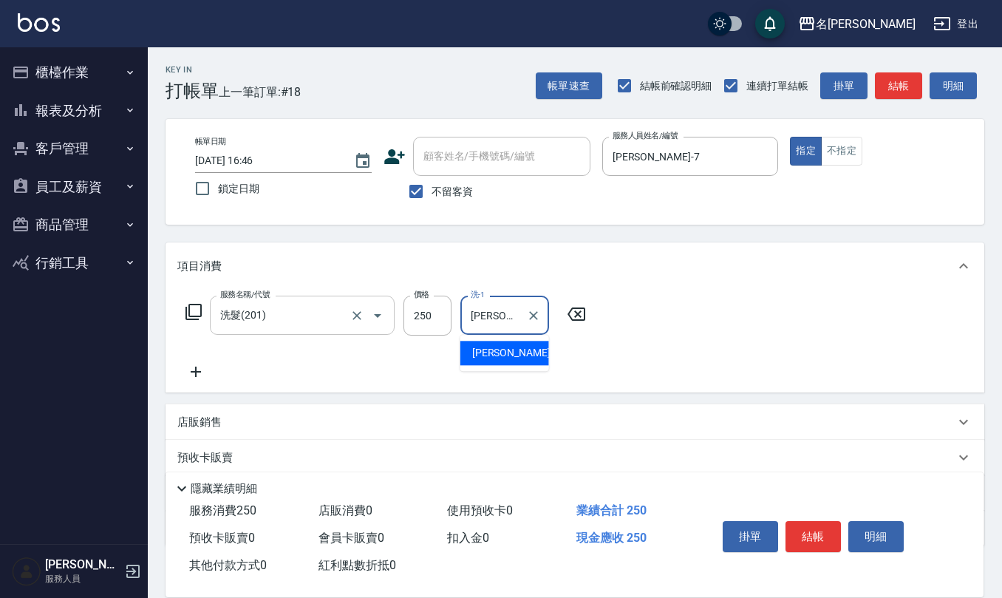
type input "[PERSON_NAME]-24"
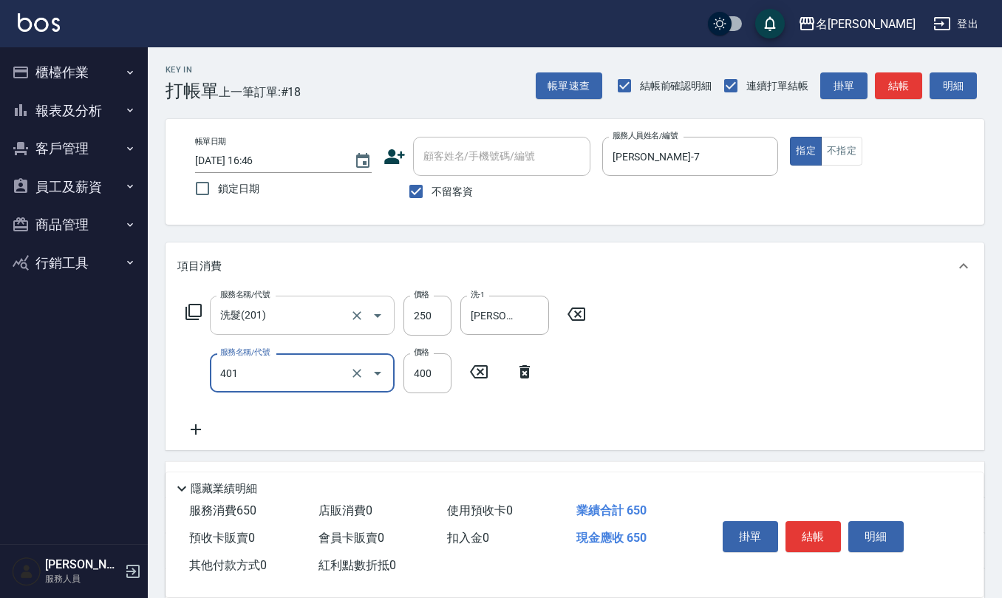
type input "剪髮(401)"
type input "300"
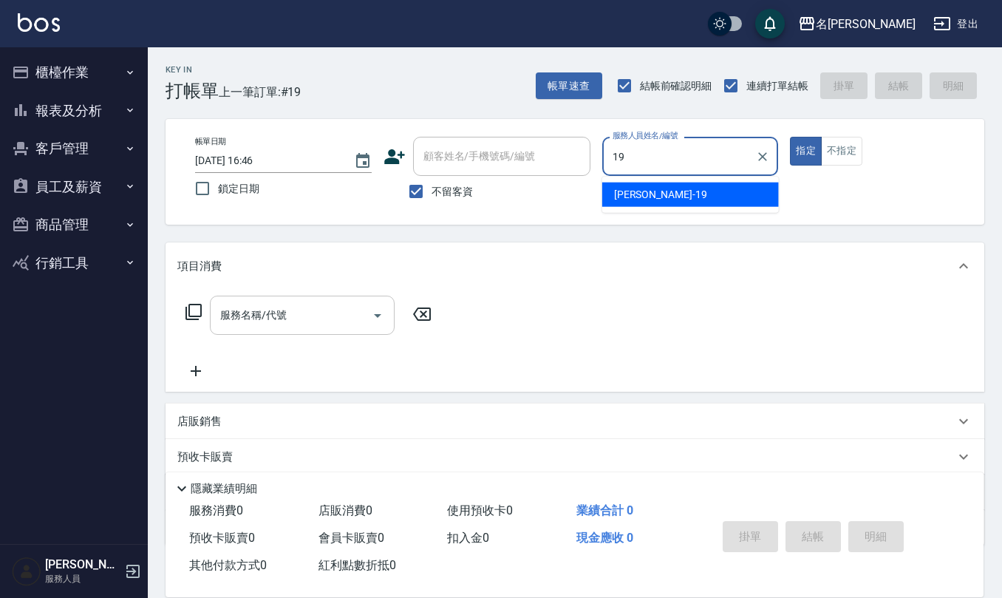
type input "[PERSON_NAME]-19"
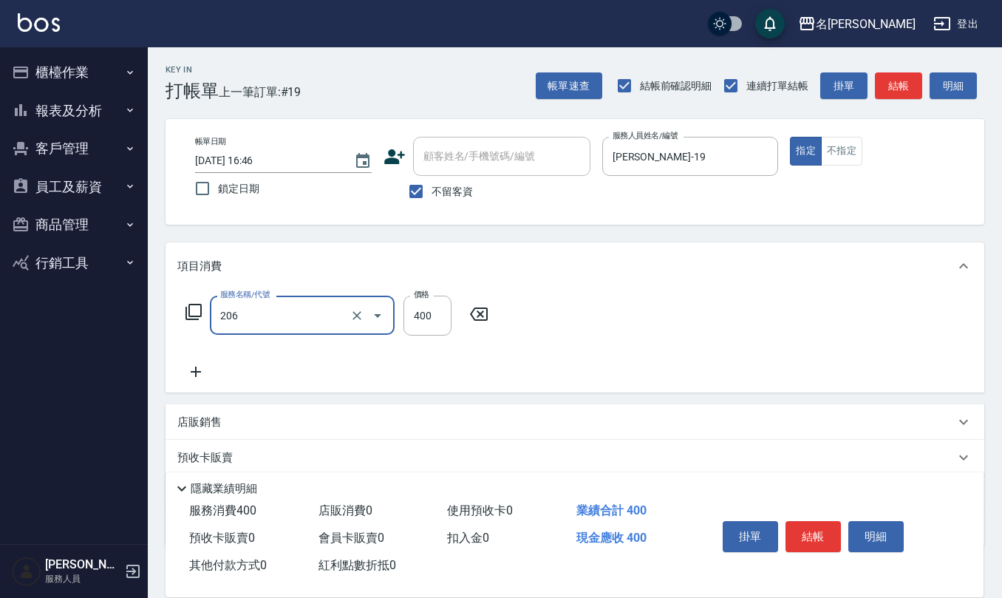
type input "健康洗(206)"
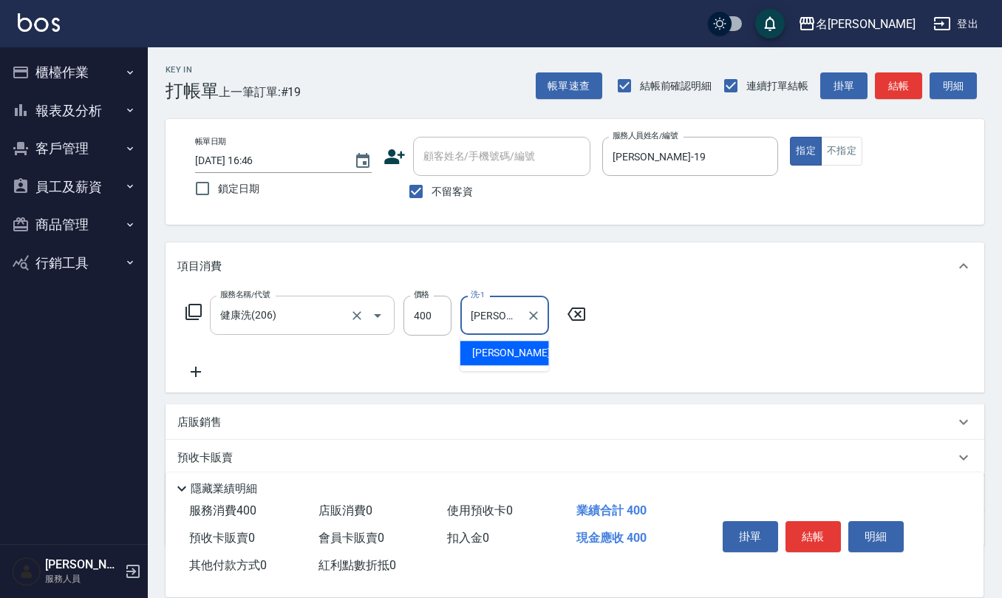
type input "[PERSON_NAME]-33"
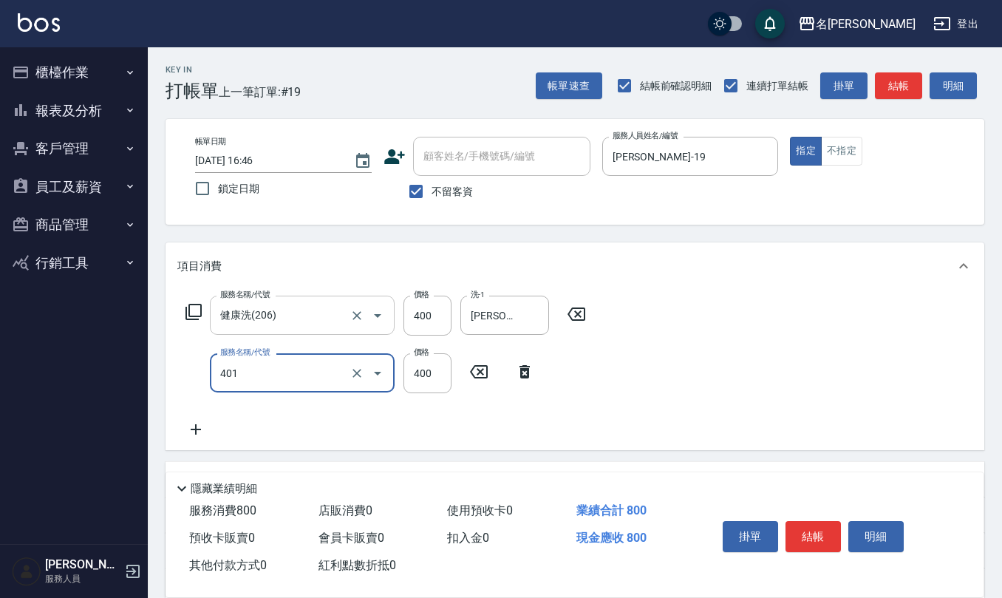
type input "剪髮(401)"
type input "500"
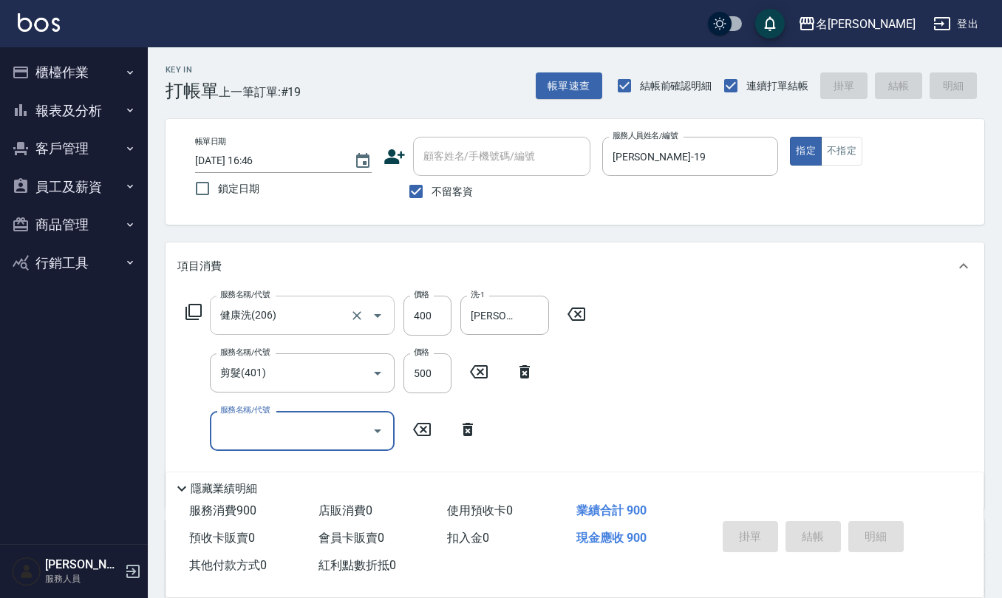
type input "[DATE] 16:47"
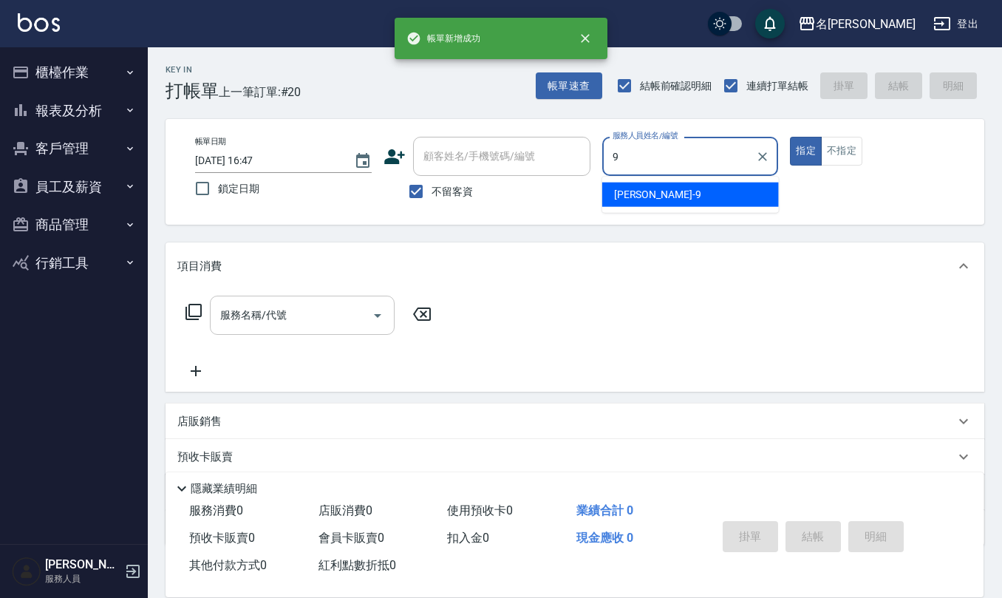
type input "[PERSON_NAME]-9"
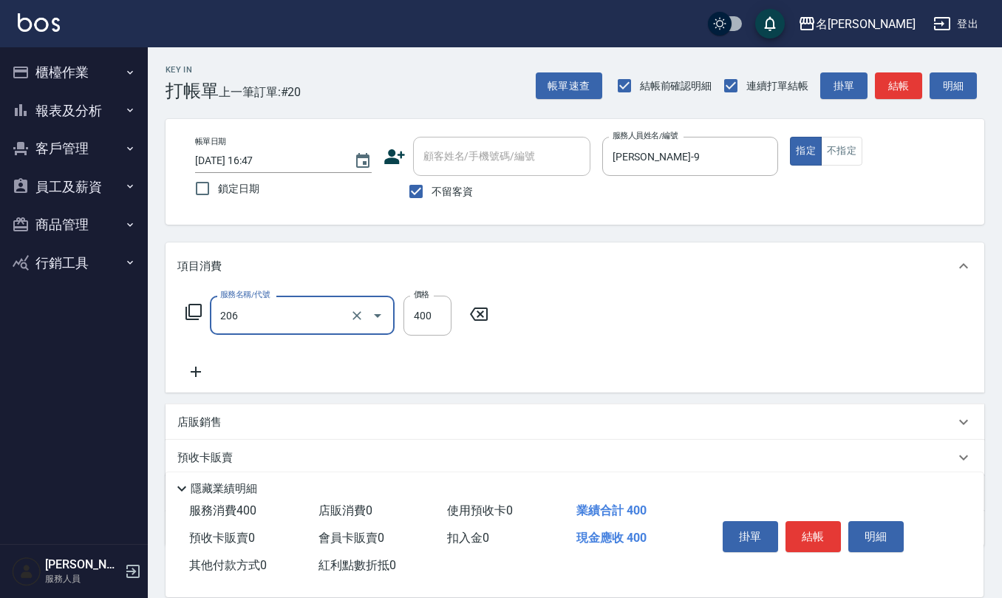
type input "健康洗(206)"
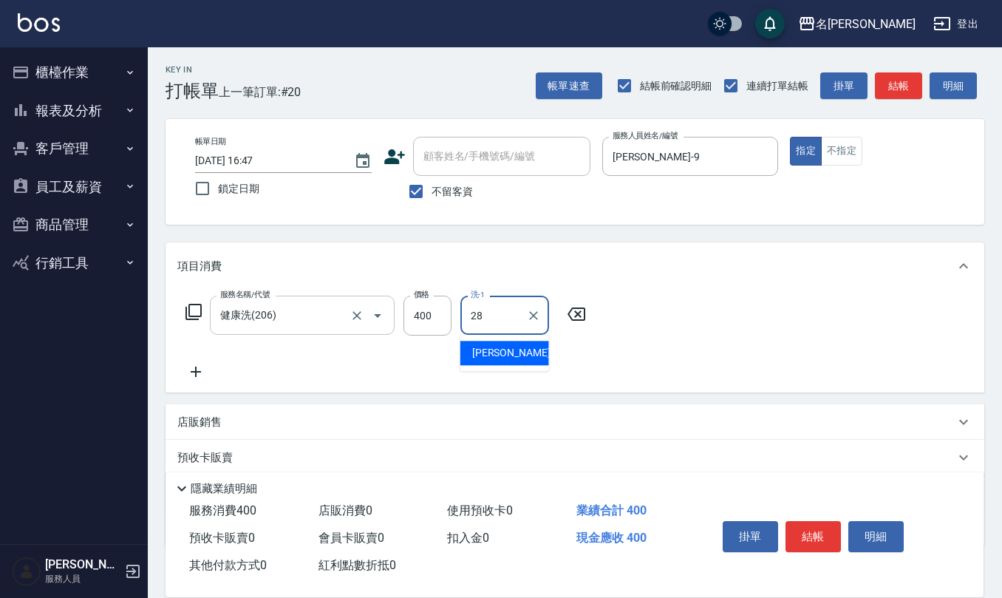
type input "[PERSON_NAME]-28"
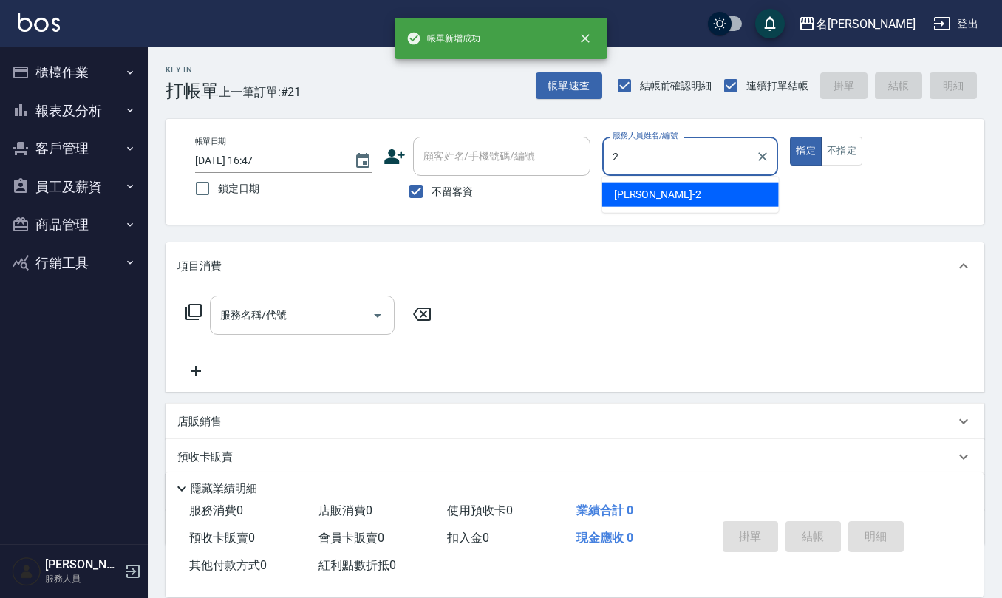
type input "[PERSON_NAME]-2"
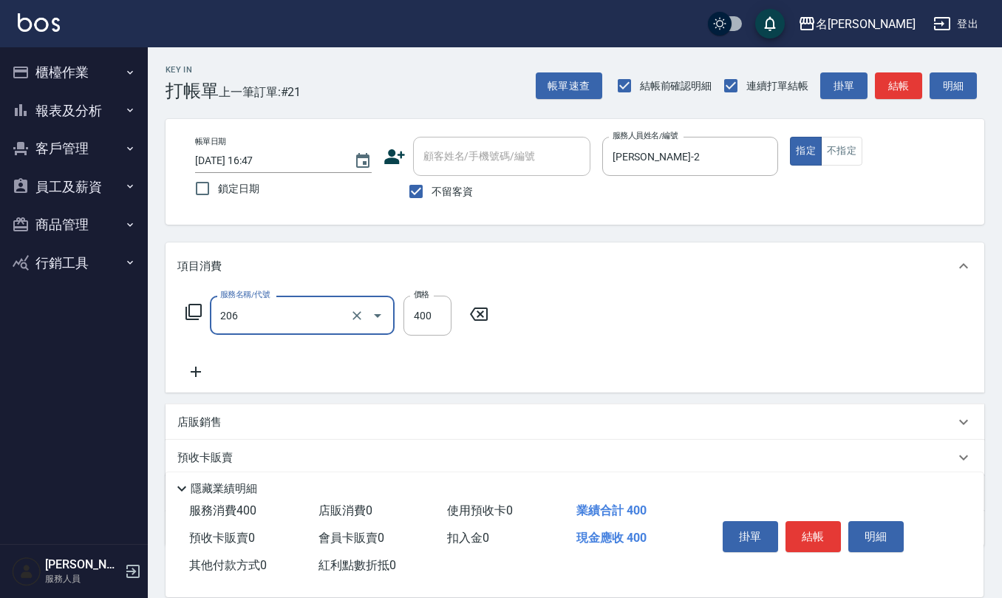
type input "健康洗(206)"
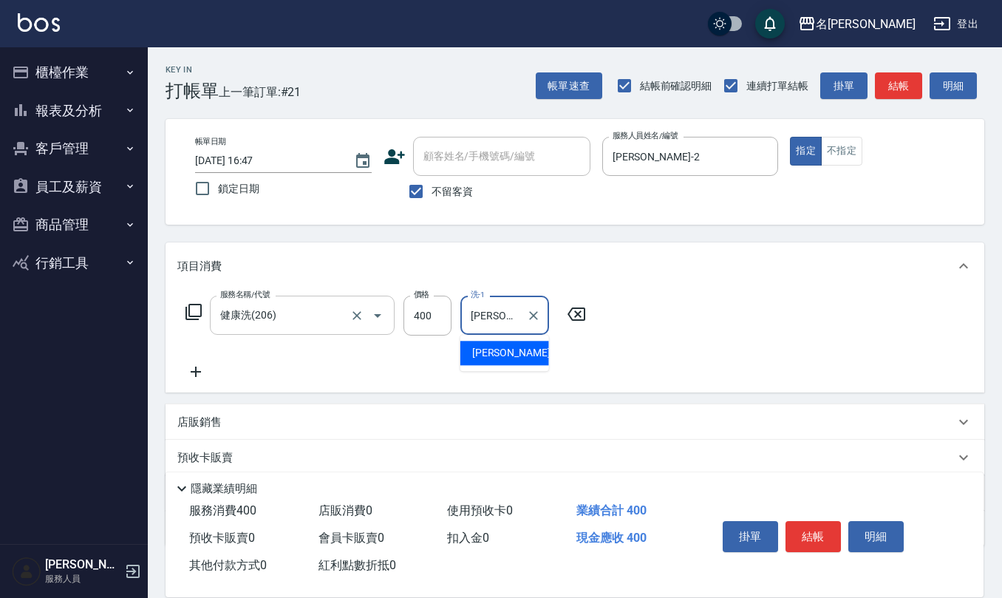
type input "[PERSON_NAME]-11"
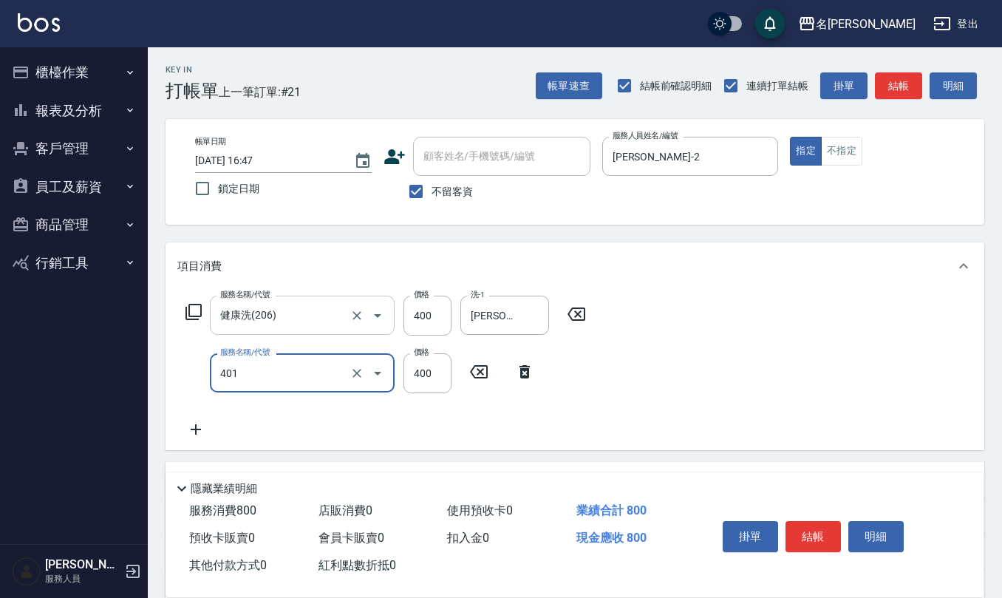
type input "剪髮(401)"
type input "350"
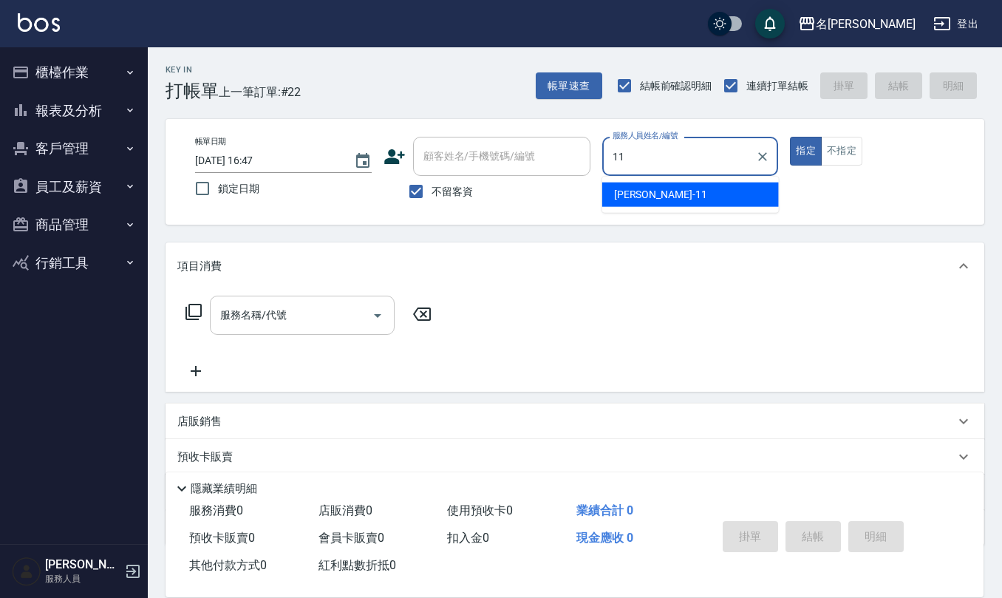
type input "[PERSON_NAME]-11"
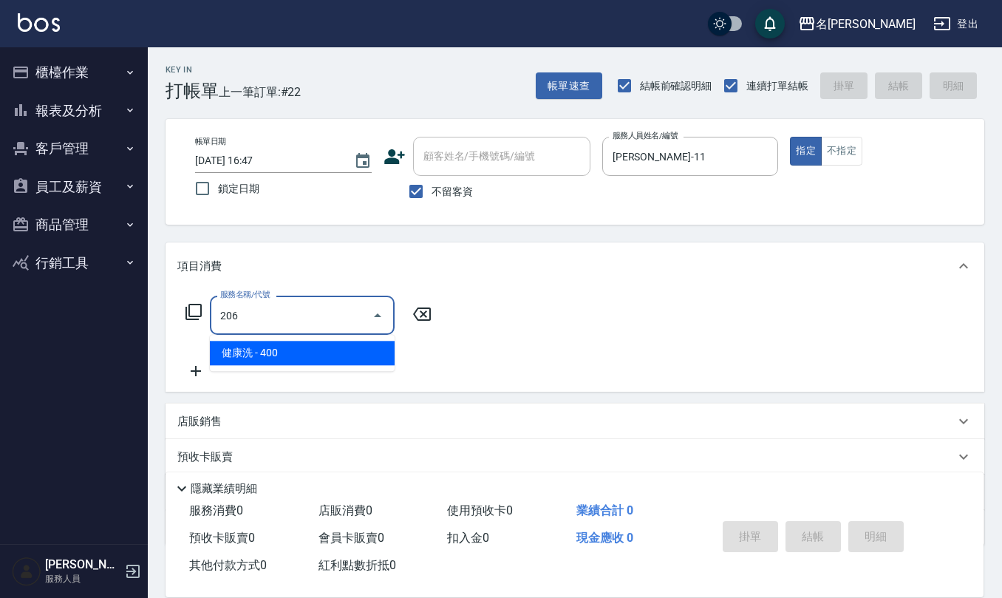
type input "健康洗(206)"
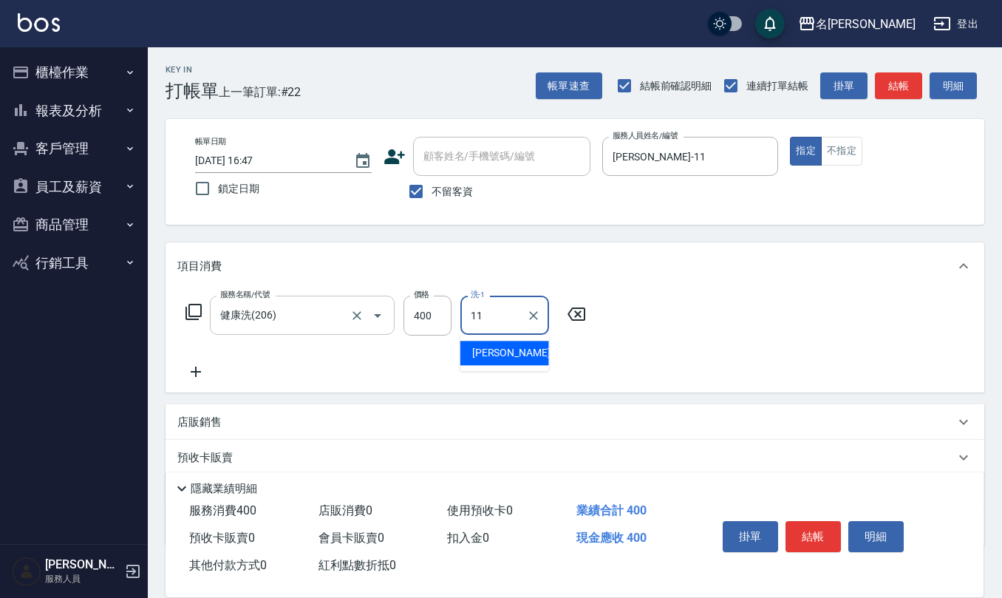
type input "[PERSON_NAME]-11"
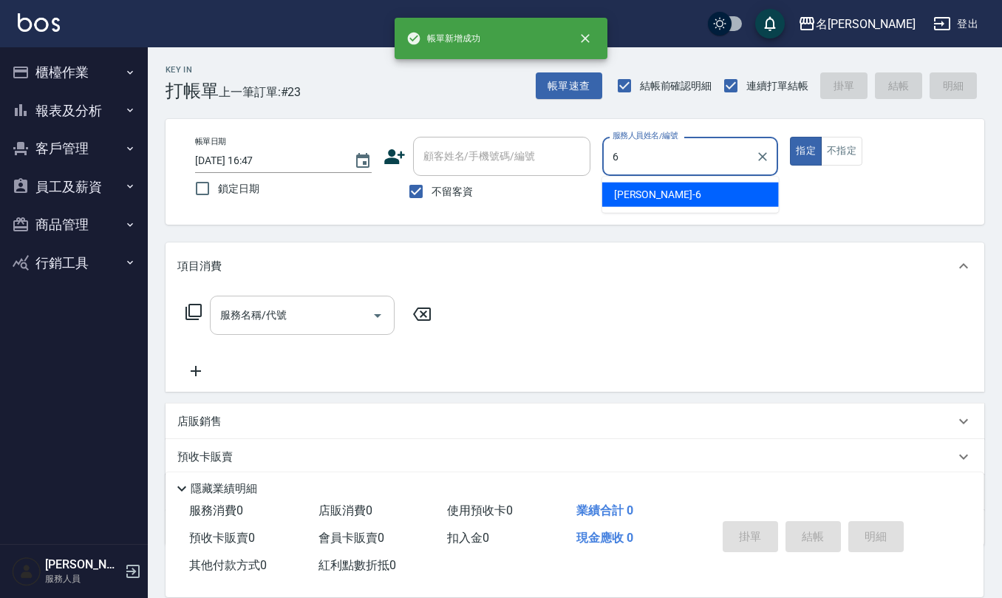
type input "[PERSON_NAME]-6"
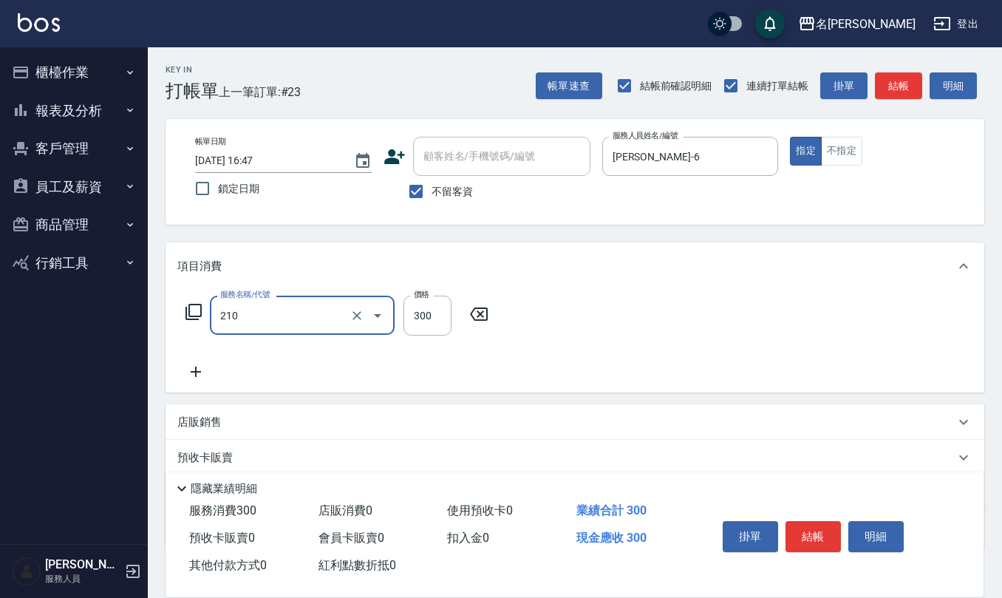
type input "[PERSON_NAME]洗髮精(210)"
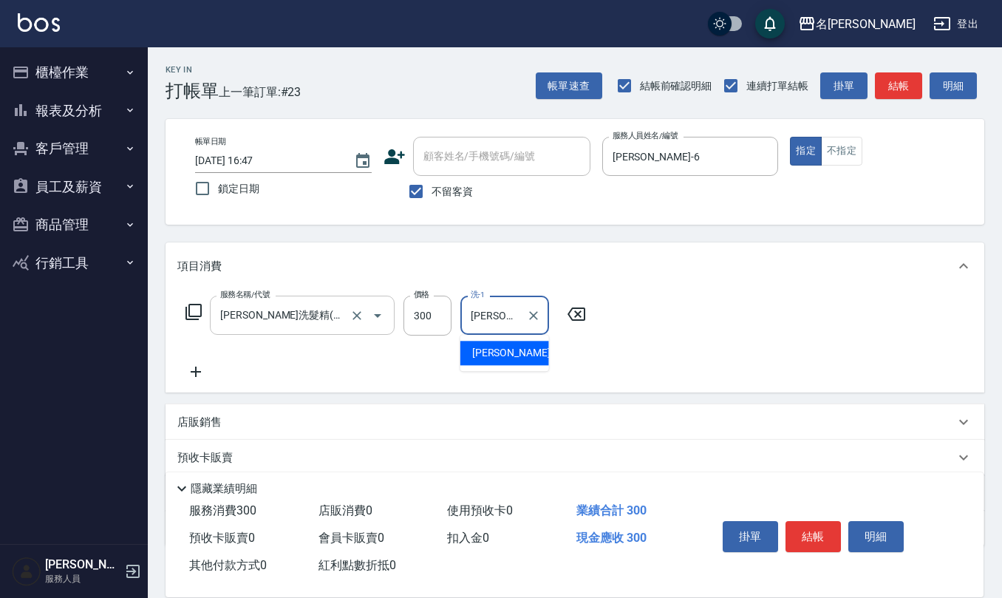
type input "[PERSON_NAME]-26"
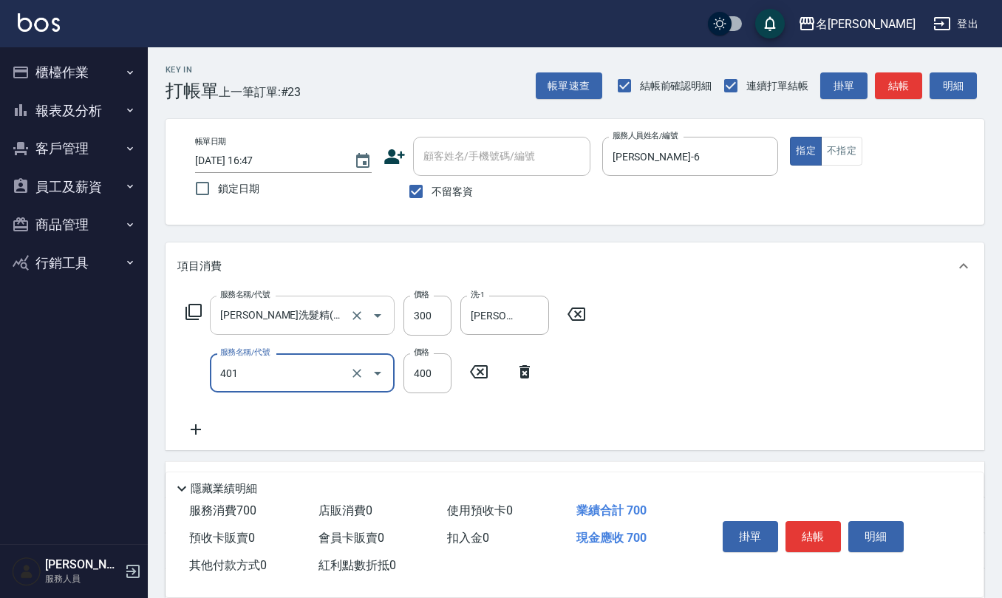
type input "剪髮(401)"
type input "350"
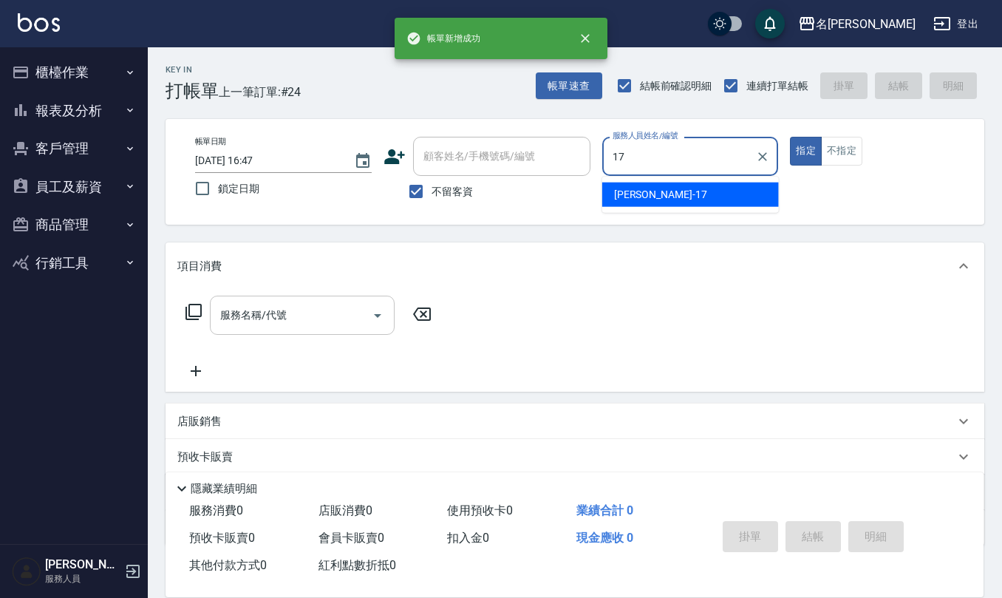
type input "[PERSON_NAME]-17"
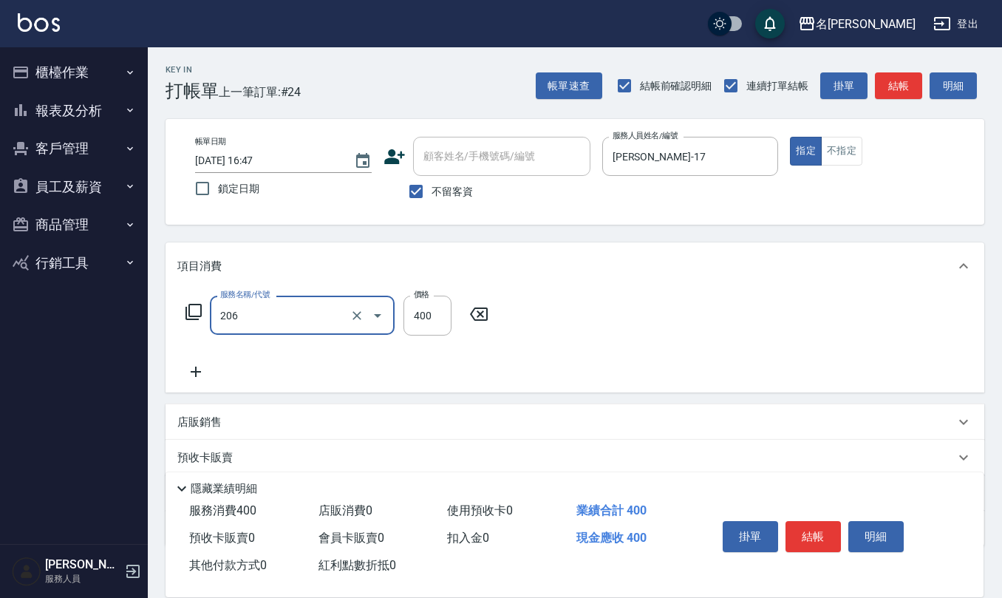
type input "健康洗(206)"
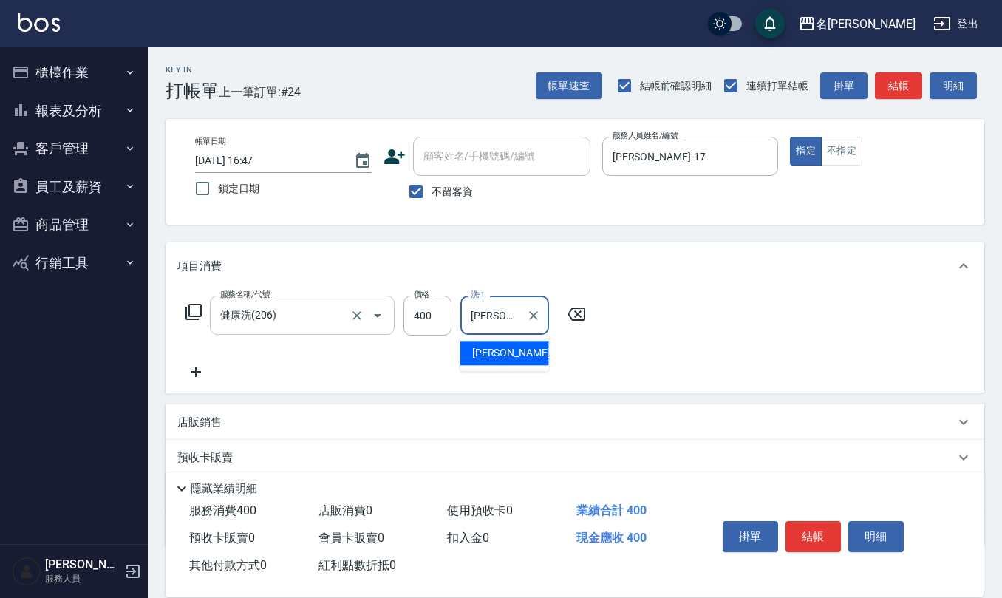
type input "[PERSON_NAME]-26"
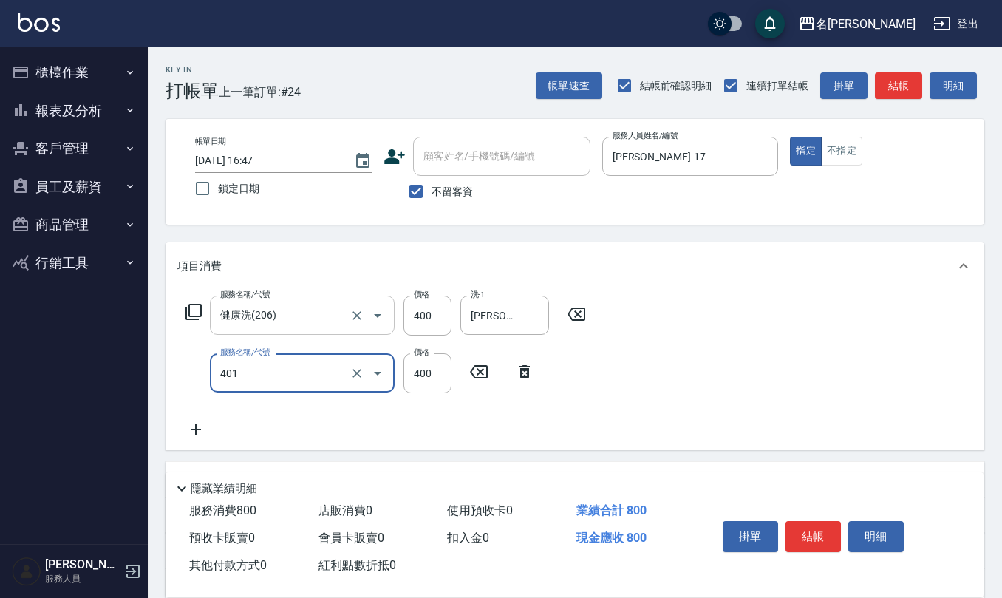
type input "剪髮(401)"
type input "450"
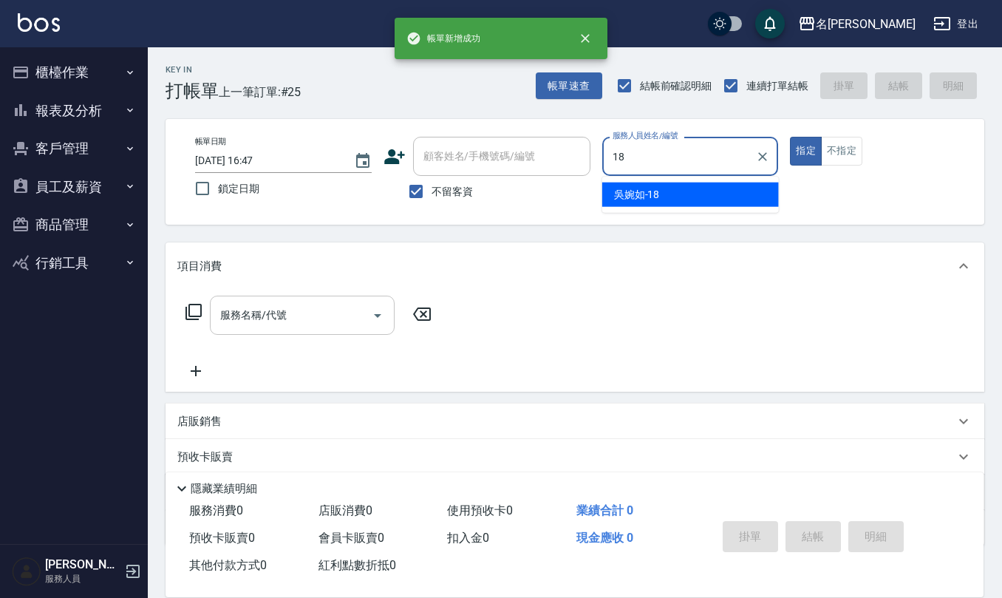
type input "[PERSON_NAME]-18"
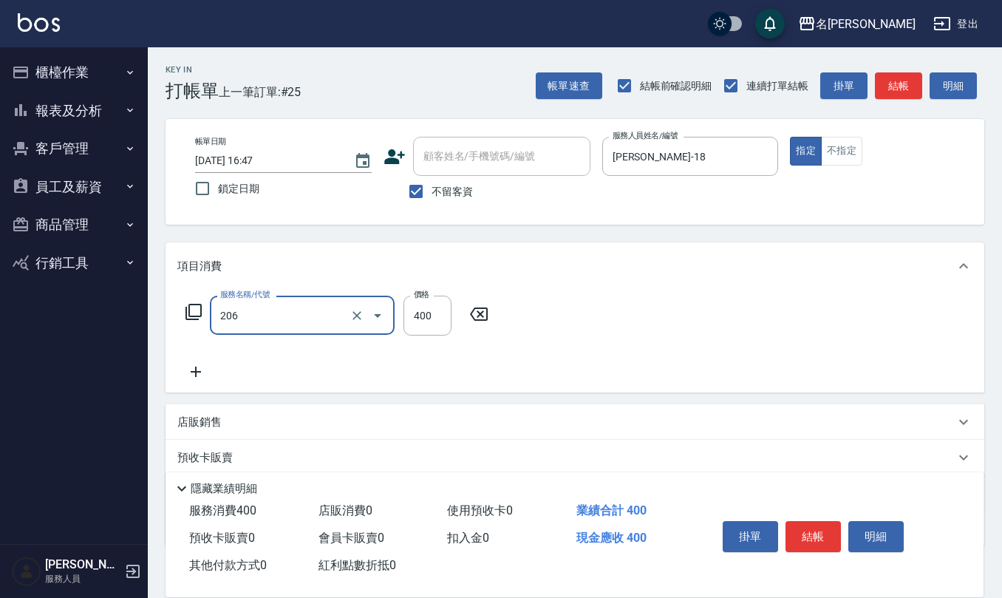
type input "健康洗(206)"
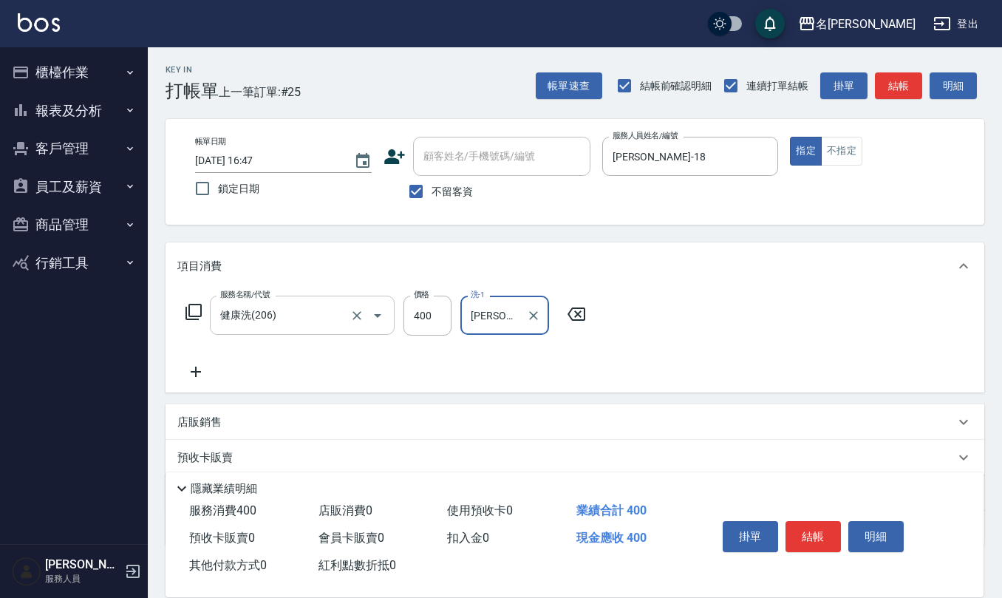
type input "[PERSON_NAME]-24"
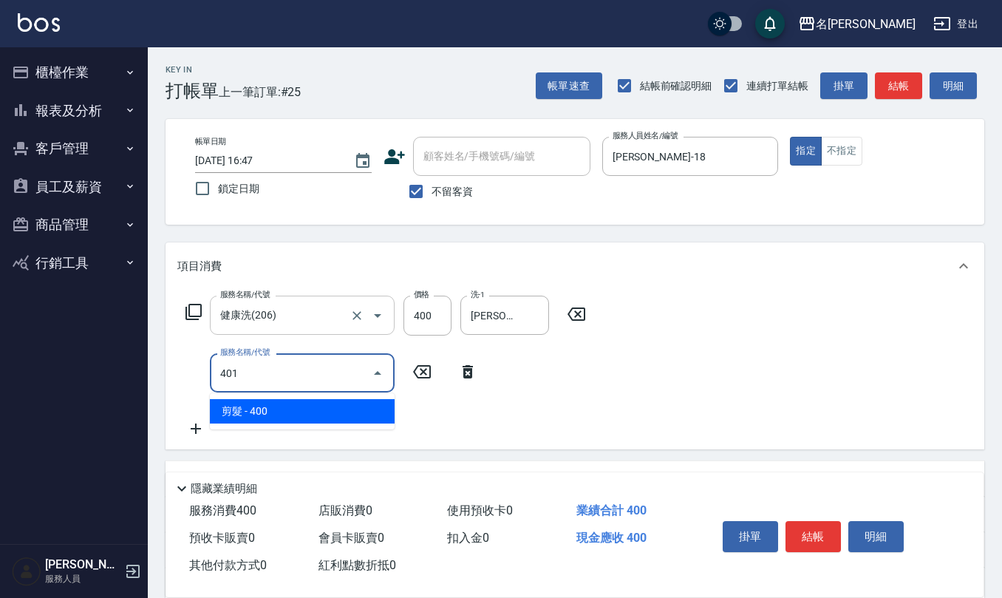
type input "剪髮(401)"
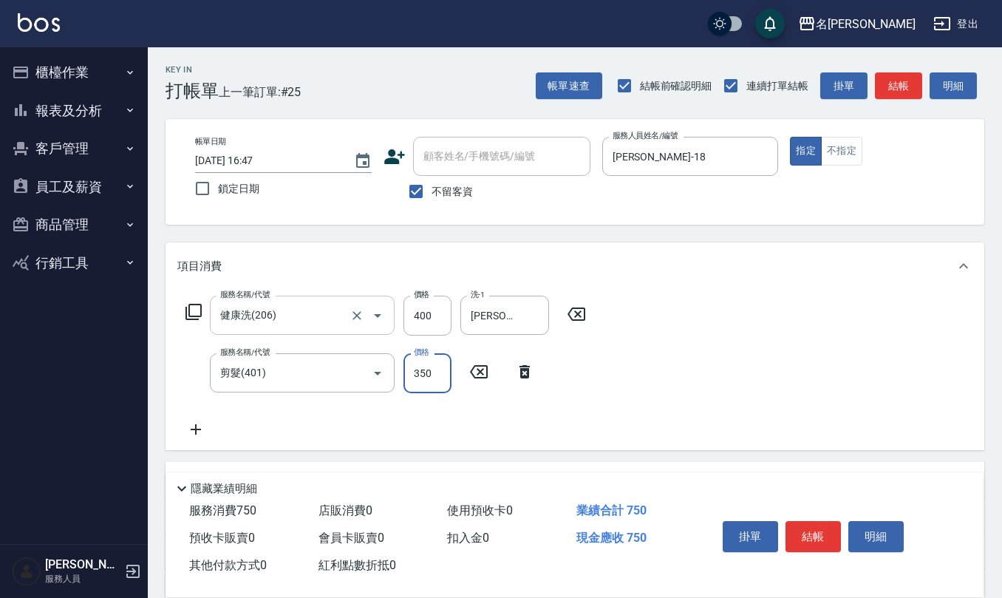
type input "350"
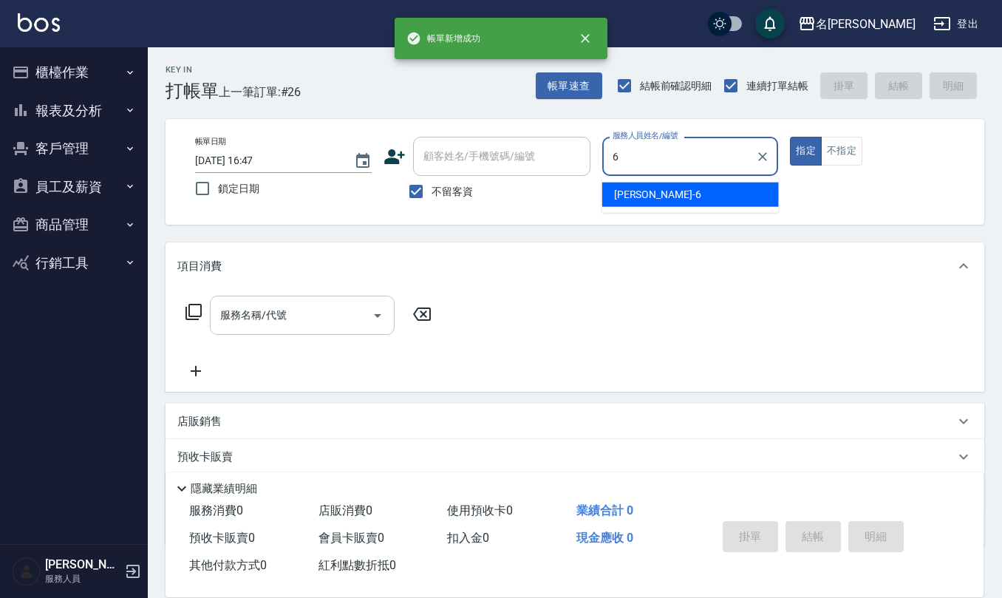
type input "[PERSON_NAME]-6"
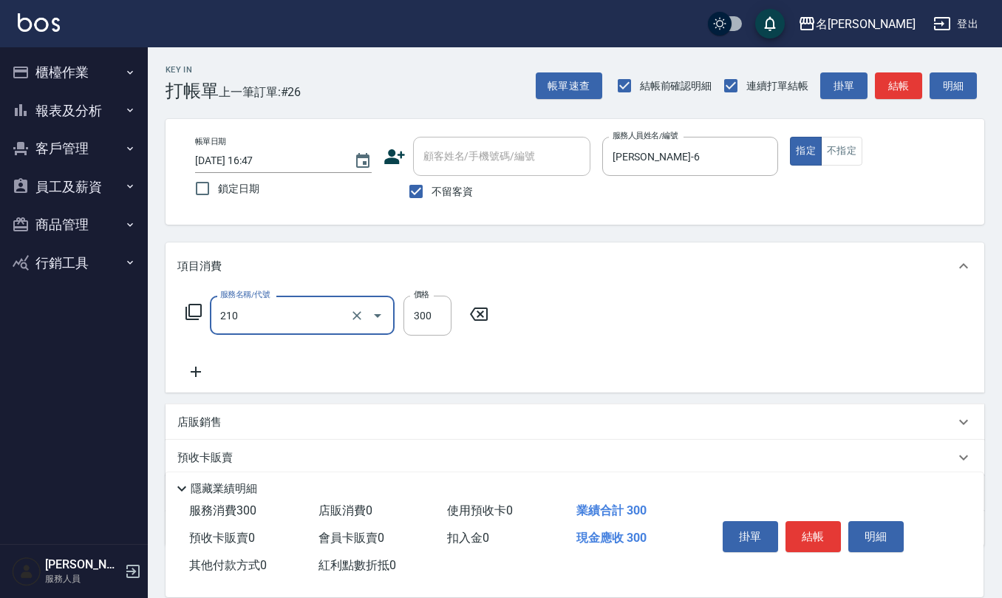
type input "[PERSON_NAME]洗髮精(210)"
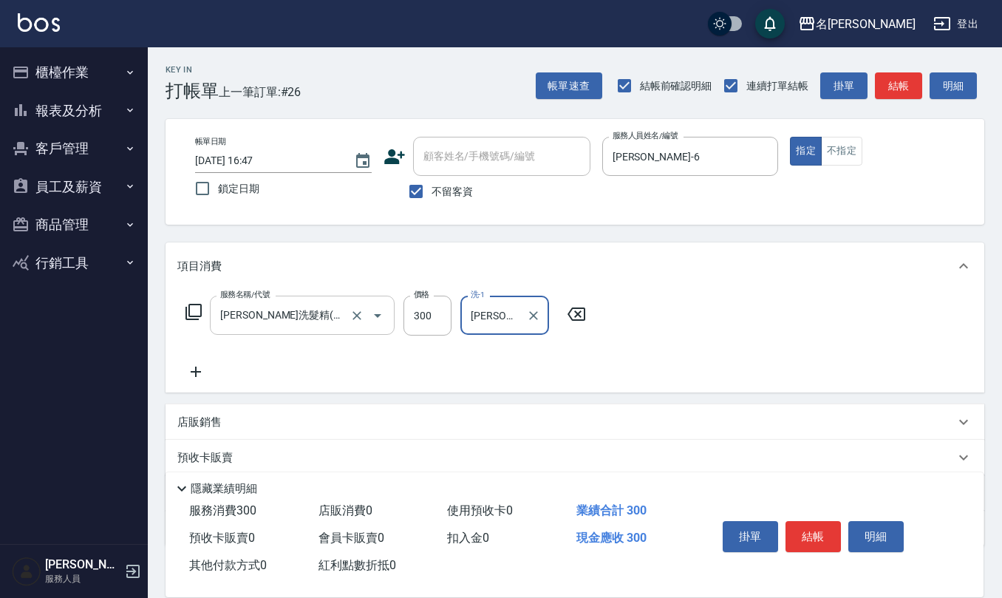
type input "[PERSON_NAME]-28"
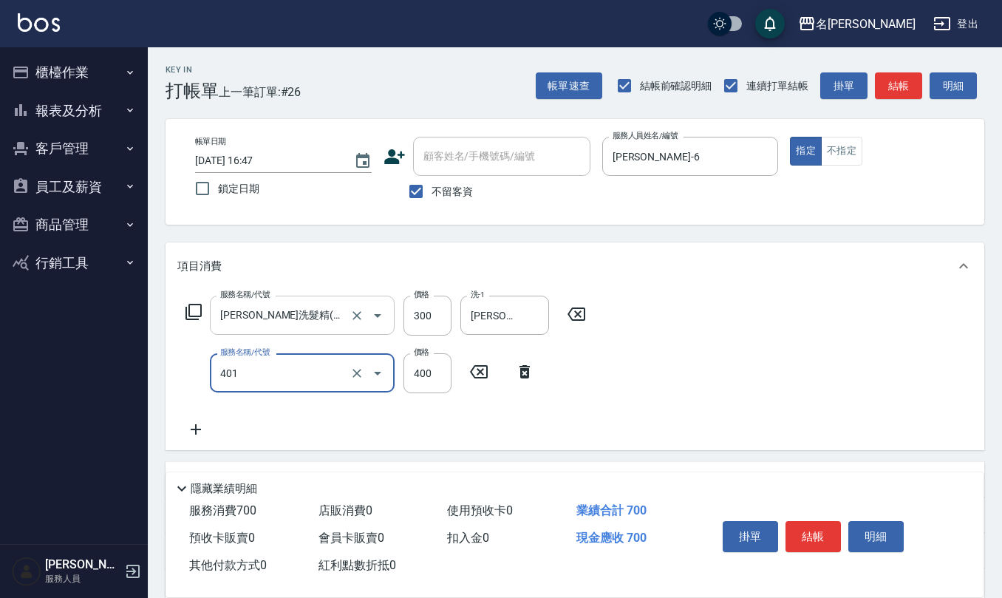
type input "剪髮(401)"
type input "350"
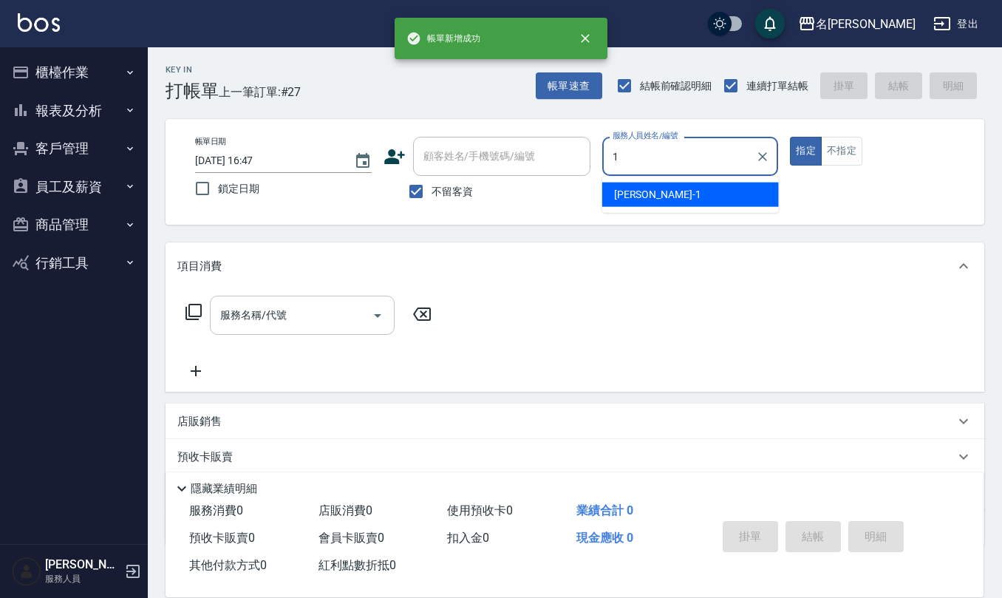
type input "[PERSON_NAME]1"
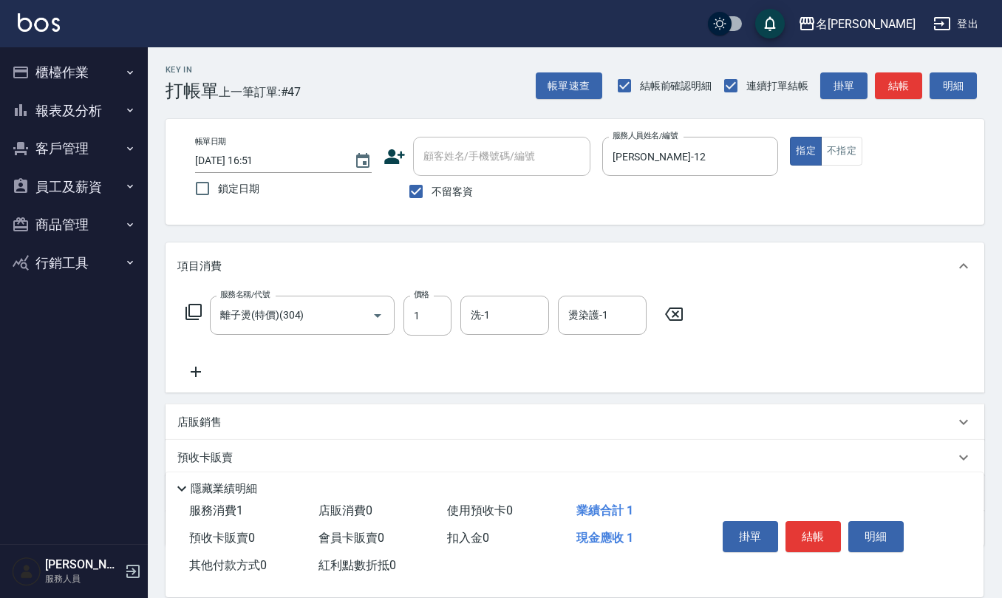
click at [667, 313] on icon at bounding box center [674, 313] width 18 height 13
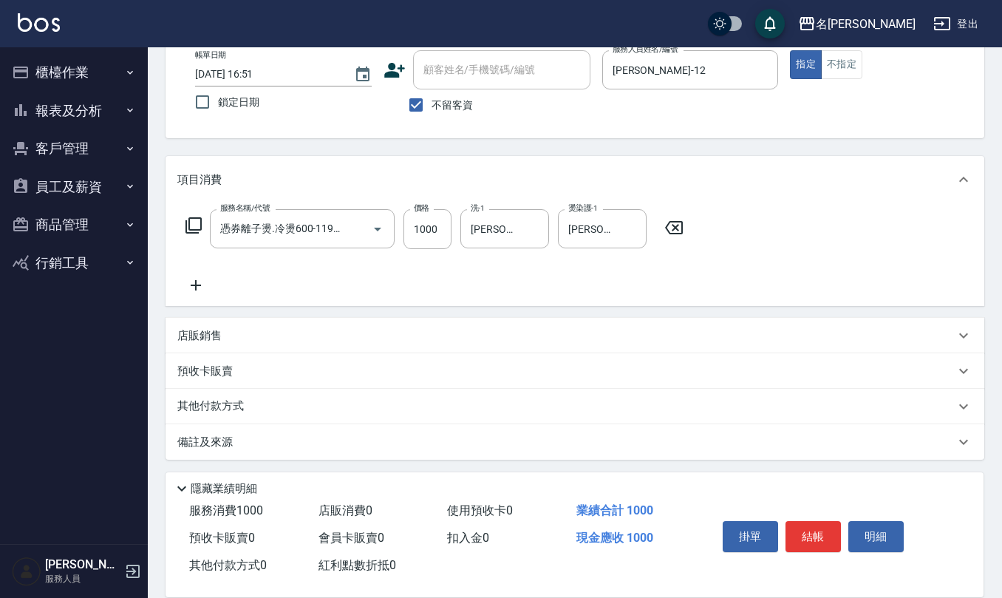
click at [264, 447] on div "備註及來源" at bounding box center [566, 443] width 778 height 16
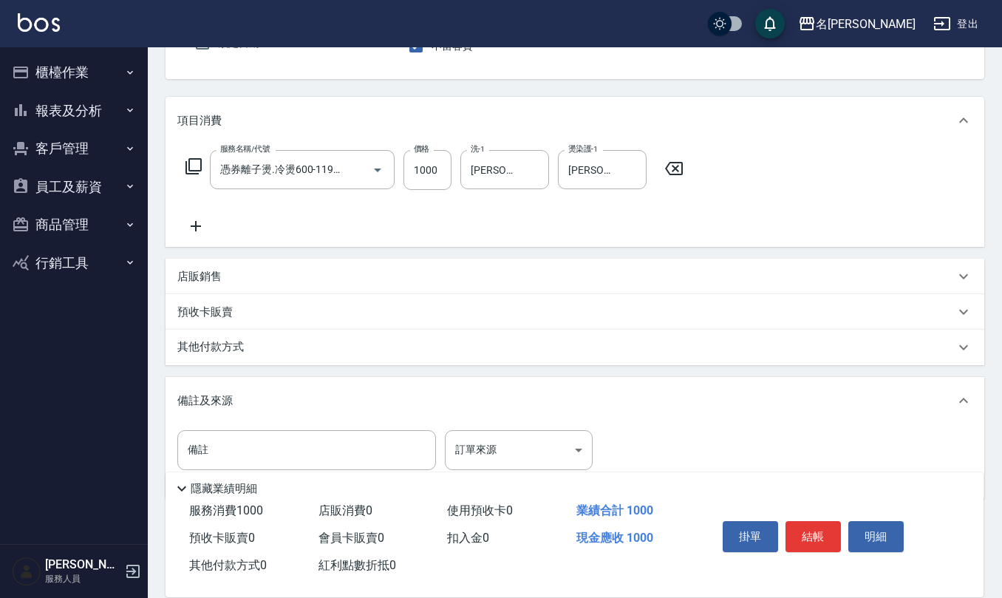
scroll to position [178, 0]
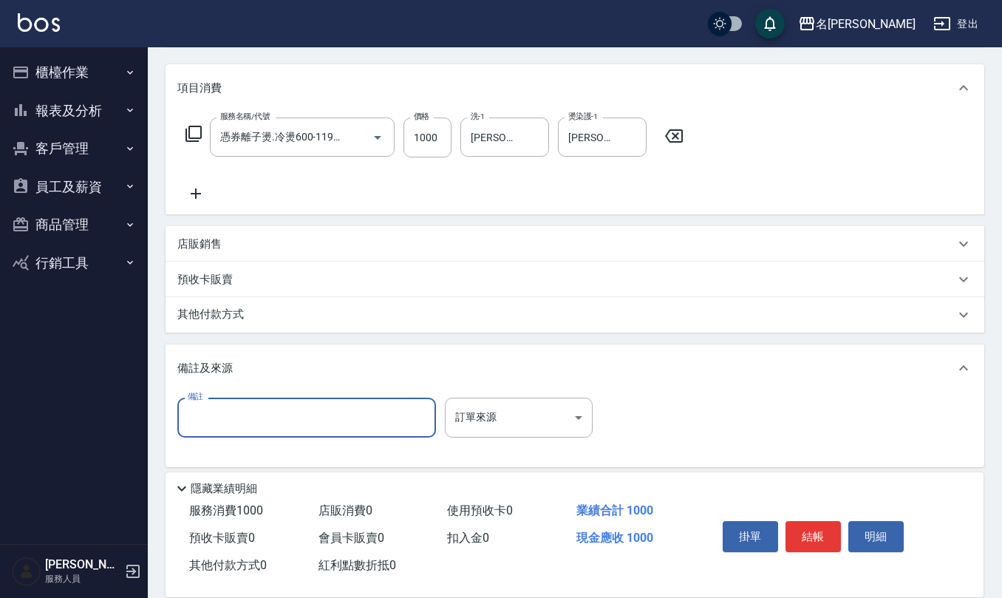
click at [255, 429] on input "備註" at bounding box center [306, 418] width 259 height 40
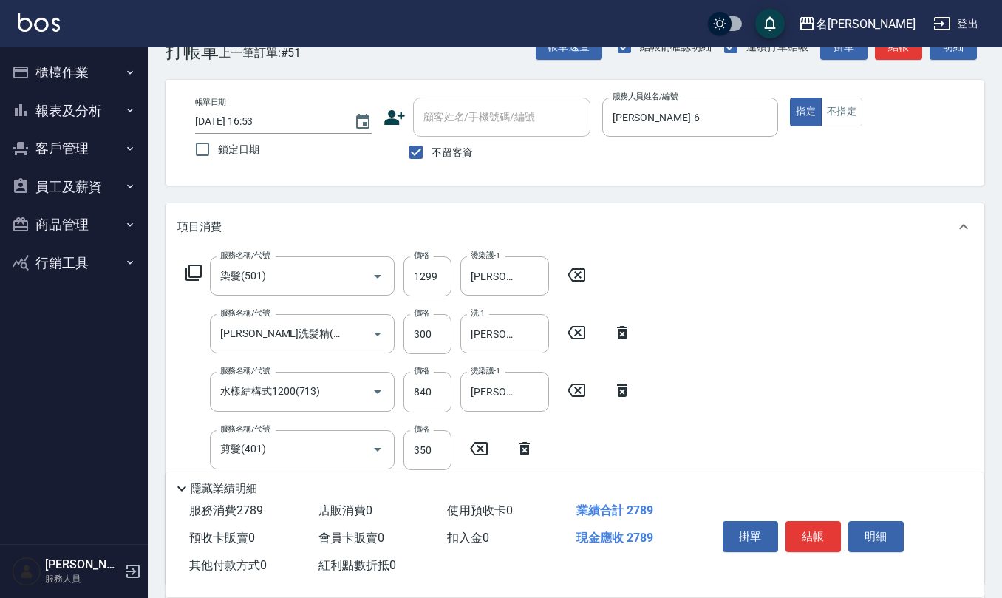
scroll to position [0, 0]
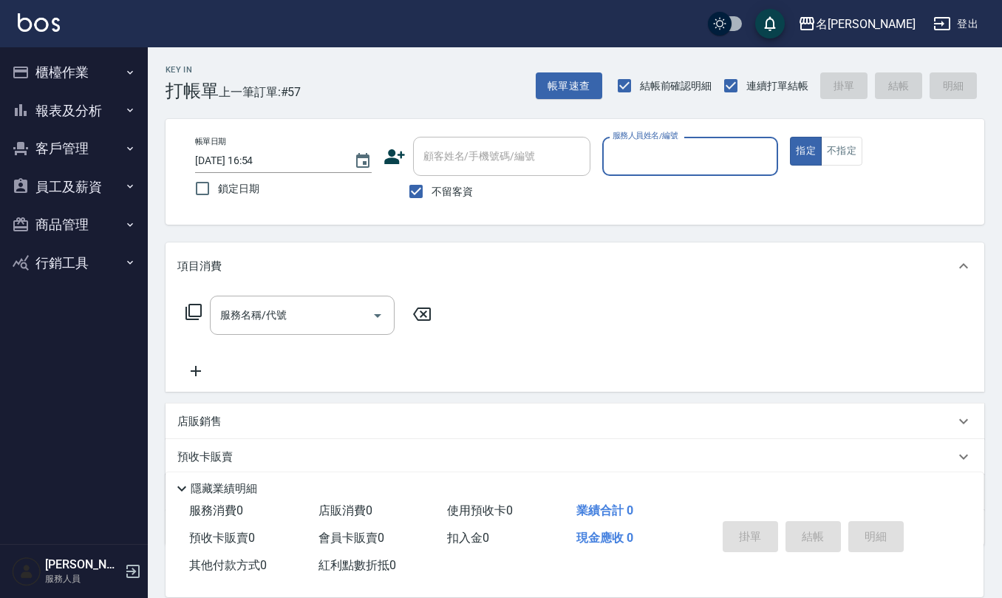
click at [790, 137] on button "指定" at bounding box center [806, 151] width 32 height 29
click at [686, 157] on input "服務人員姓名/編號" at bounding box center [690, 156] width 163 height 26
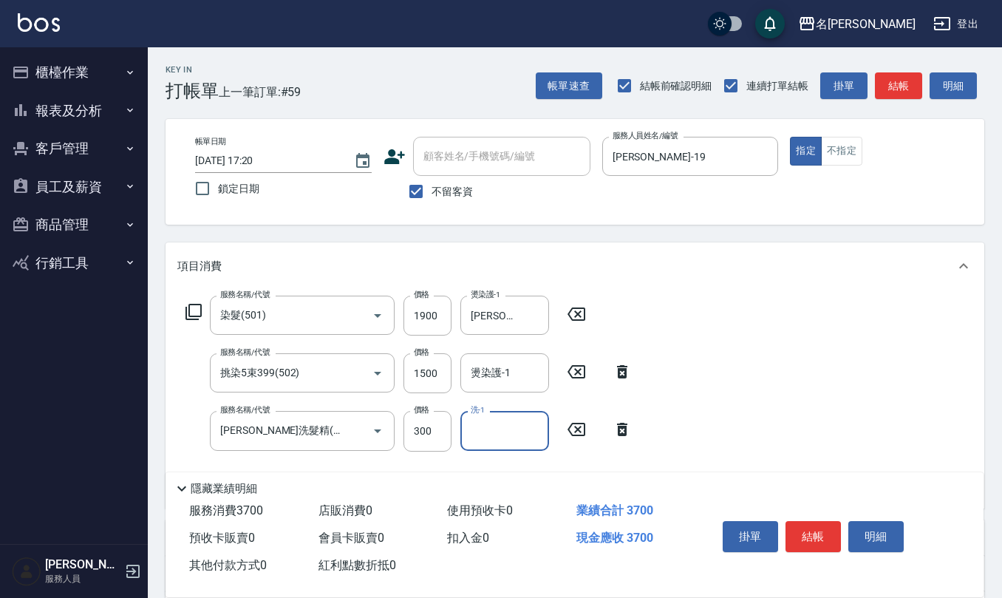
drag, startPoint x: 619, startPoint y: 424, endPoint x: 565, endPoint y: 426, distance: 54.0
click at [619, 424] on icon at bounding box center [622, 429] width 10 height 13
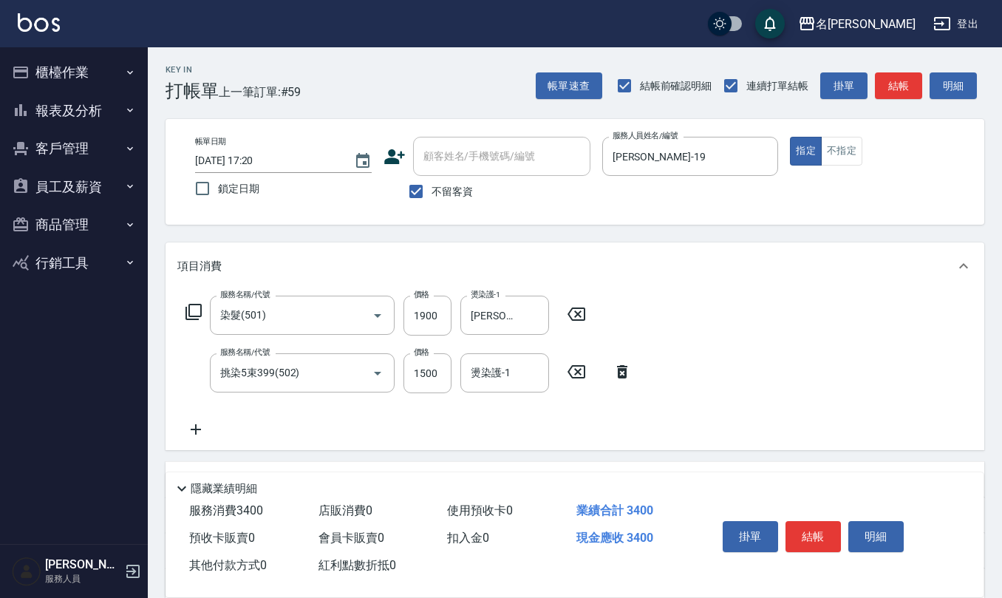
click at [191, 421] on icon at bounding box center [195, 430] width 37 height 18
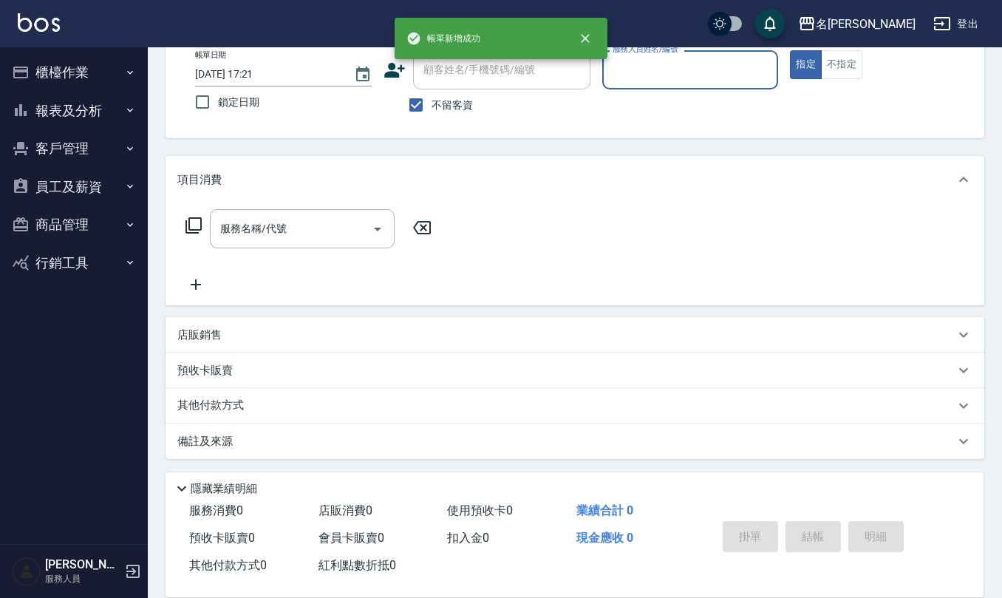
scroll to position [86, 0]
